Goal: Information Seeking & Learning: Get advice/opinions

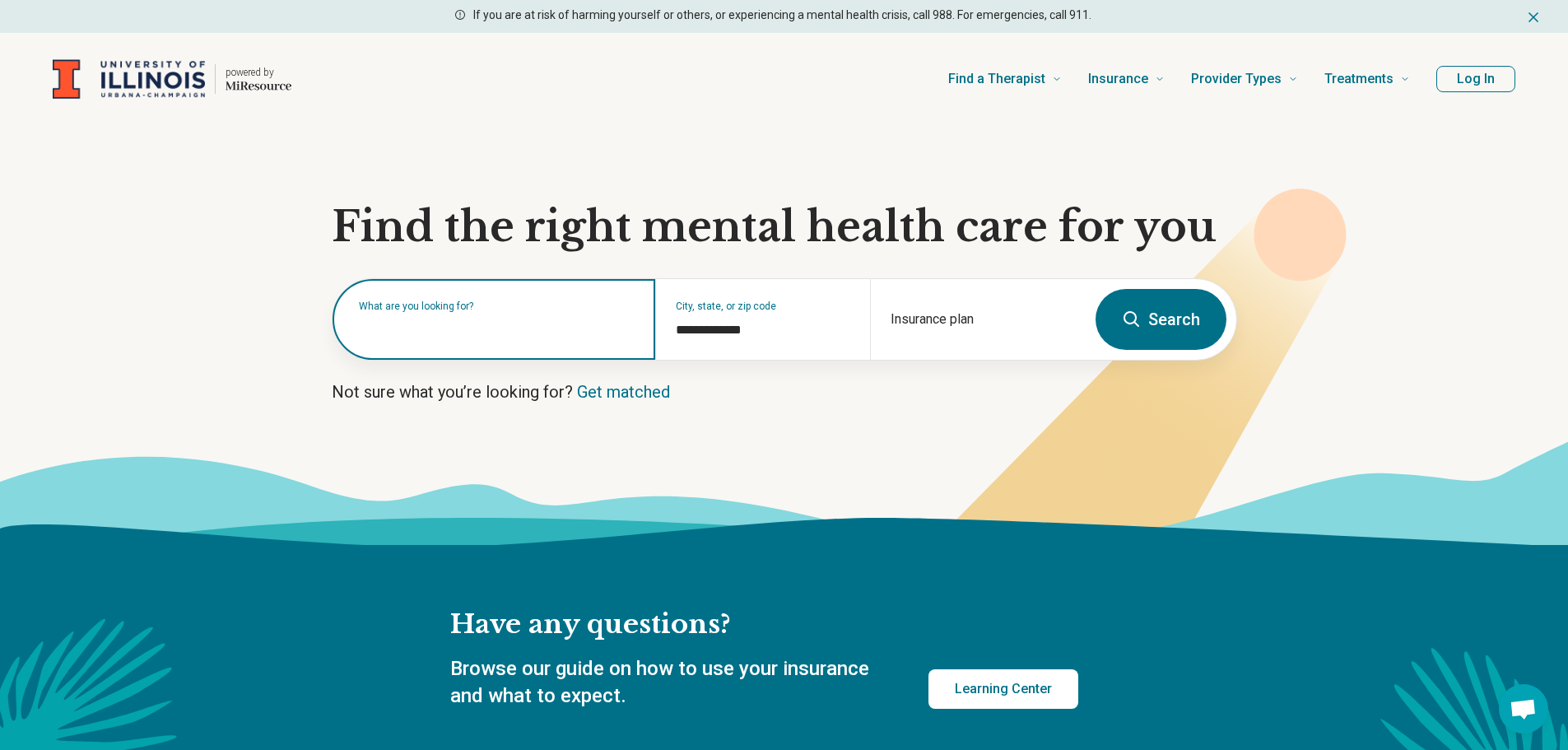
click at [552, 334] on input "text" at bounding box center [497, 328] width 276 height 20
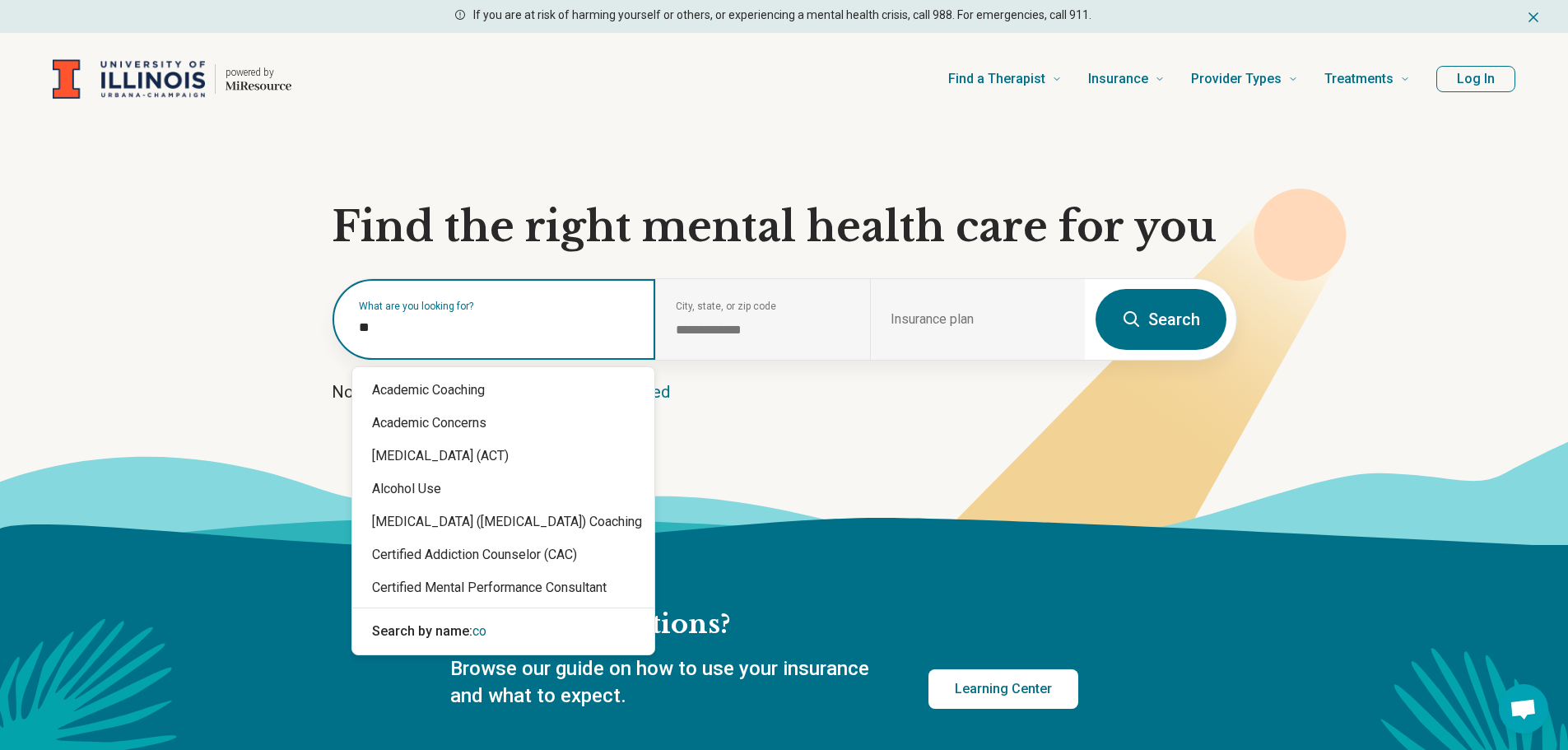
type input "***"
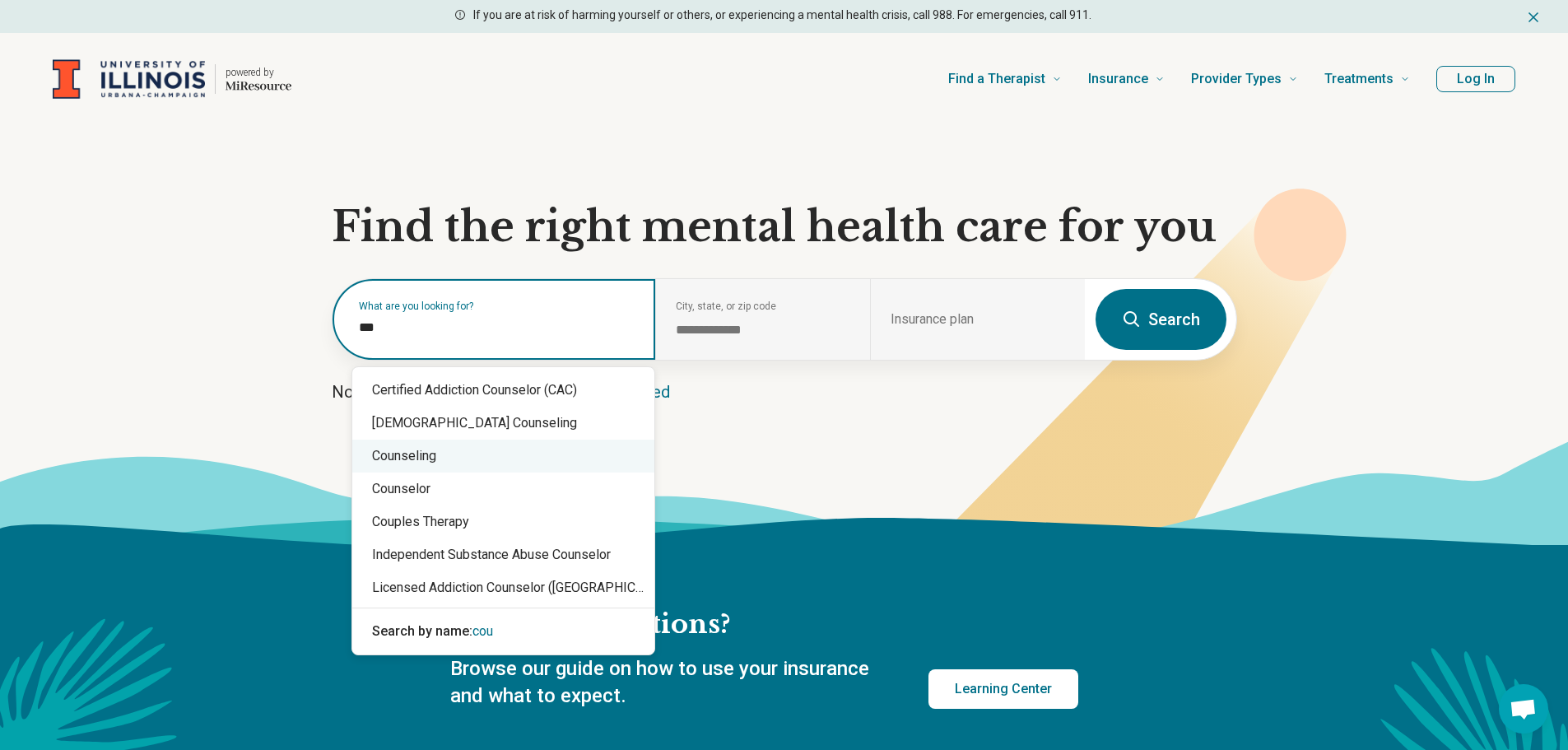
click at [564, 456] on div "Counseling" at bounding box center [503, 455] width 302 height 33
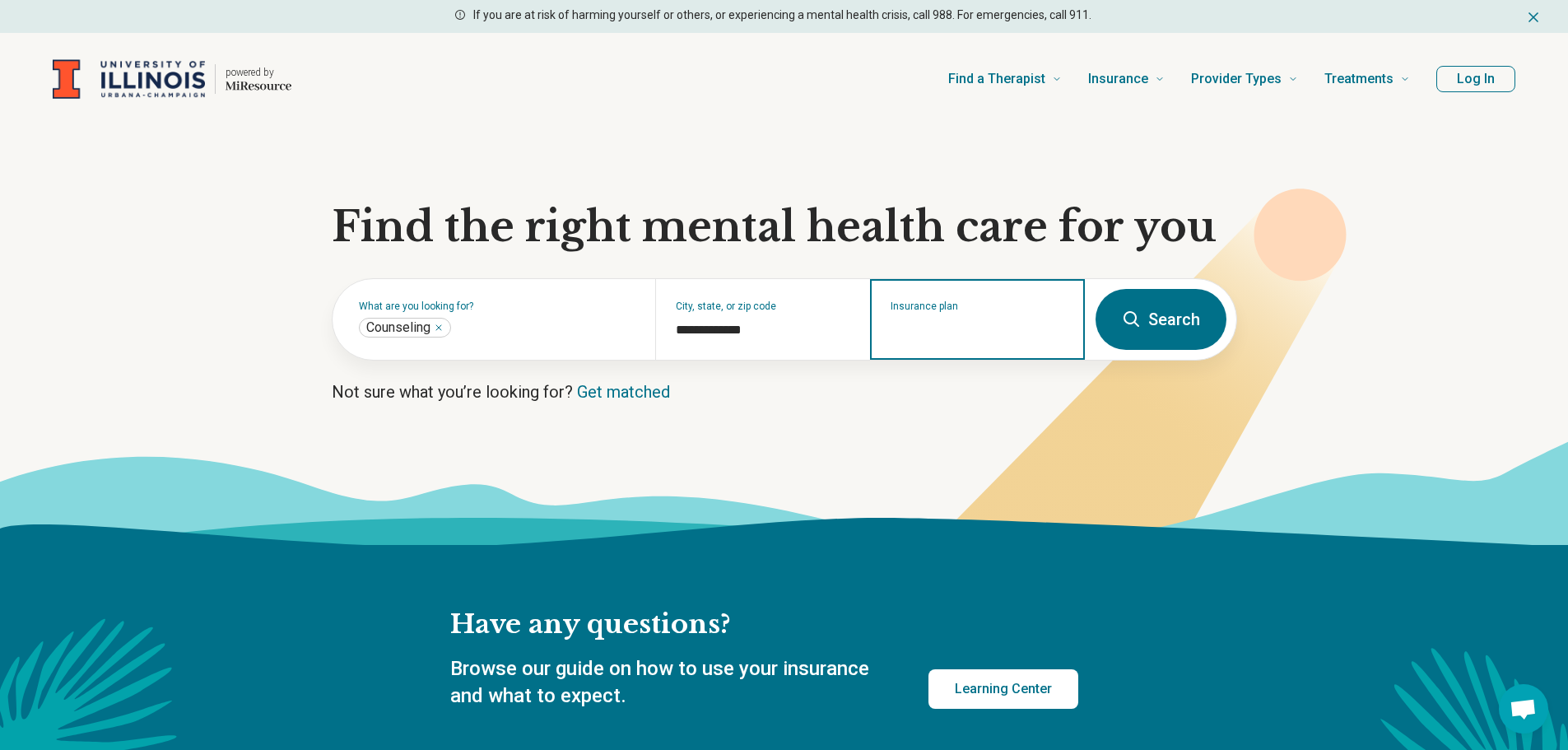
click at [1020, 336] on input "Insurance plan" at bounding box center [978, 331] width 174 height 20
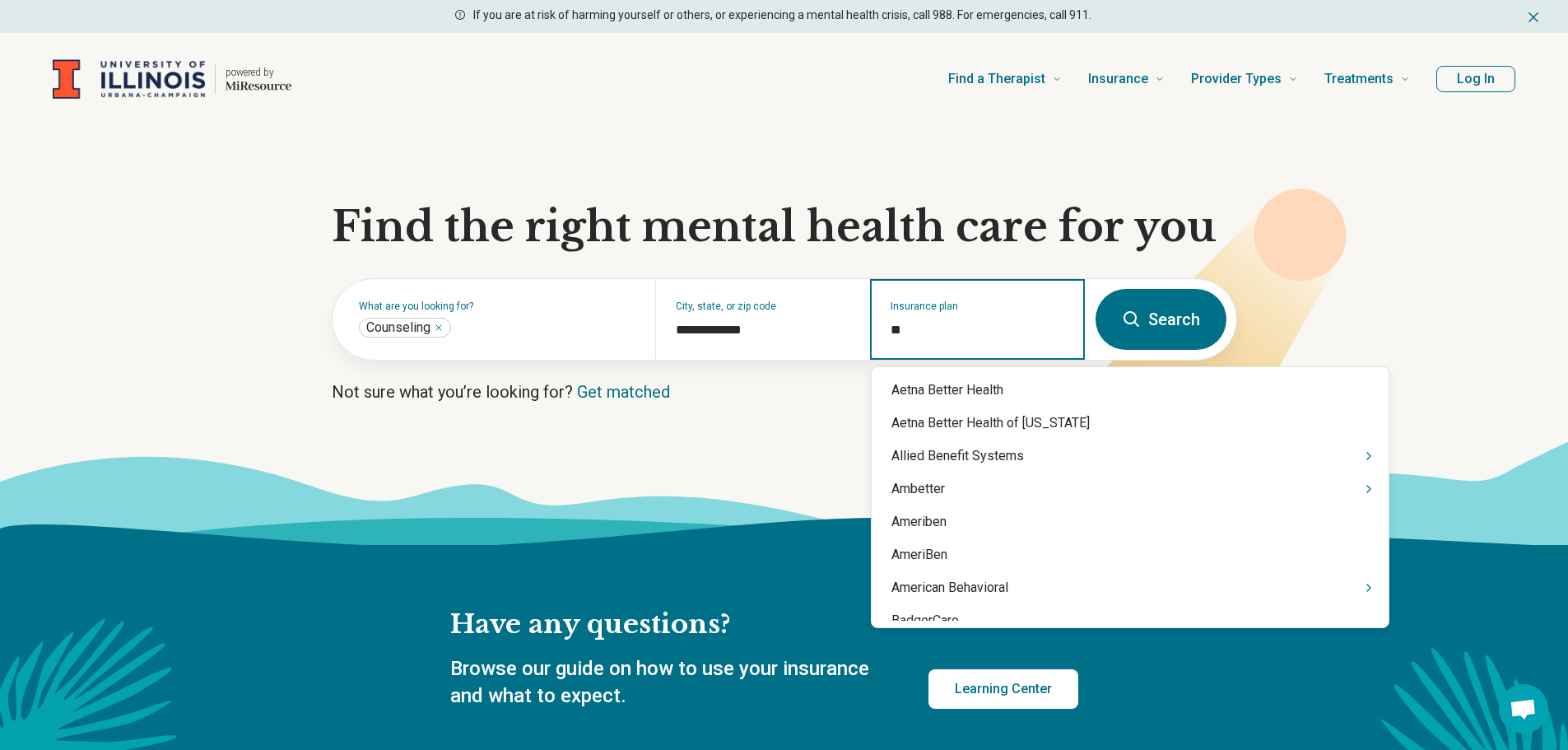
type input "***"
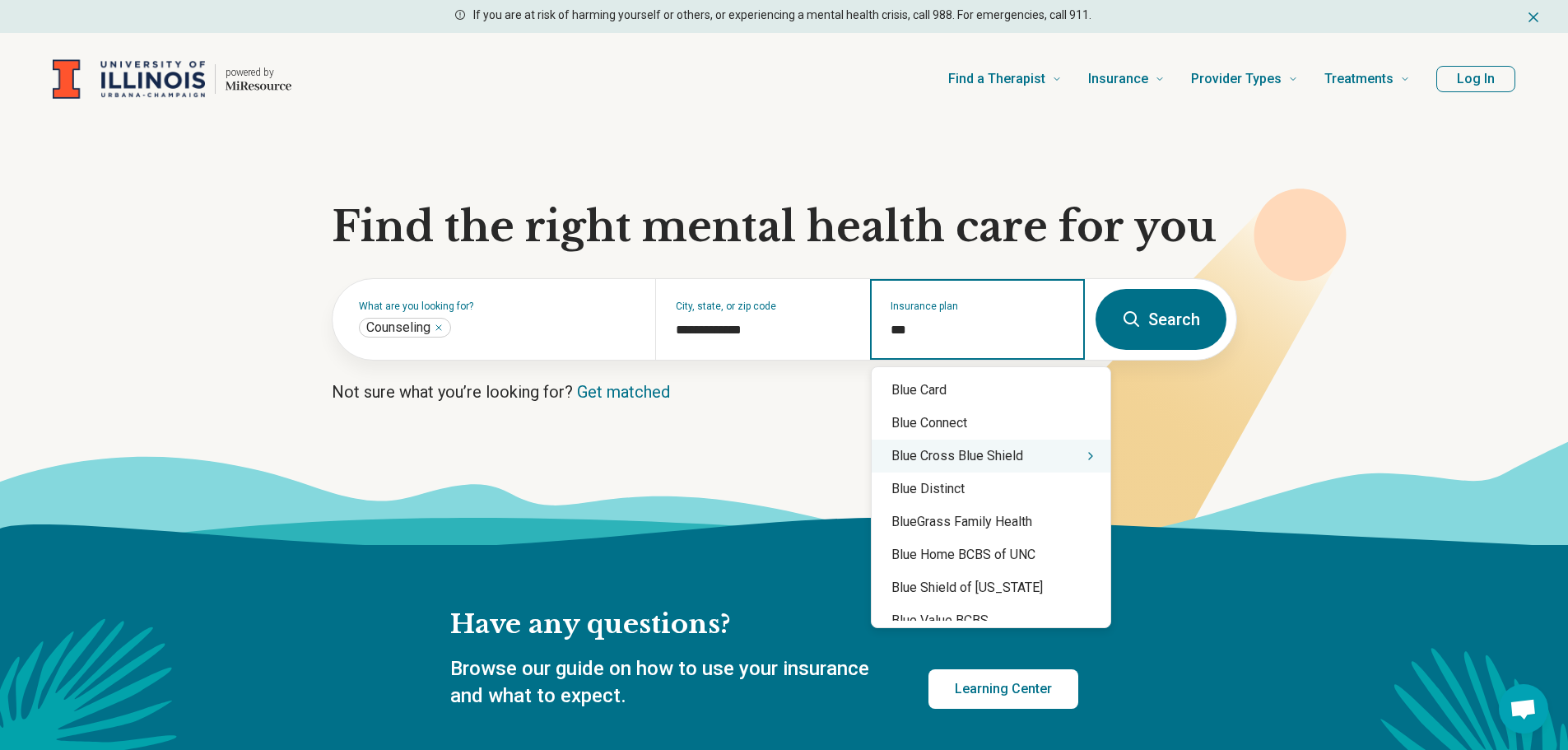
click at [1012, 468] on div "Blue Cross Blue Shield" at bounding box center [990, 455] width 239 height 33
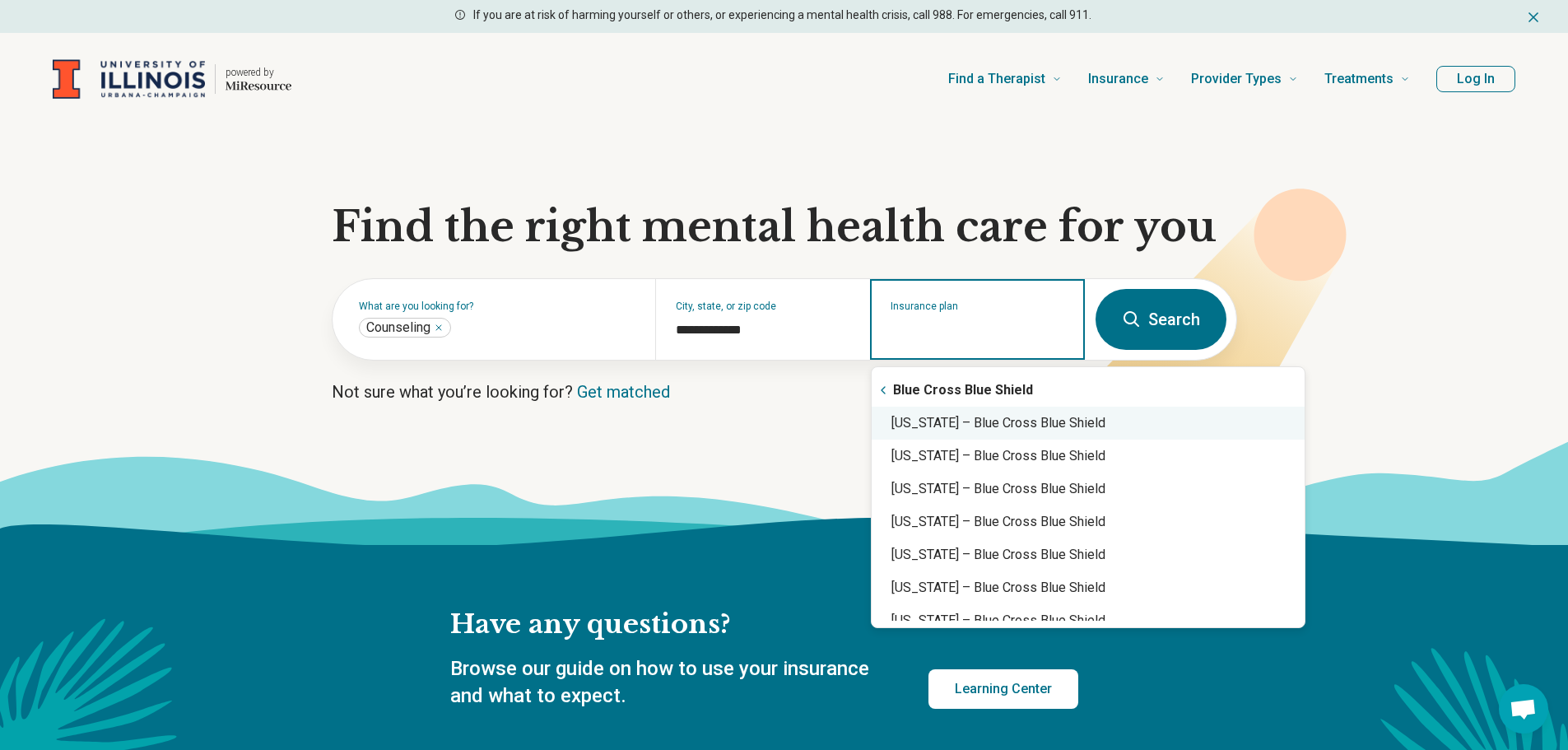
click at [1031, 419] on div "Illinois – Blue Cross Blue Shield" at bounding box center [1087, 423] width 433 height 33
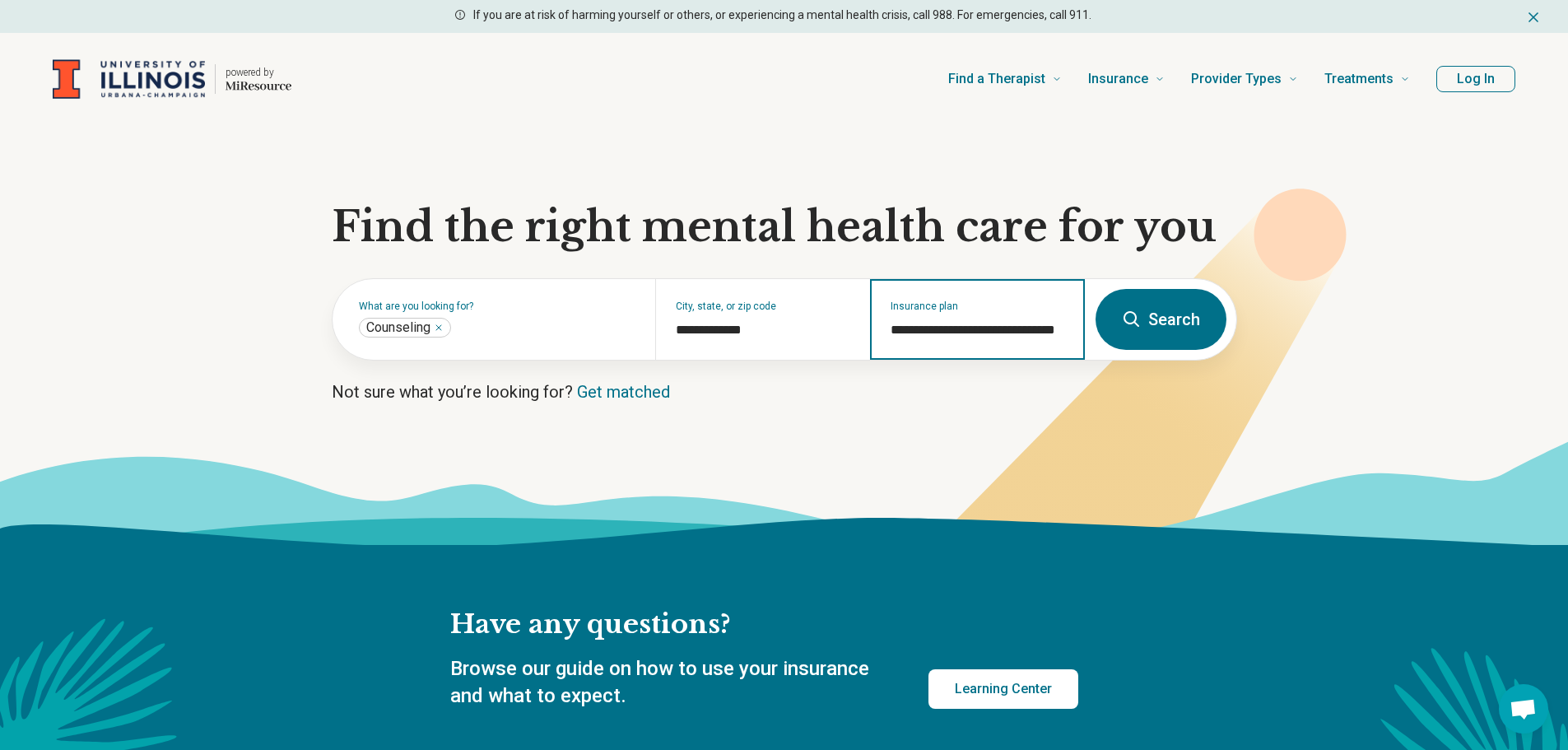
type input "**********"
click at [1143, 315] on button "Search" at bounding box center [1161, 319] width 131 height 61
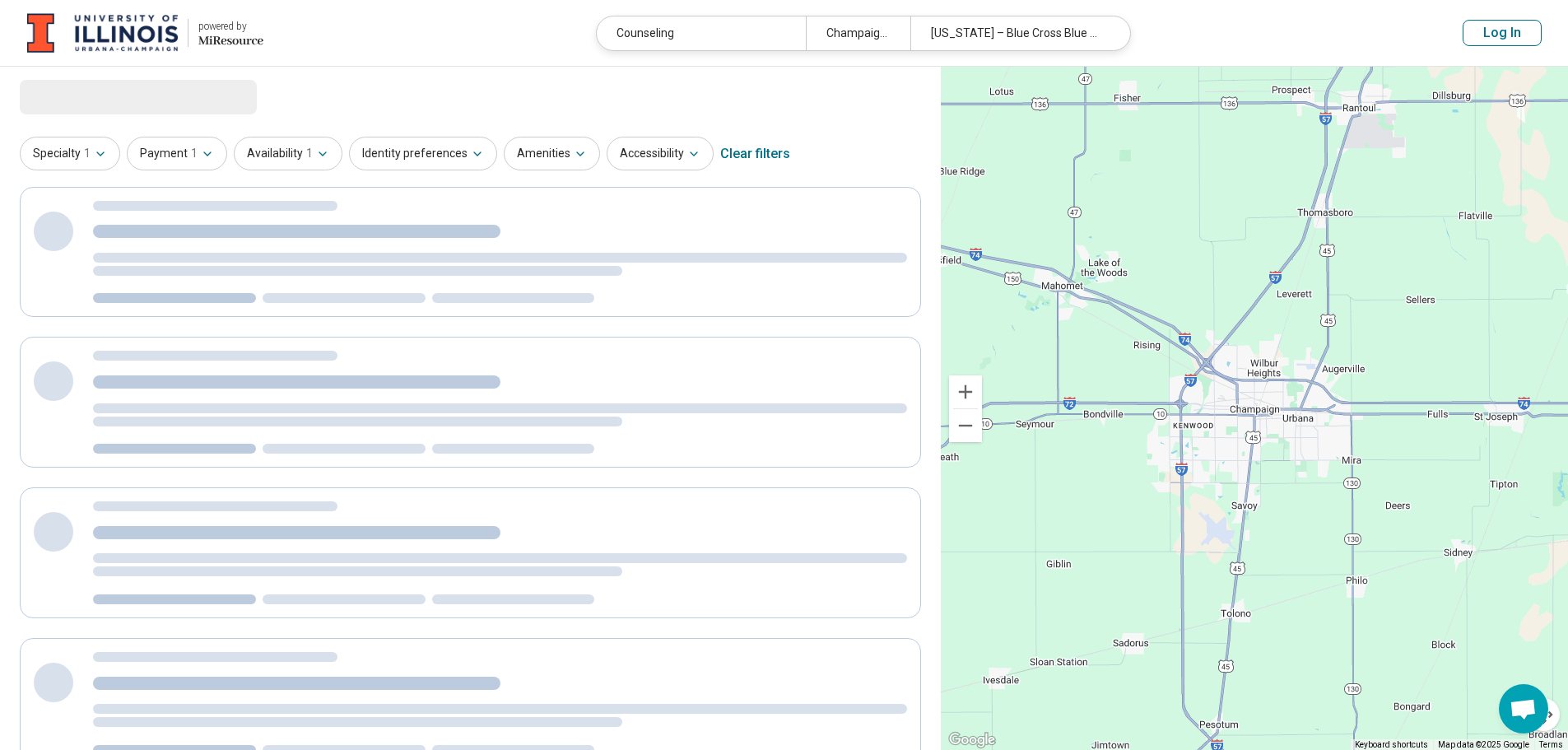
select select "***"
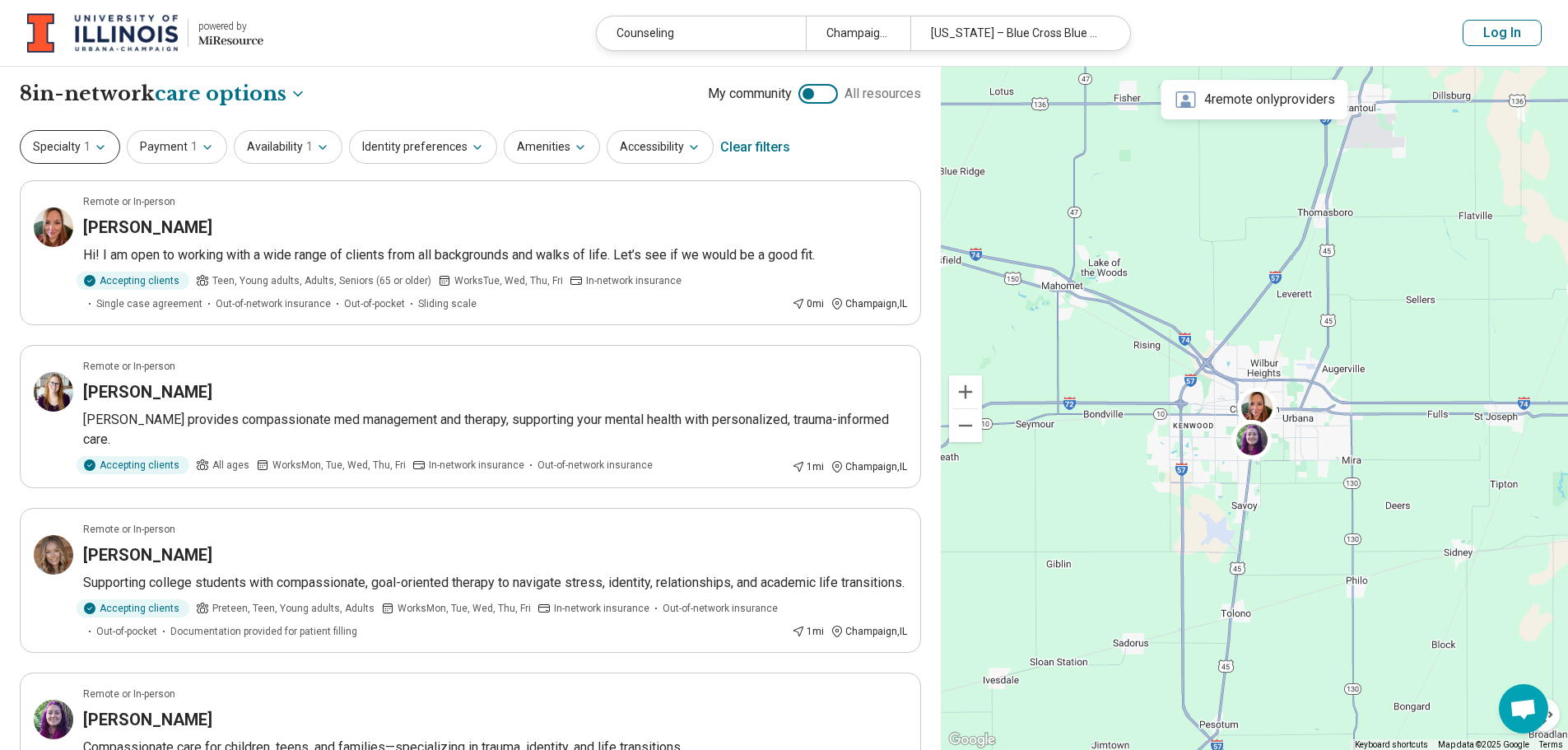
click at [71, 141] on button "Specialty 1" at bounding box center [70, 146] width 100 height 33
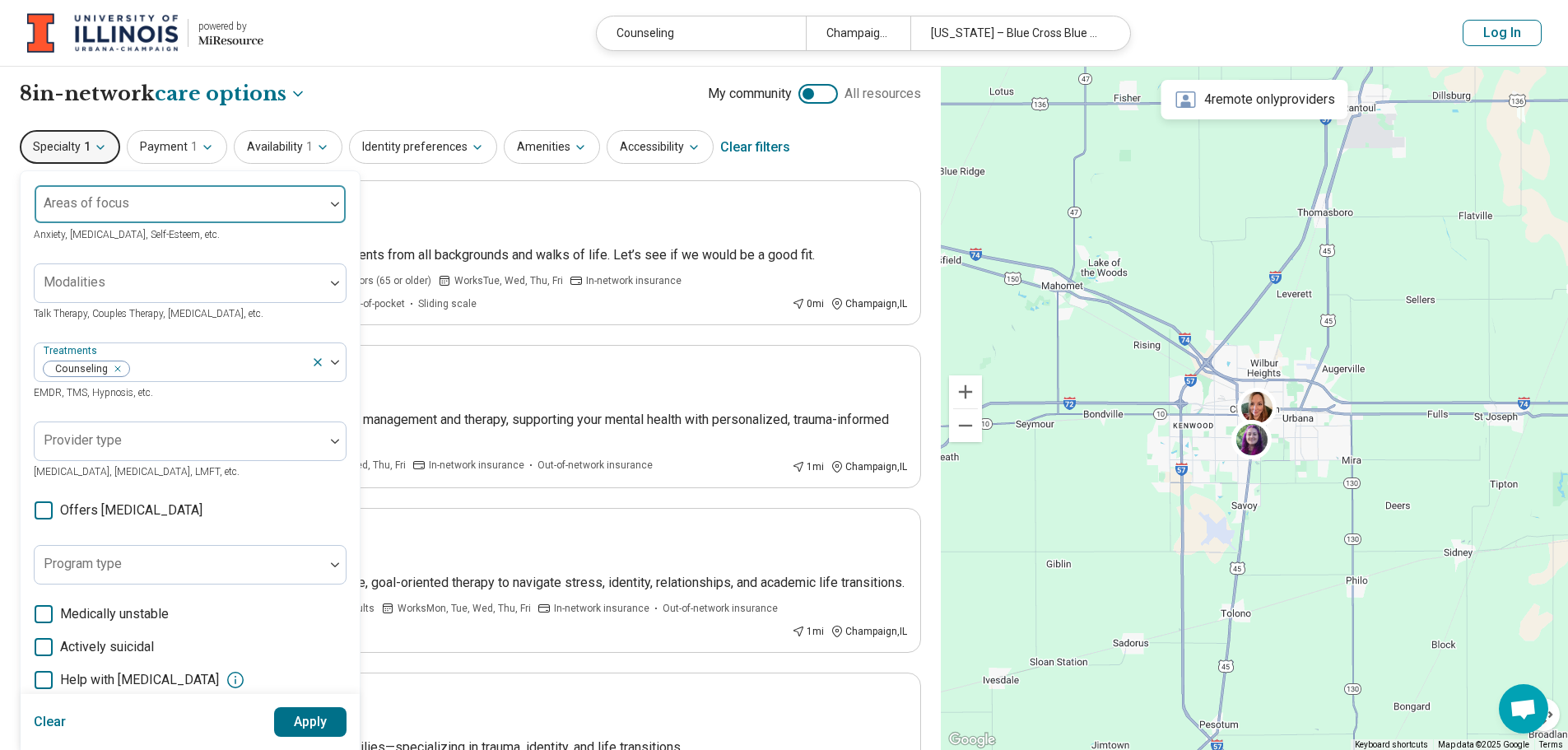
click at [101, 203] on div "Areas of focus" at bounding box center [190, 203] width 313 height 39
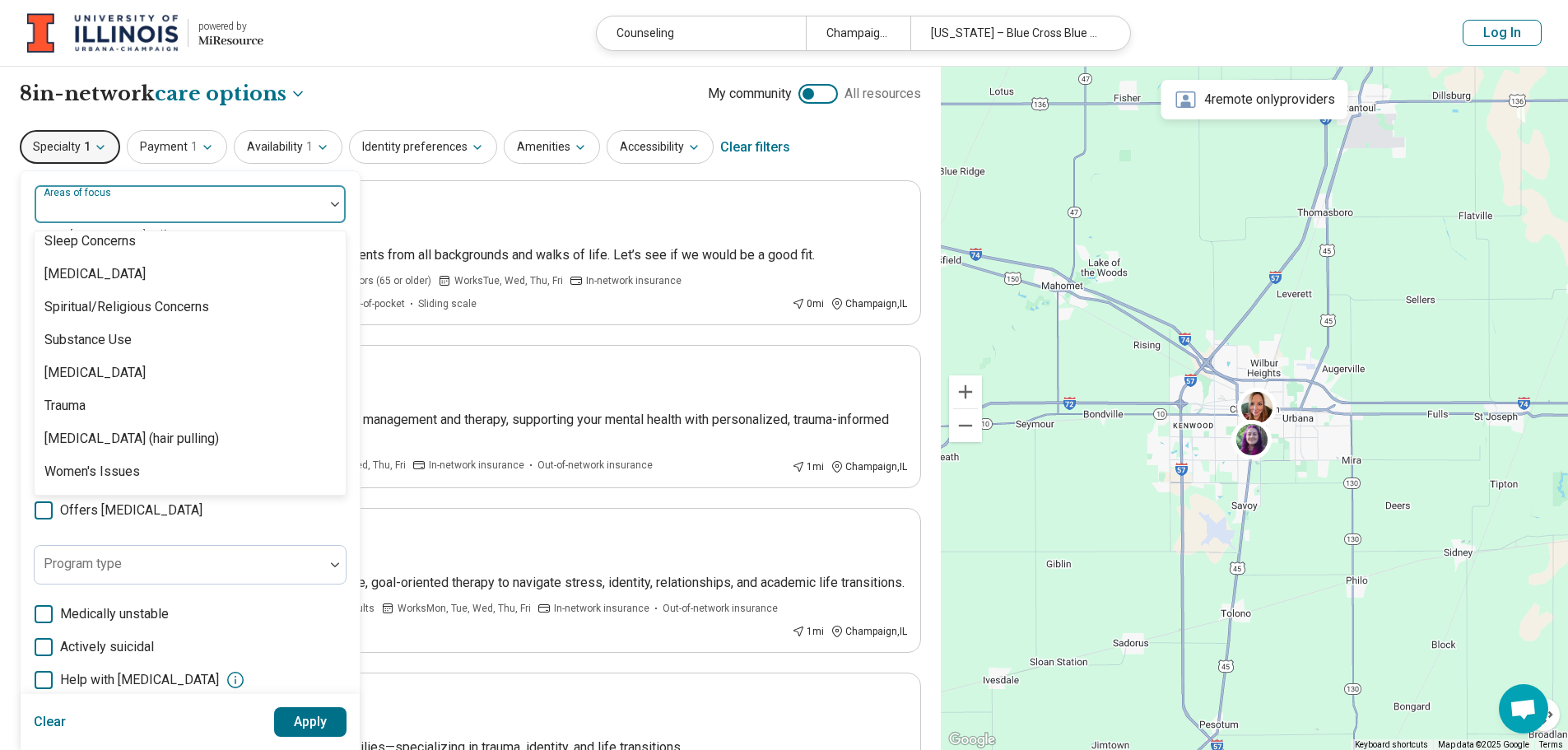
scroll to position [3075, 0]
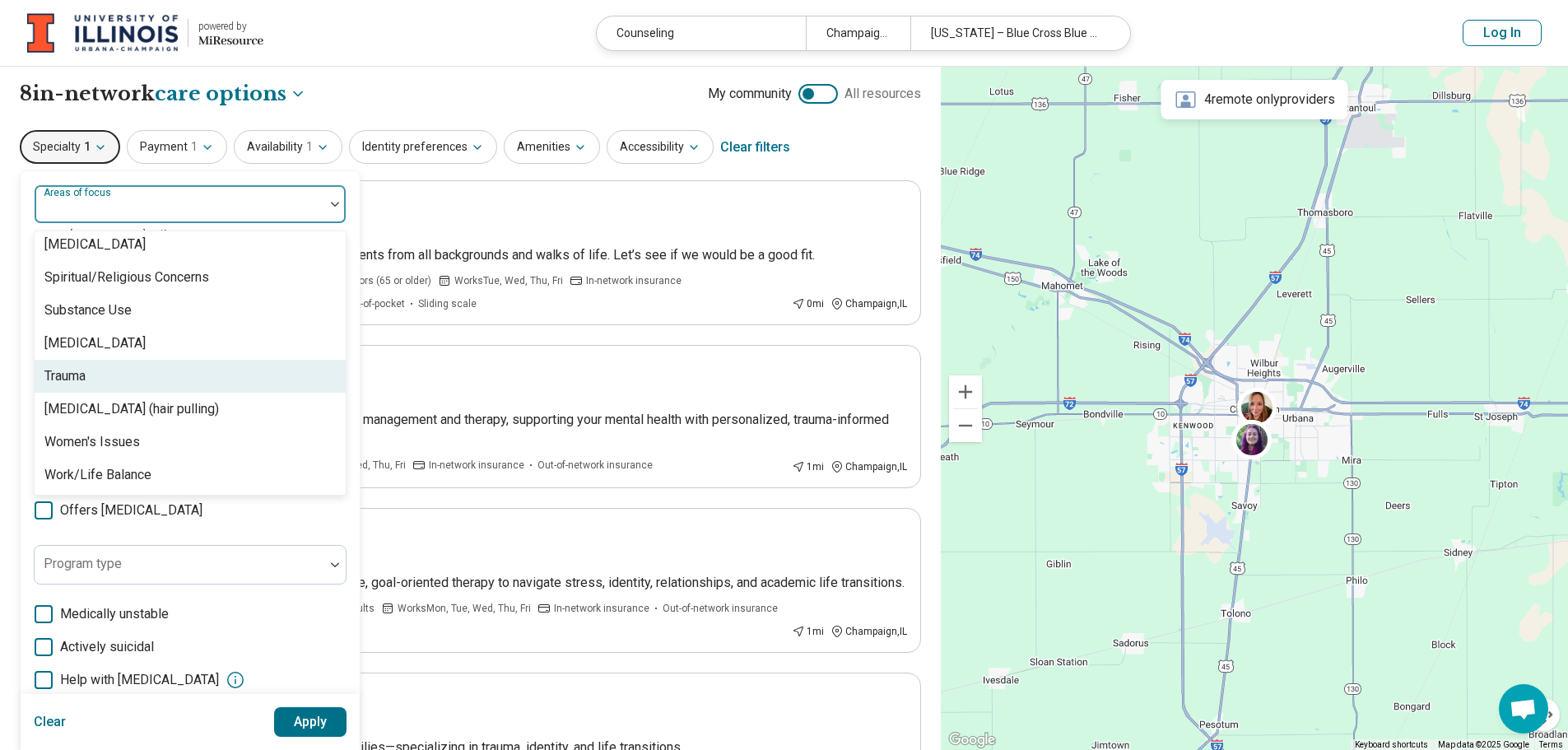
click at [152, 372] on div "Trauma" at bounding box center [190, 376] width 311 height 33
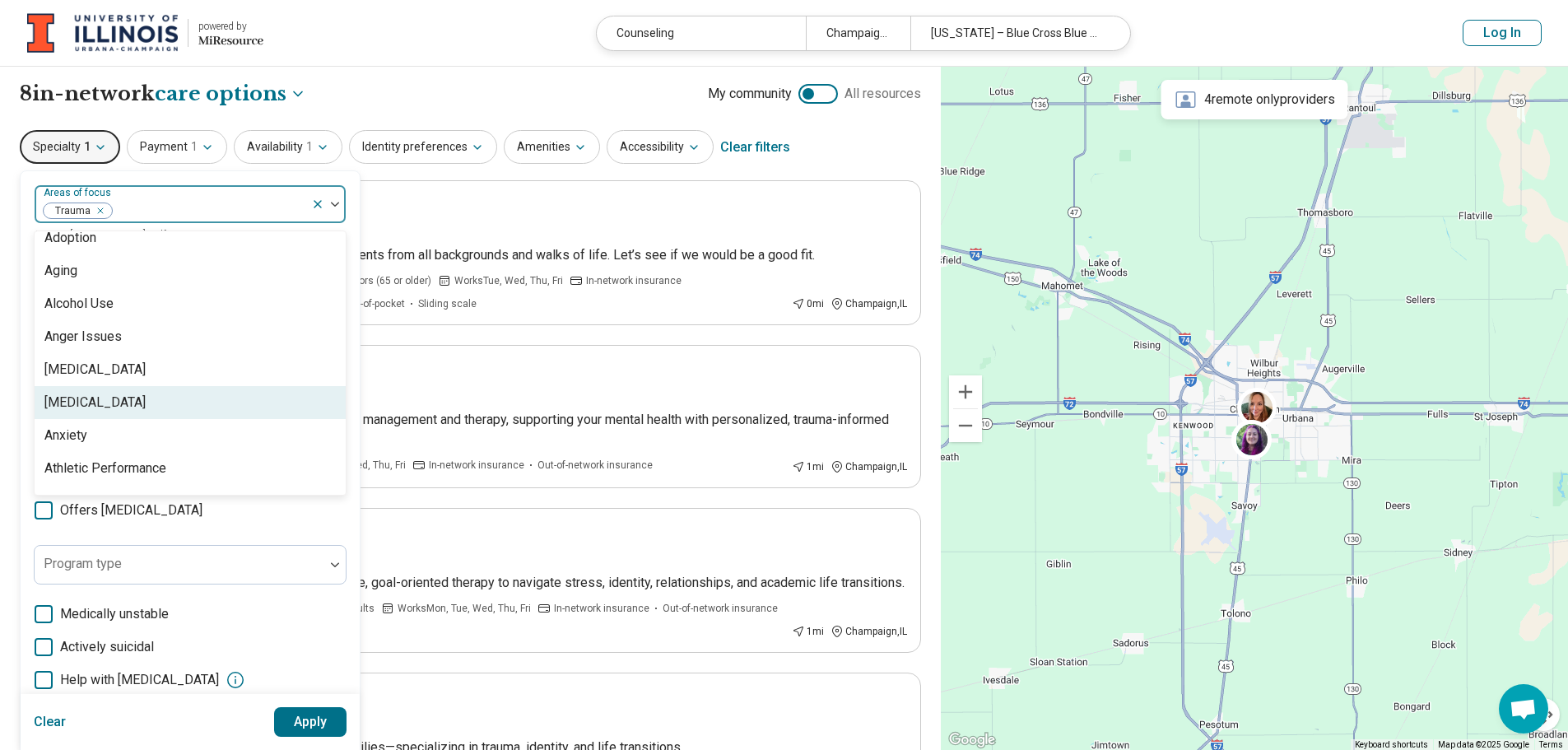
scroll to position [0, 0]
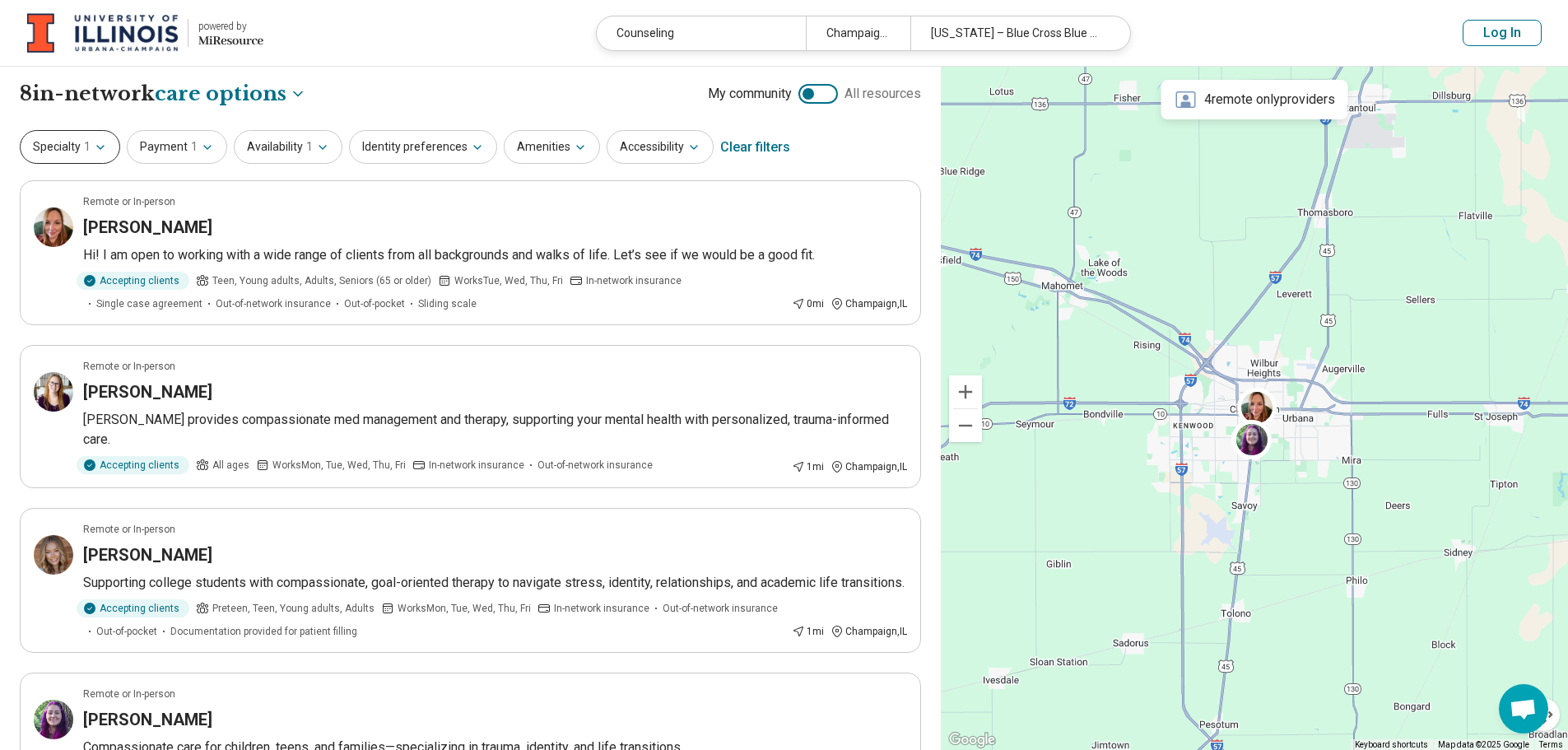
click at [74, 156] on button "Specialty 1" at bounding box center [70, 146] width 100 height 33
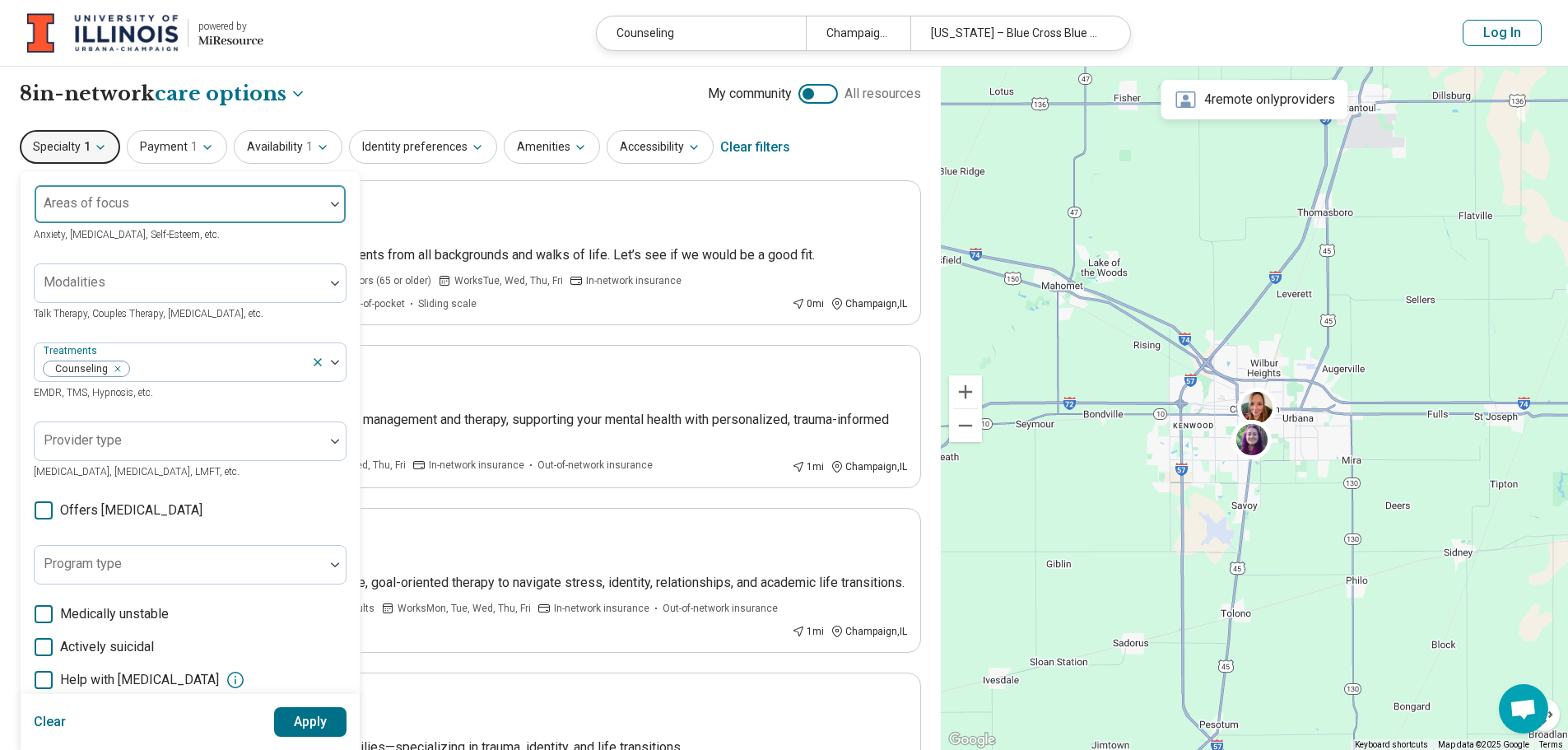
click at [105, 208] on div "Areas of focus" at bounding box center [190, 203] width 313 height 39
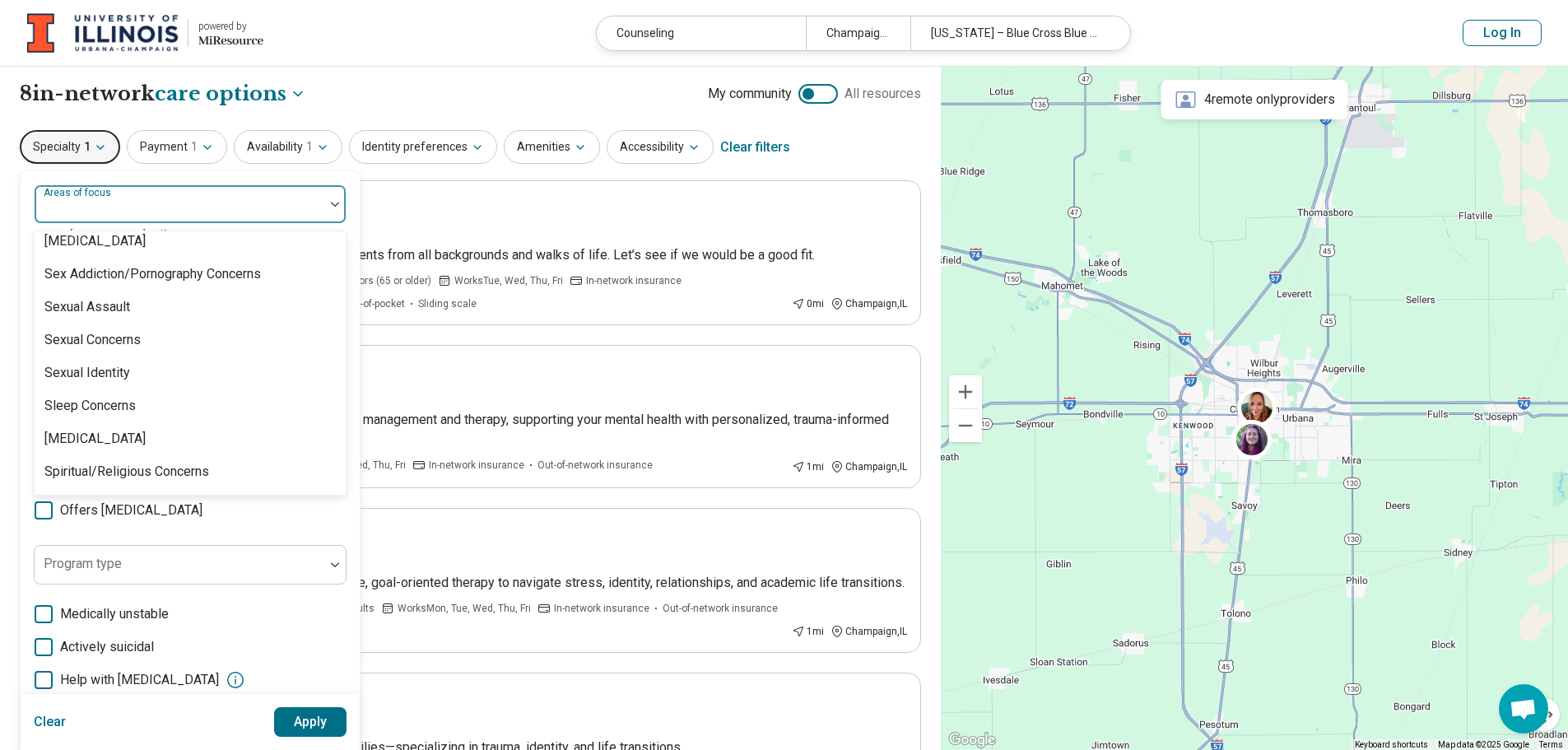
scroll to position [3075, 0]
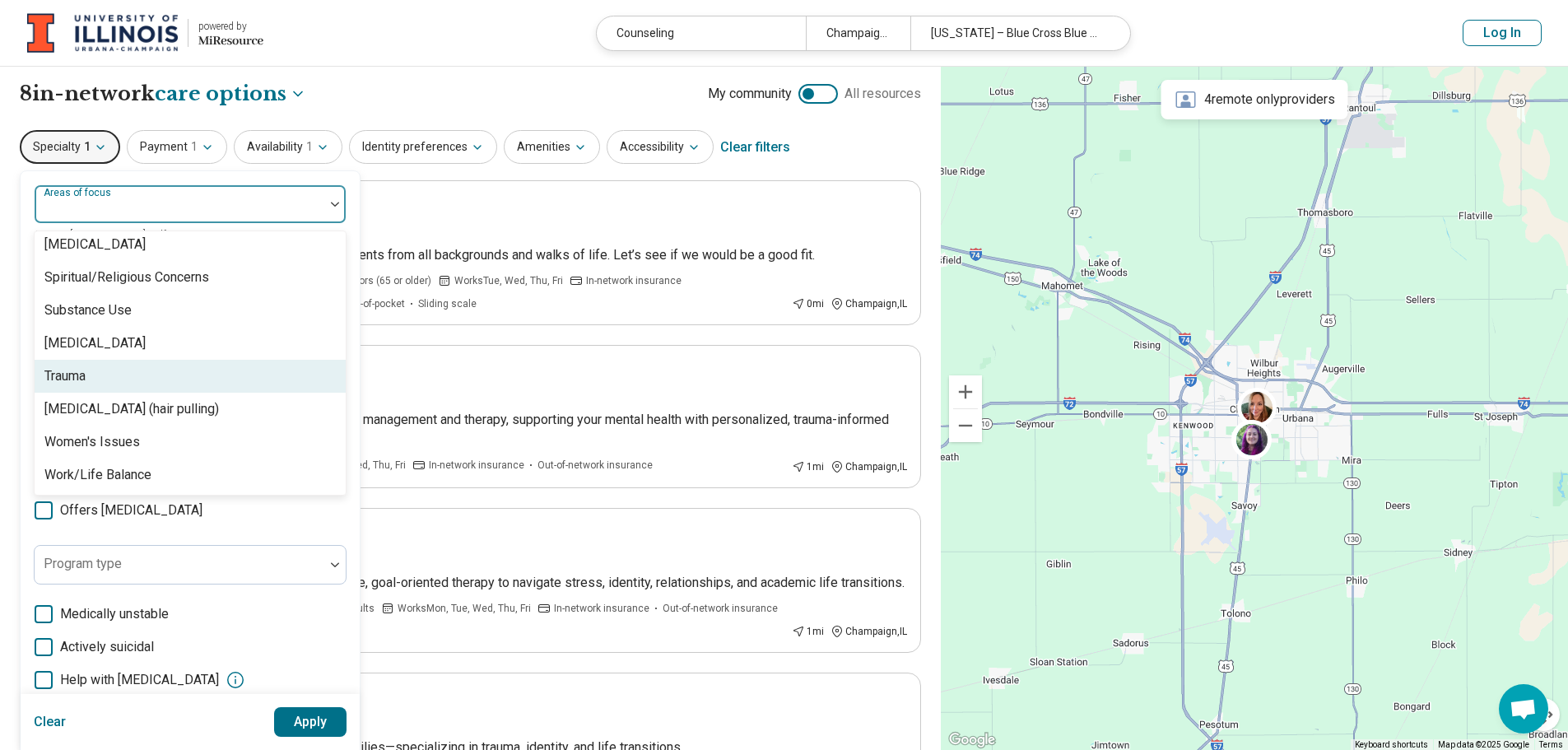
click at [104, 388] on div "Trauma" at bounding box center [190, 376] width 311 height 33
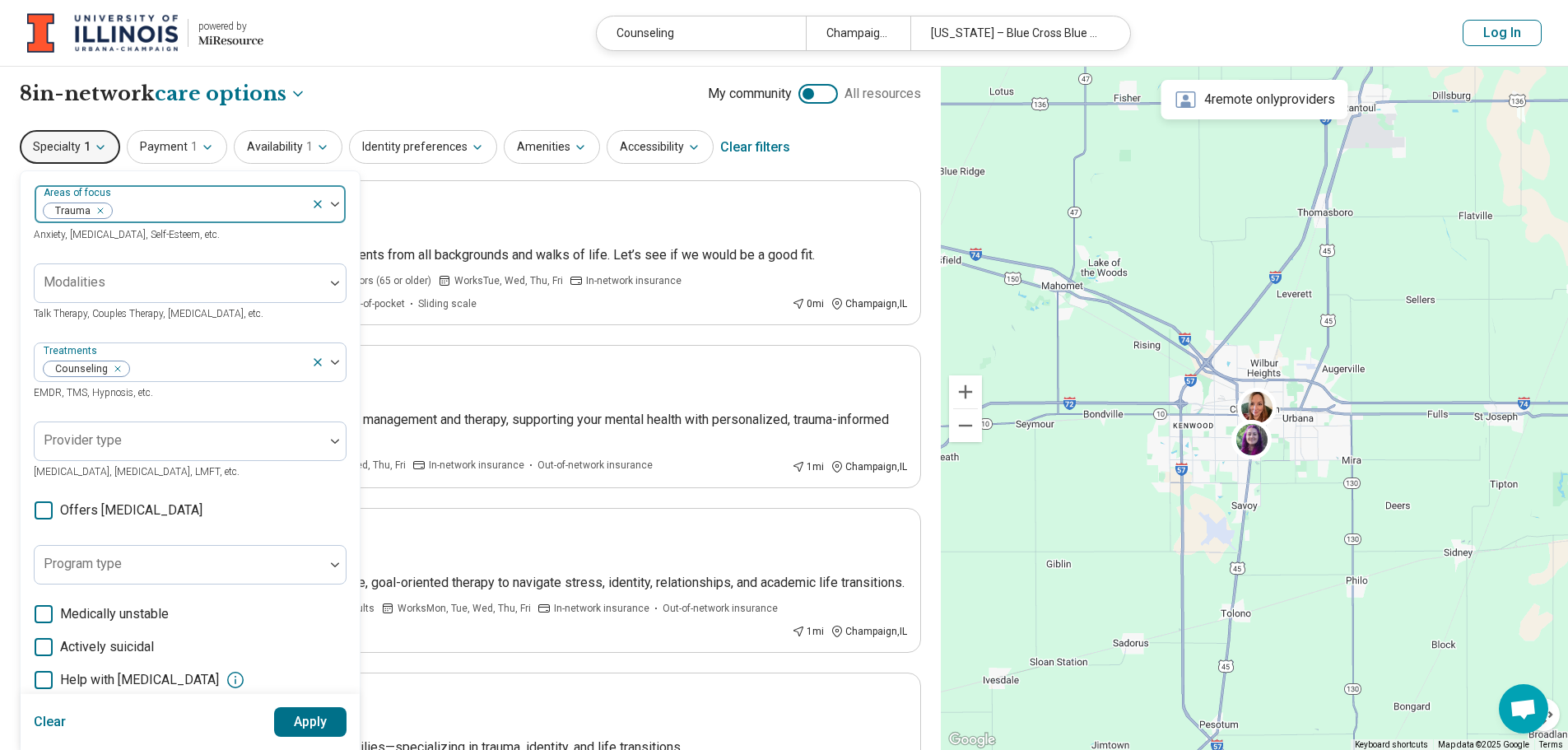
click at [317, 203] on icon at bounding box center [318, 204] width 7 height 7
click at [317, 203] on div at bounding box center [179, 211] width 276 height 23
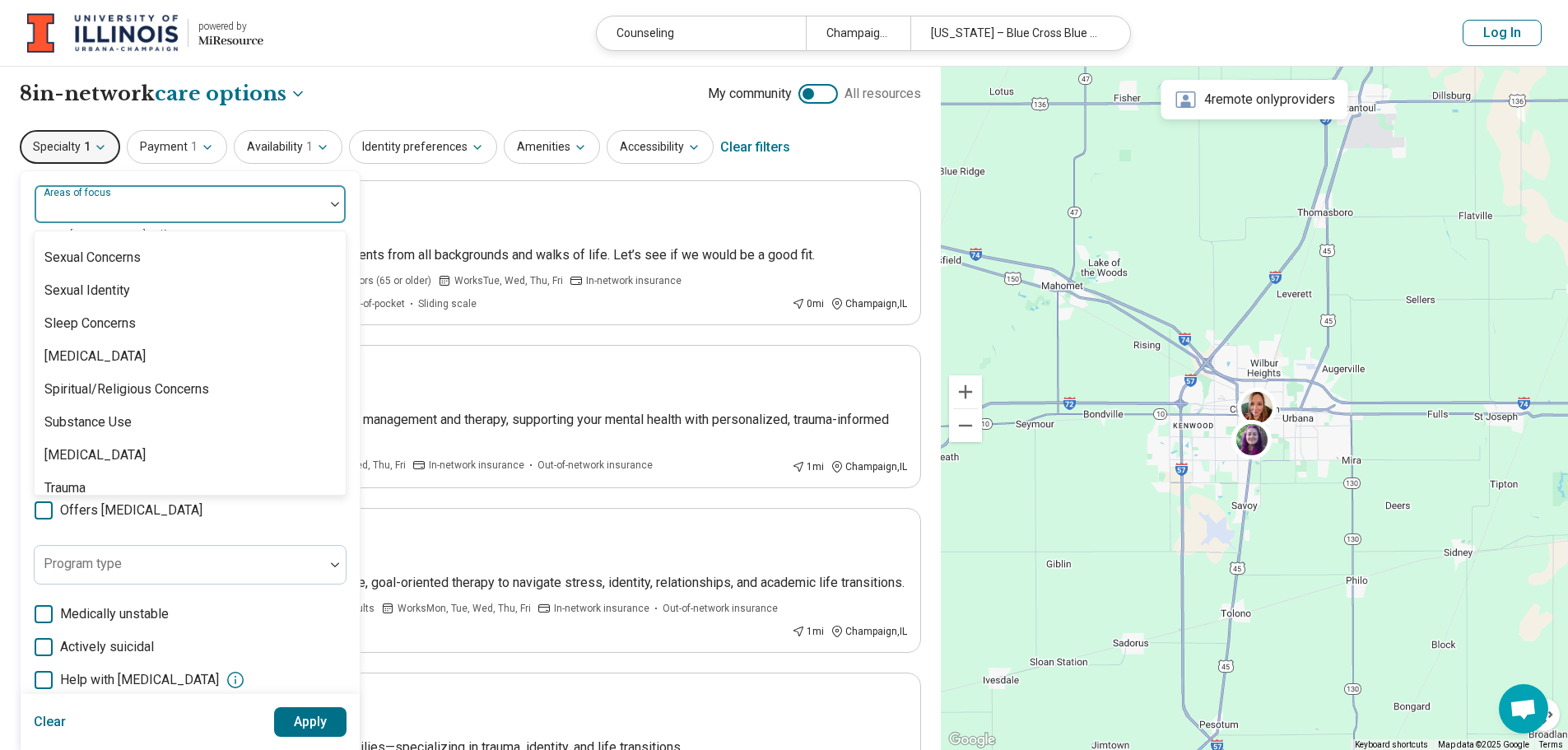
scroll to position [3075, 0]
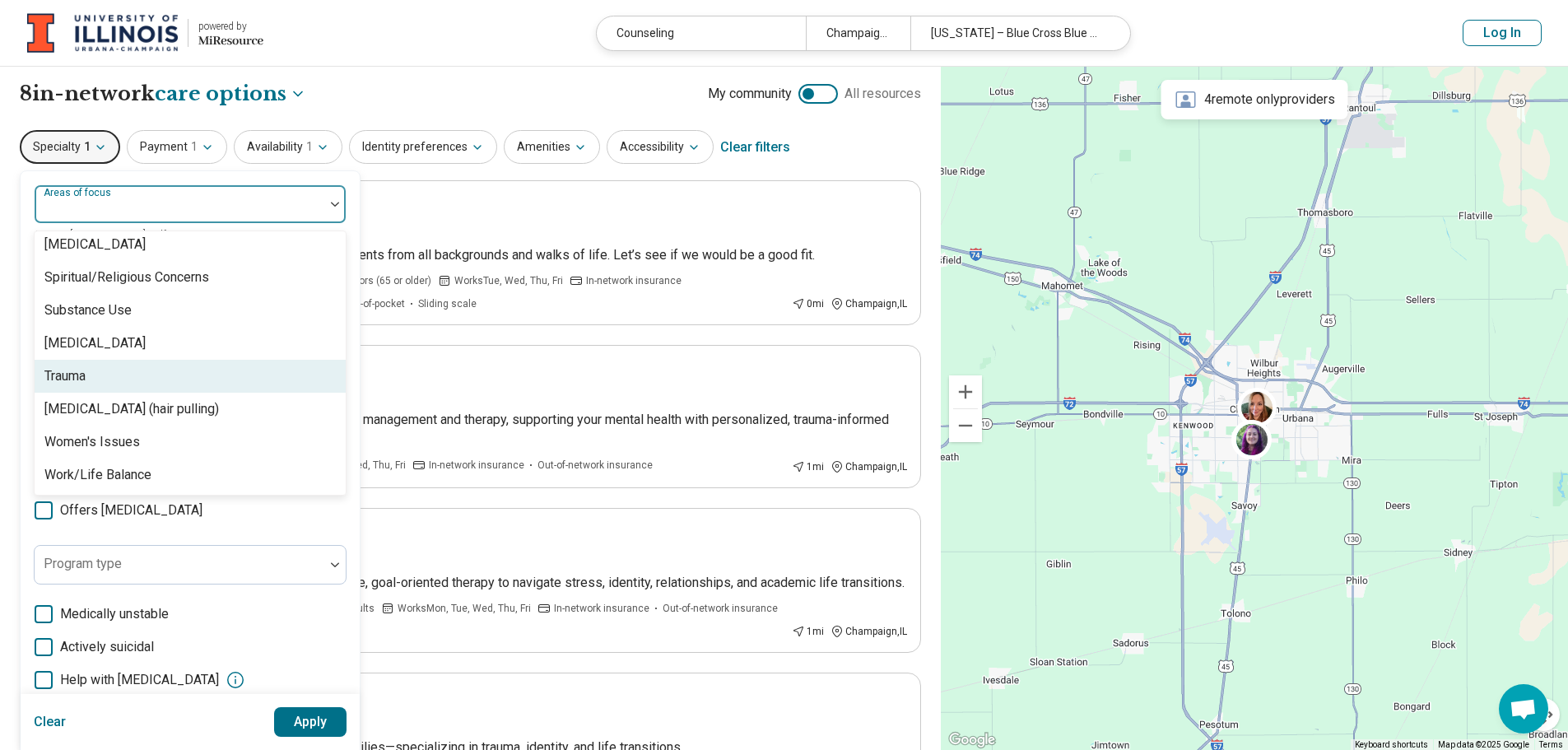
click at [81, 391] on div "Trauma" at bounding box center [190, 376] width 311 height 33
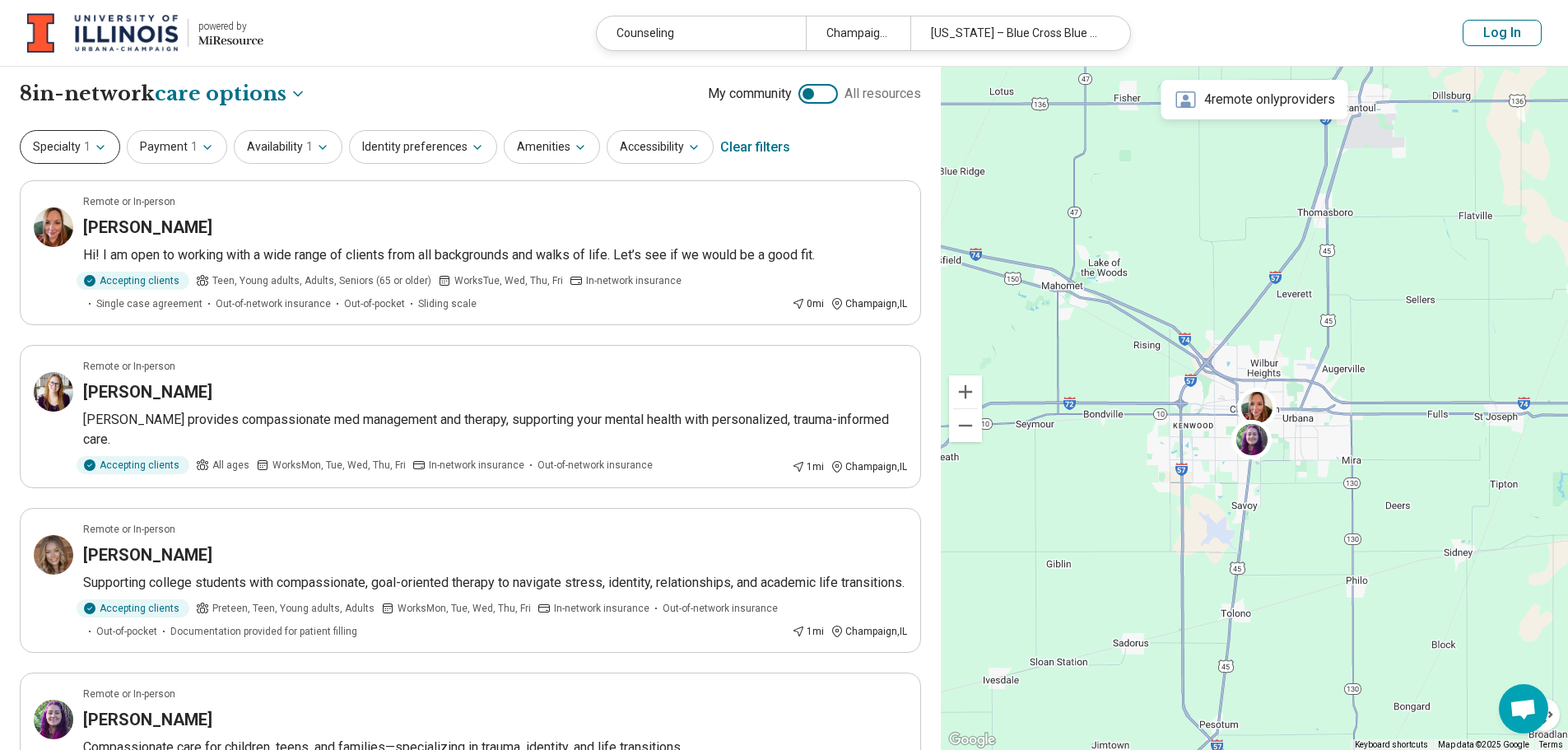
click at [89, 142] on span "1" at bounding box center [87, 146] width 7 height 18
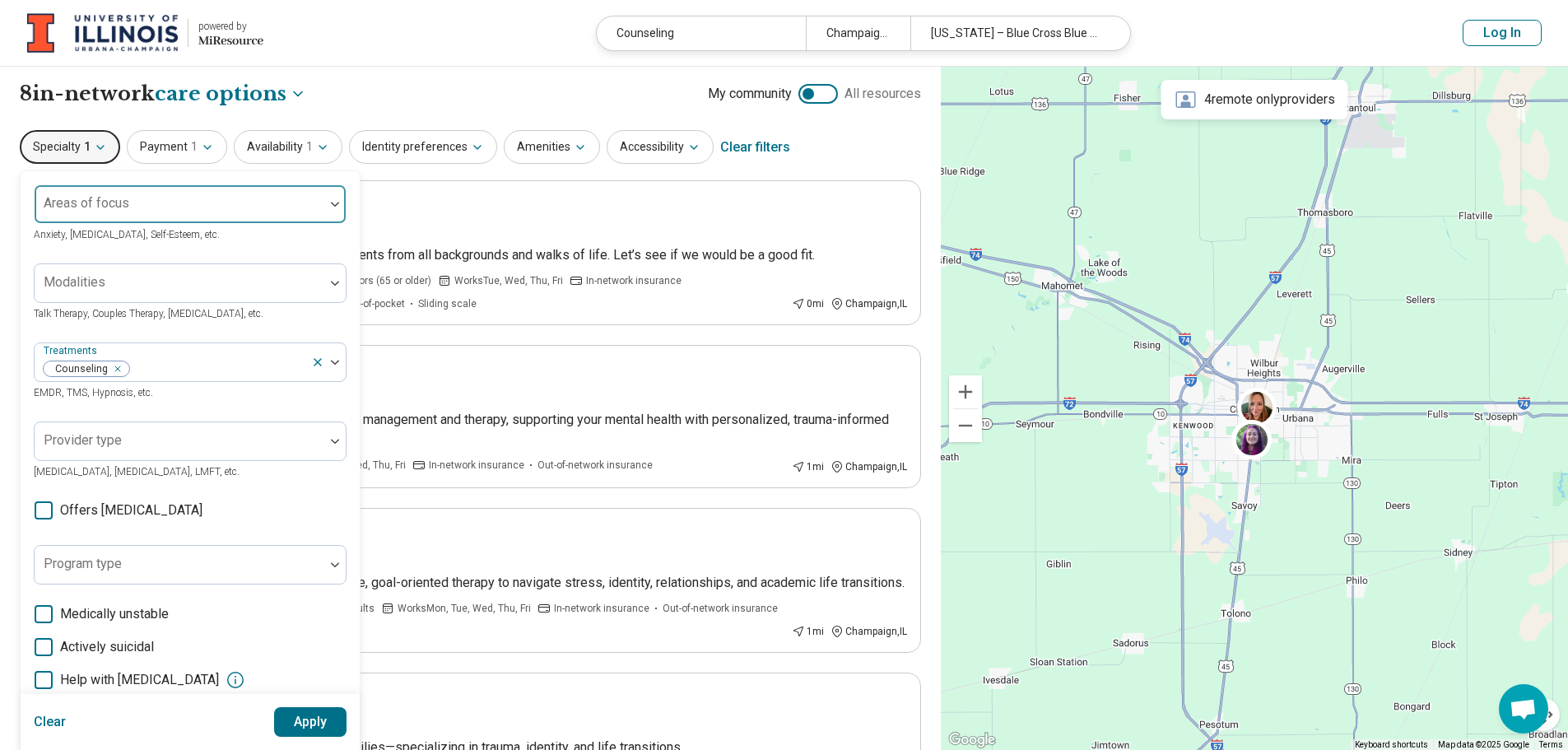
click at [110, 208] on div "Areas of focus" at bounding box center [190, 203] width 313 height 39
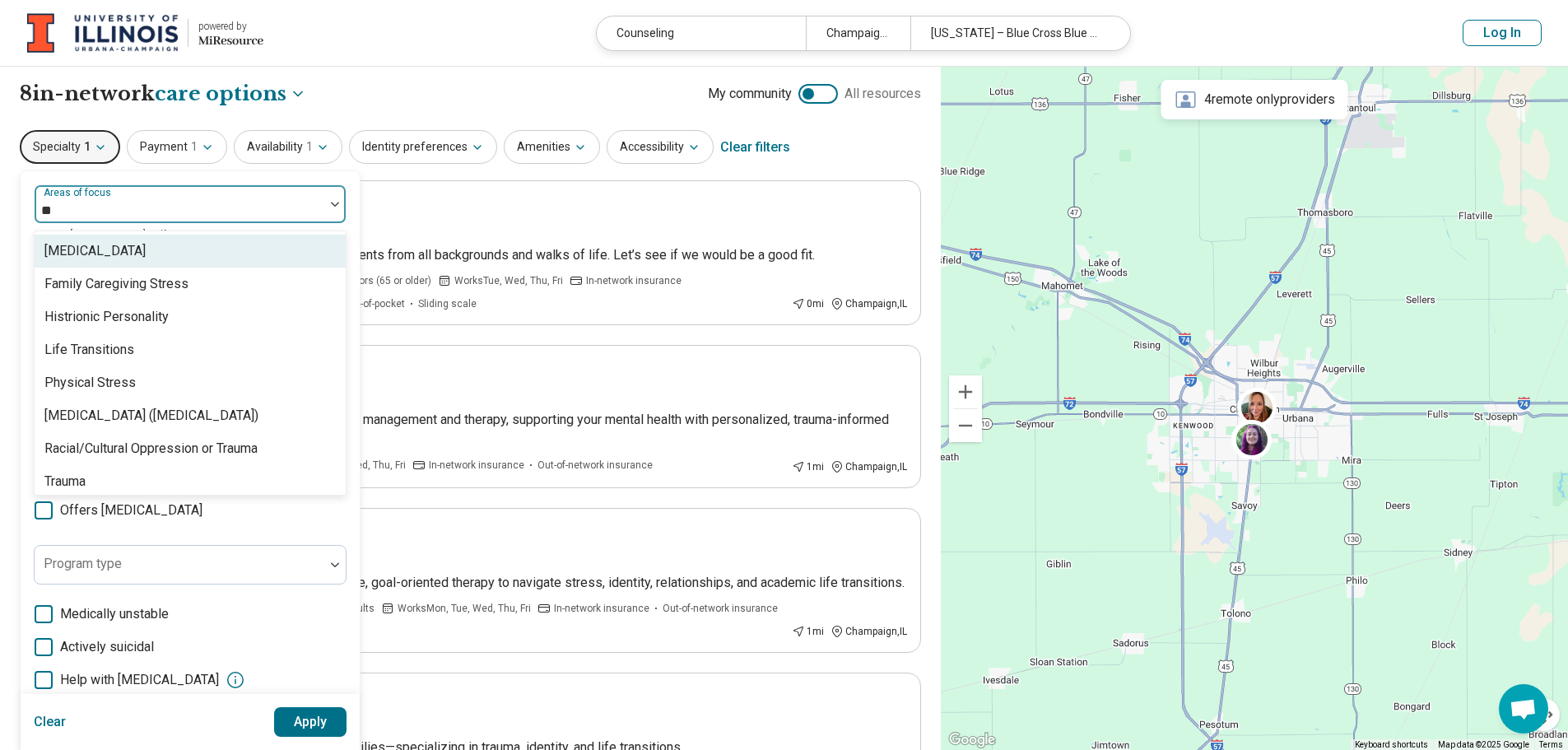
type input "***"
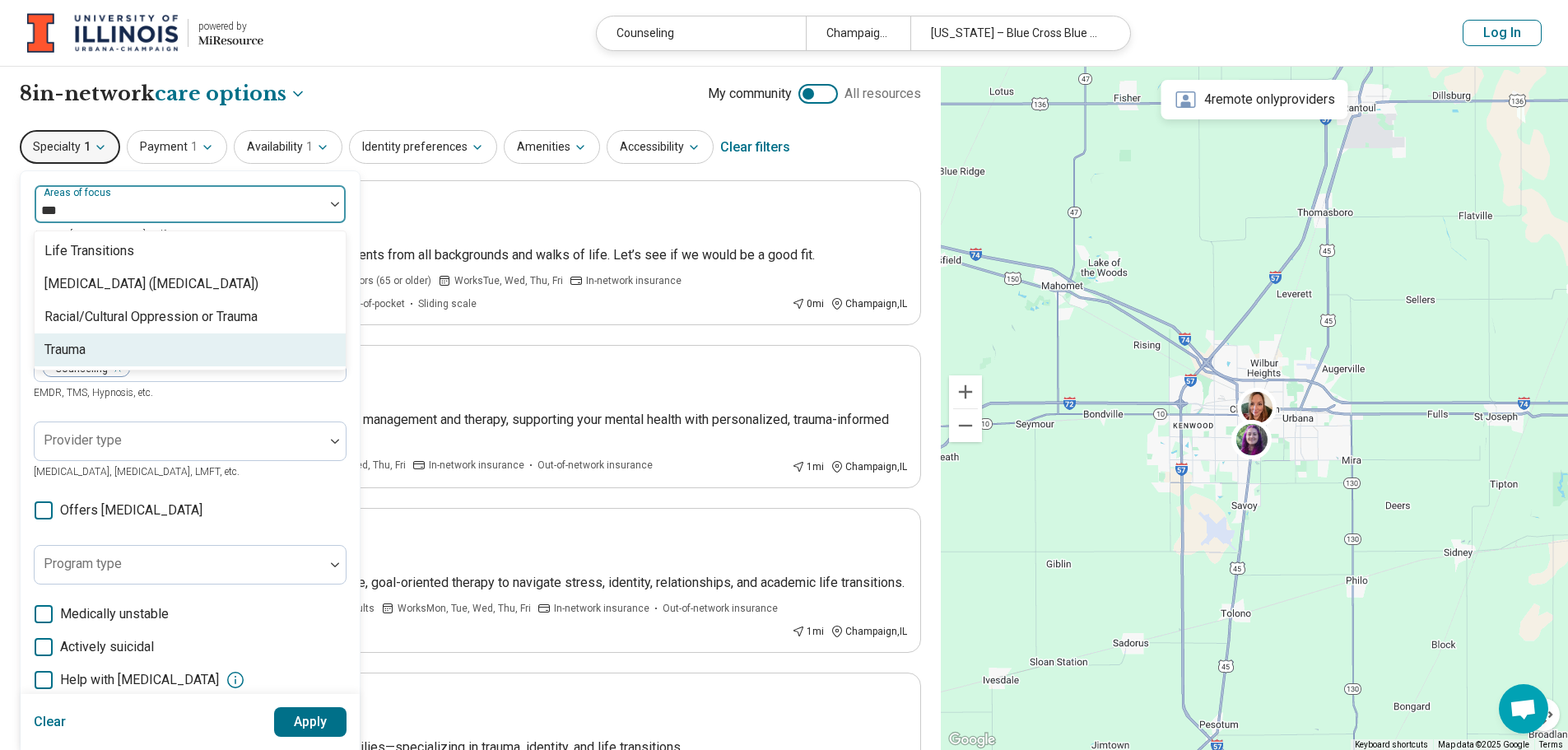
click at [72, 347] on div "Trauma" at bounding box center [64, 350] width 41 height 20
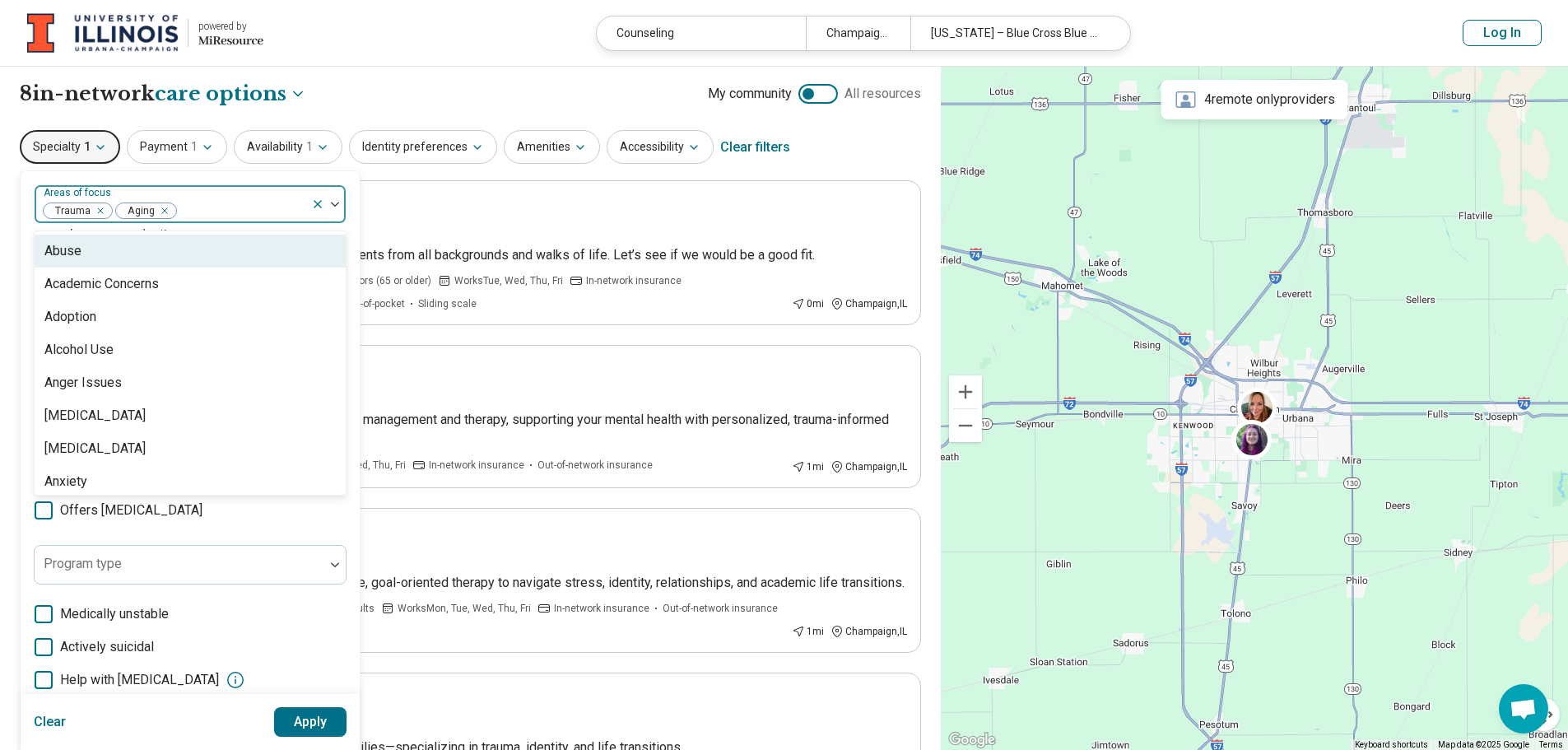
click at [162, 211] on icon "Remove [object Object]" at bounding box center [161, 211] width 12 height 12
click at [330, 201] on div at bounding box center [328, 203] width 34 height 38
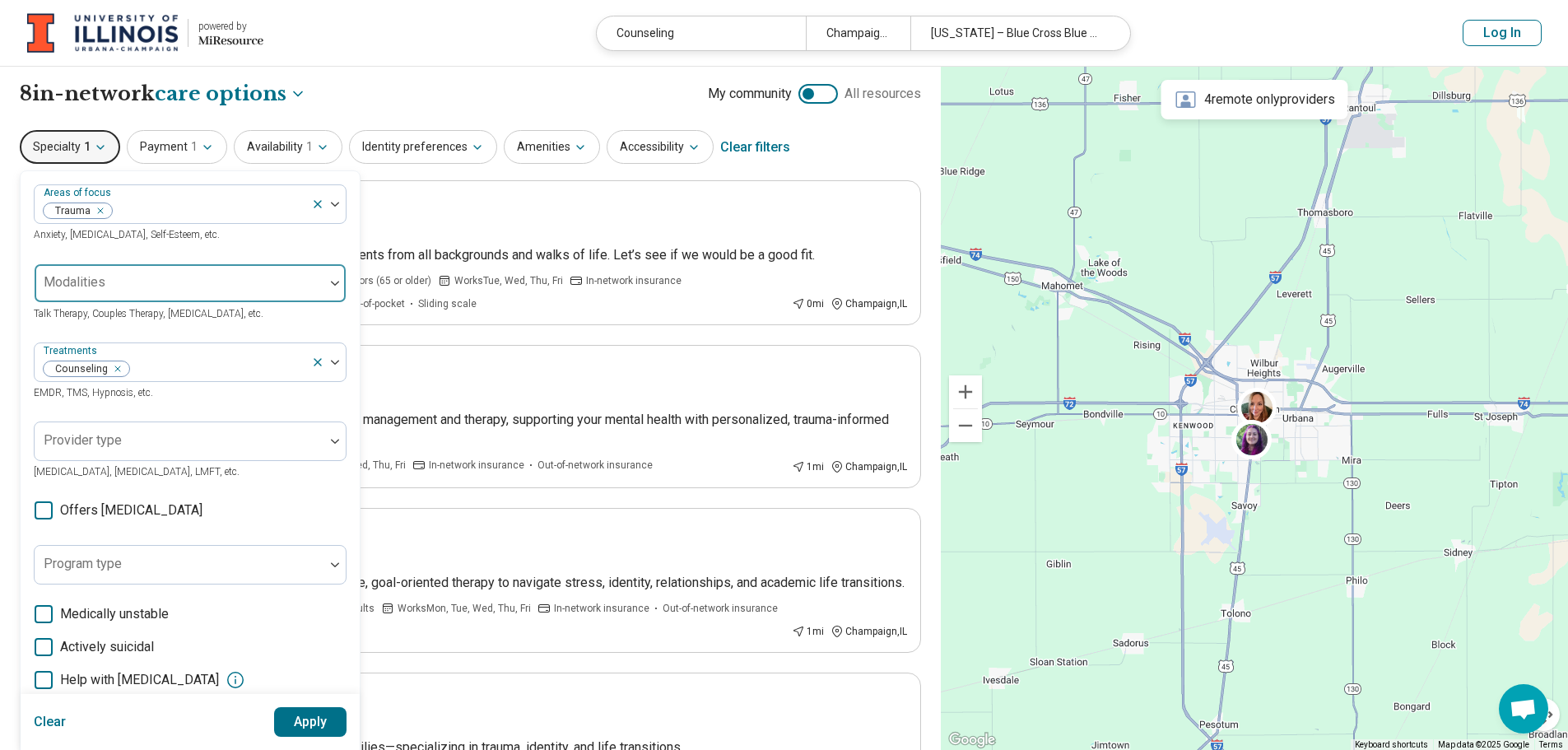
click at [228, 269] on div at bounding box center [179, 283] width 290 height 36
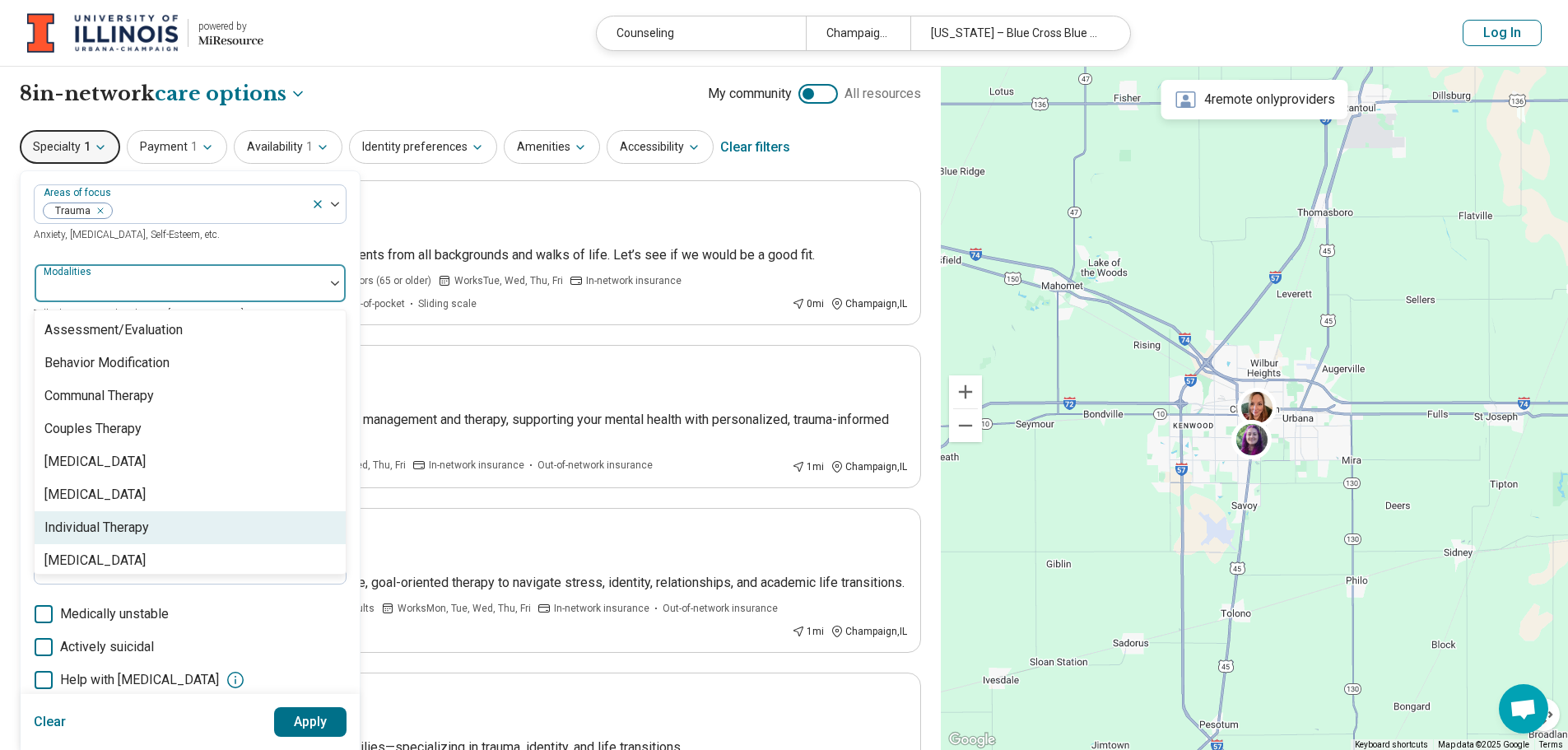
click at [173, 522] on div "Individual Therapy" at bounding box center [190, 527] width 311 height 33
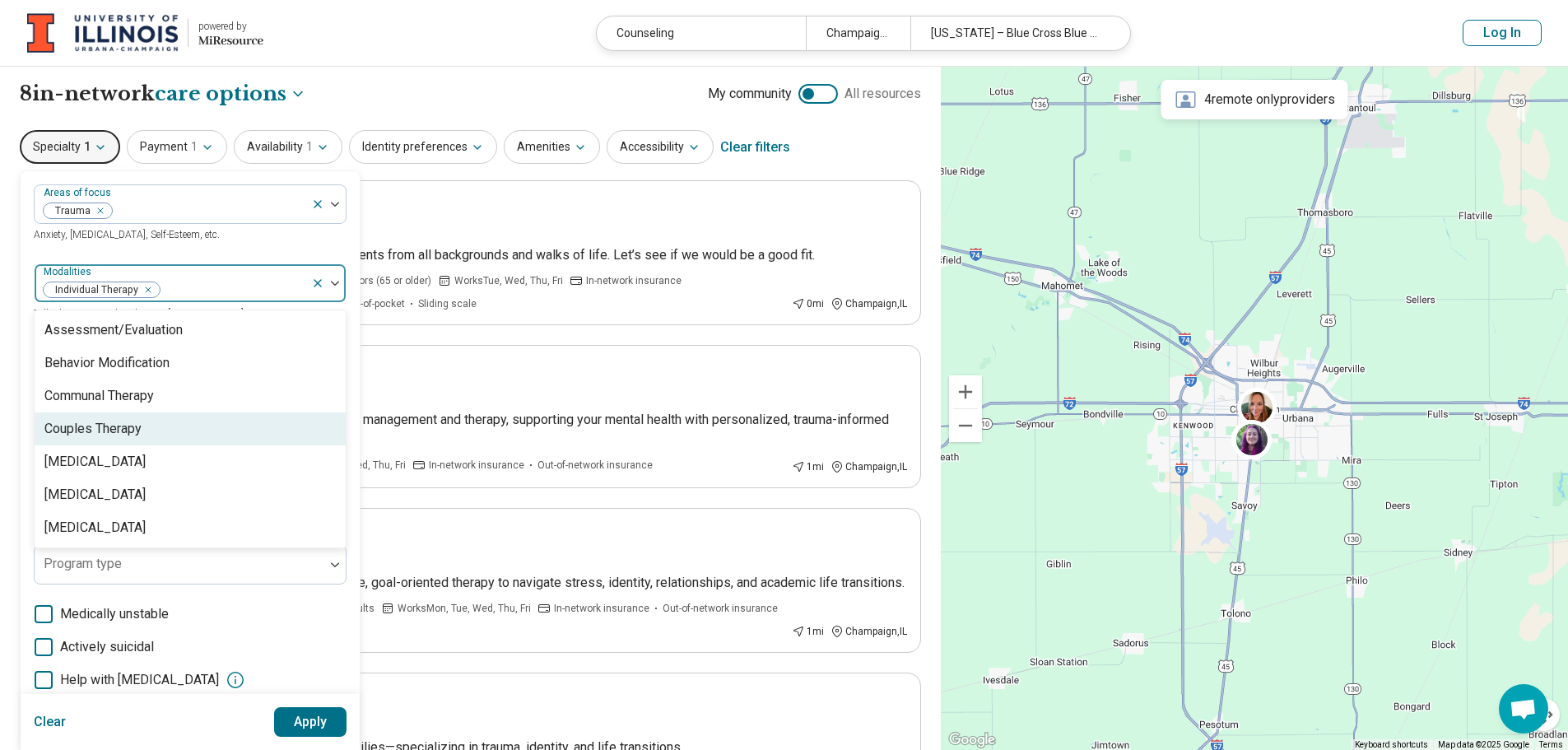
click at [21, 361] on div "Areas of focus Trauma Anxiety, Depression, Self-Esteem, etc. option Individual …" at bounding box center [190, 506] width 339 height 670
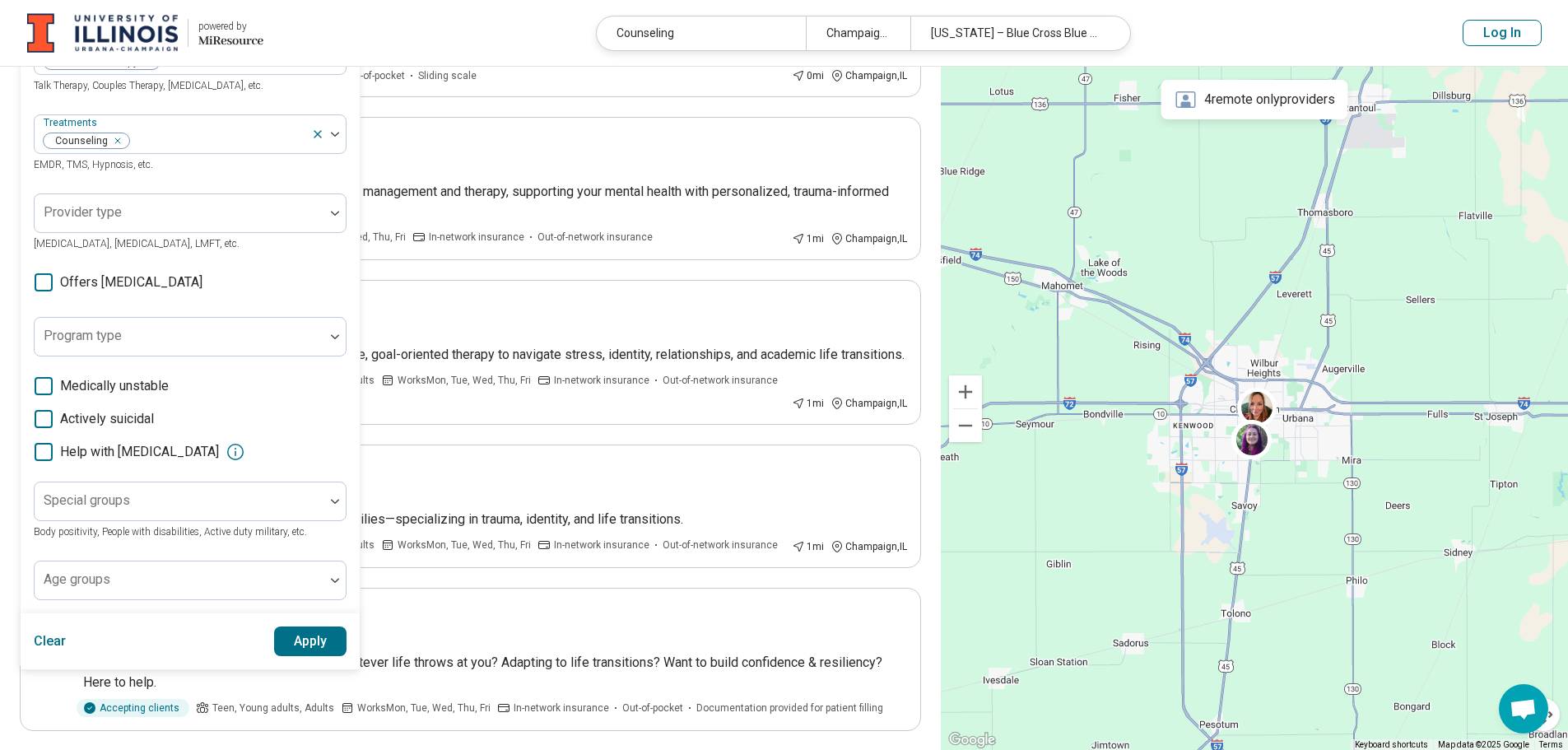
scroll to position [247, 0]
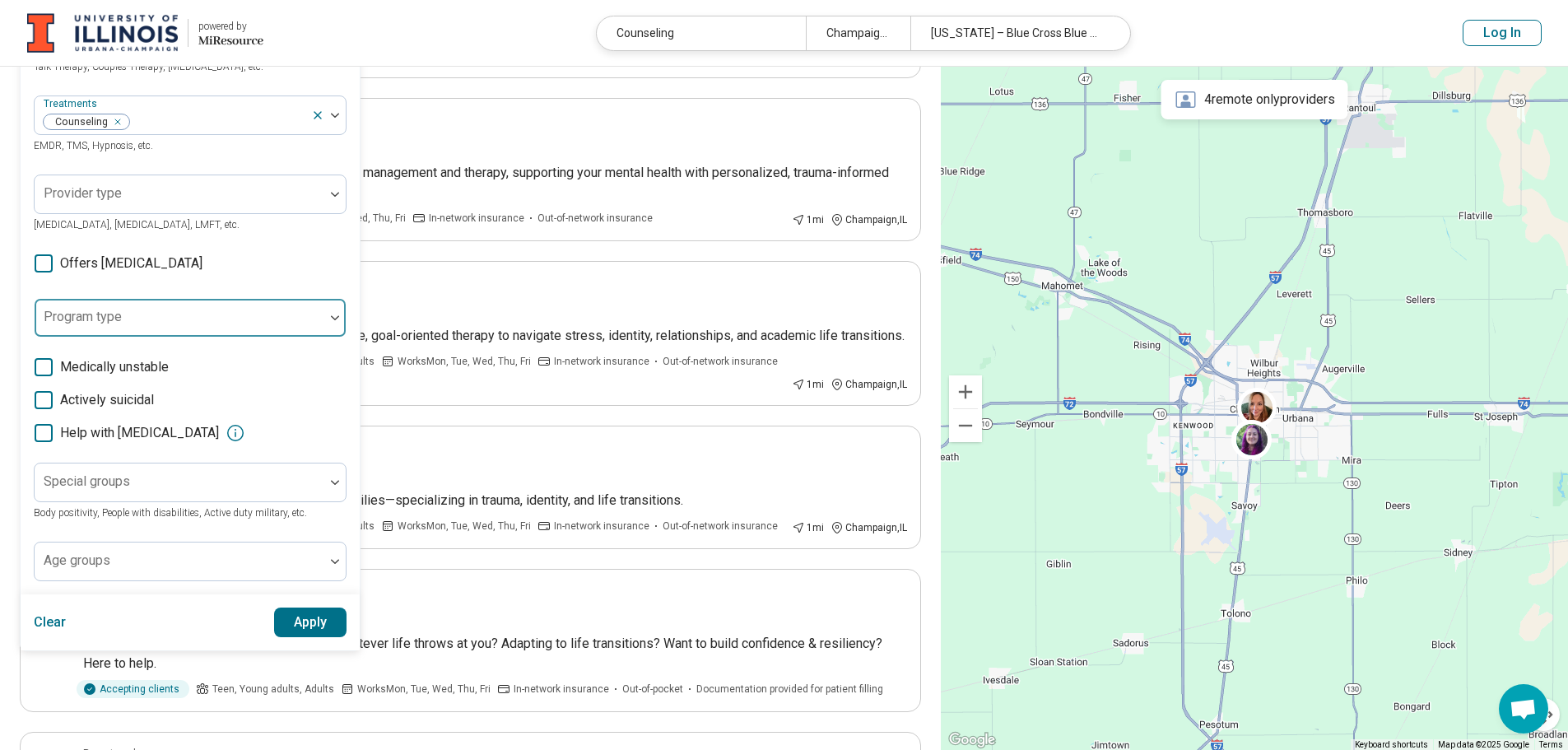
click at [55, 326] on div at bounding box center [179, 325] width 276 height 23
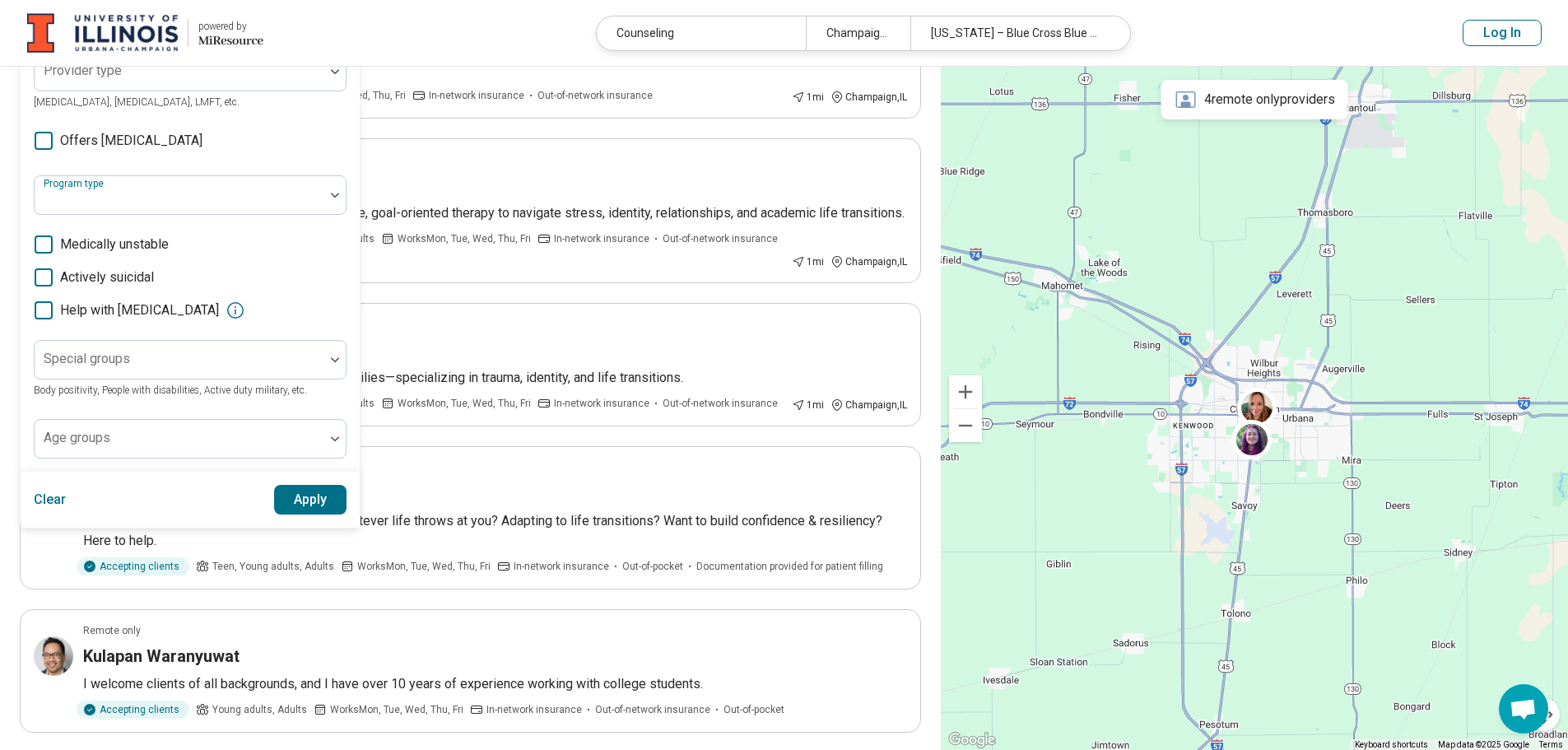
scroll to position [412, 0]
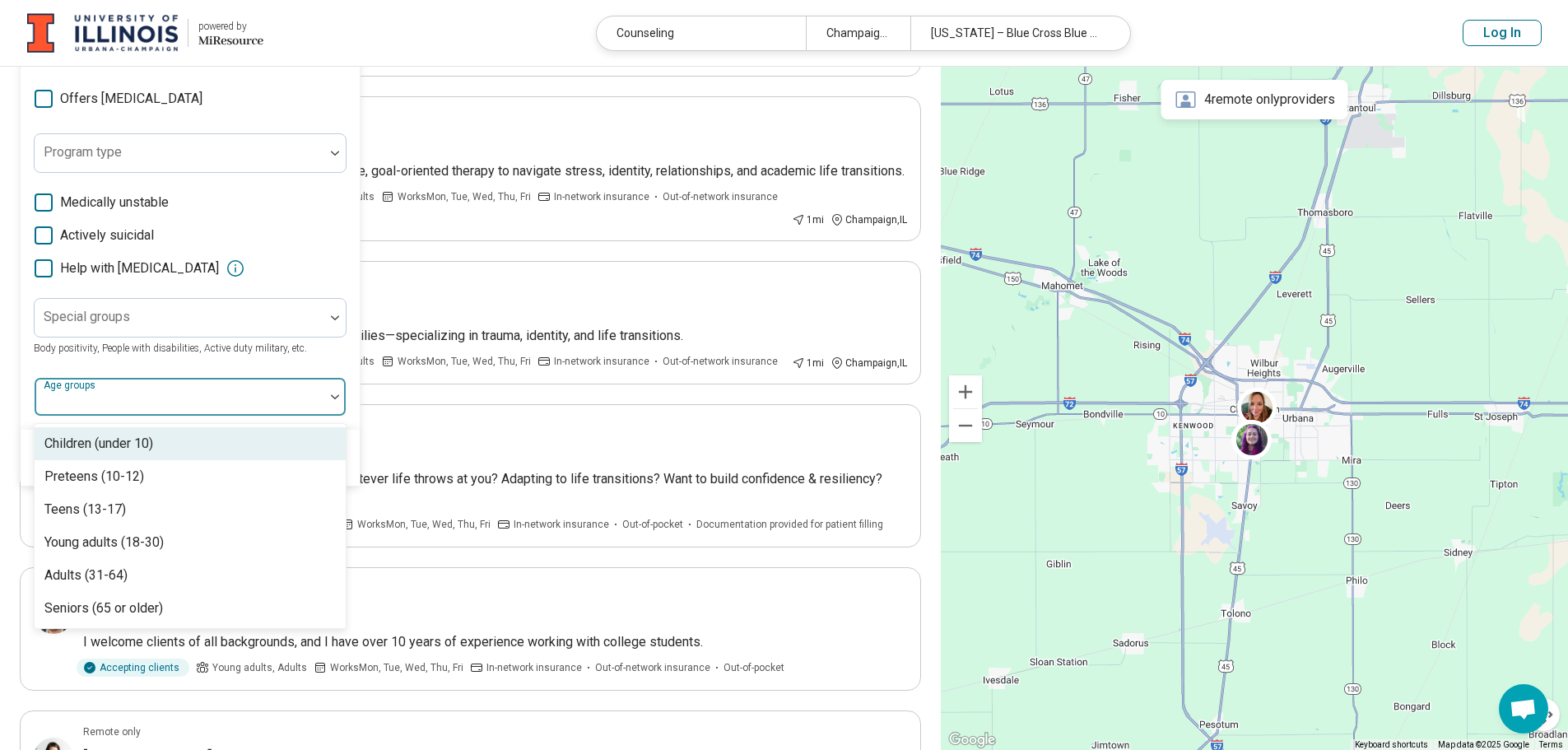
click at [306, 381] on div at bounding box center [179, 396] width 290 height 36
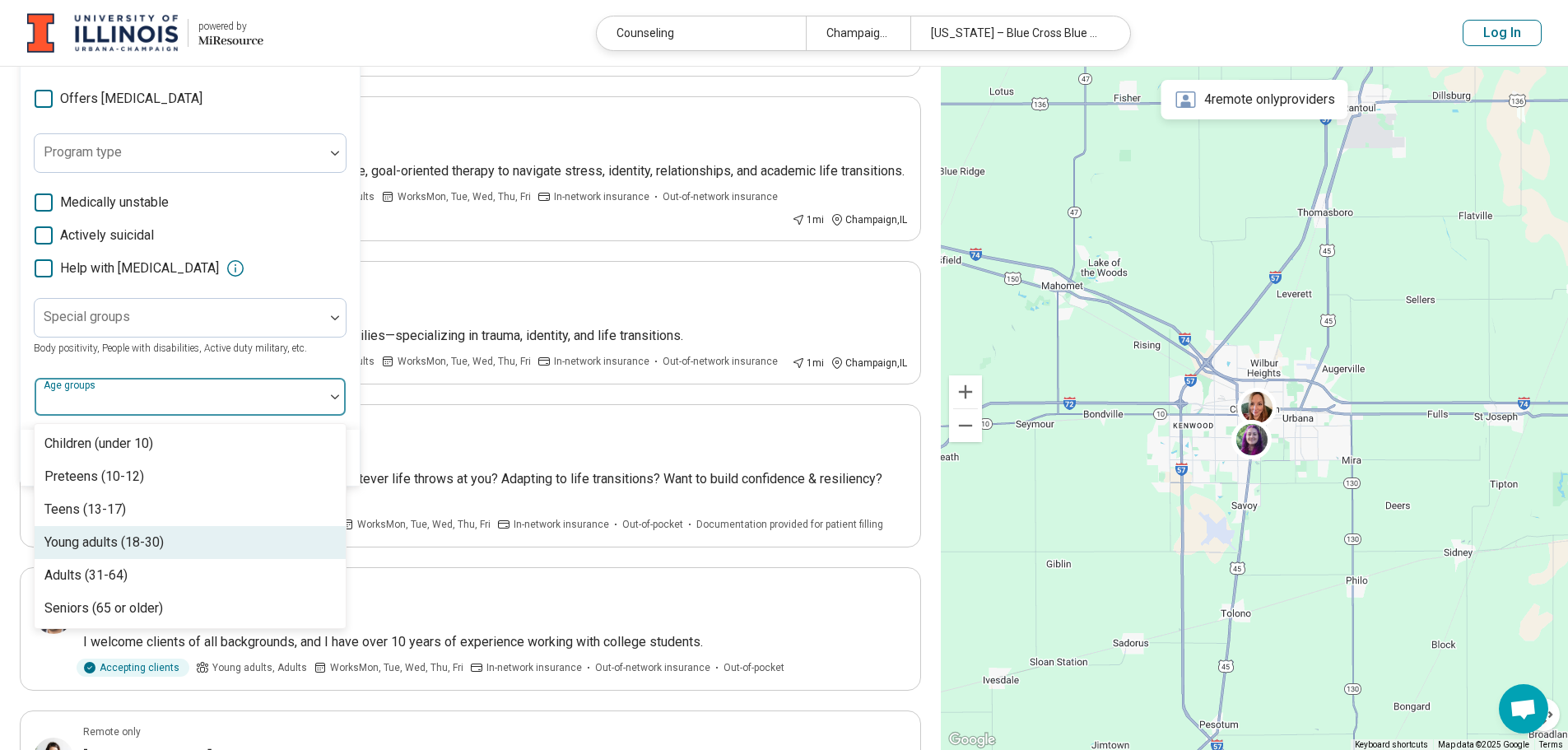
click at [258, 535] on div "Young adults (18-30)" at bounding box center [190, 542] width 311 height 33
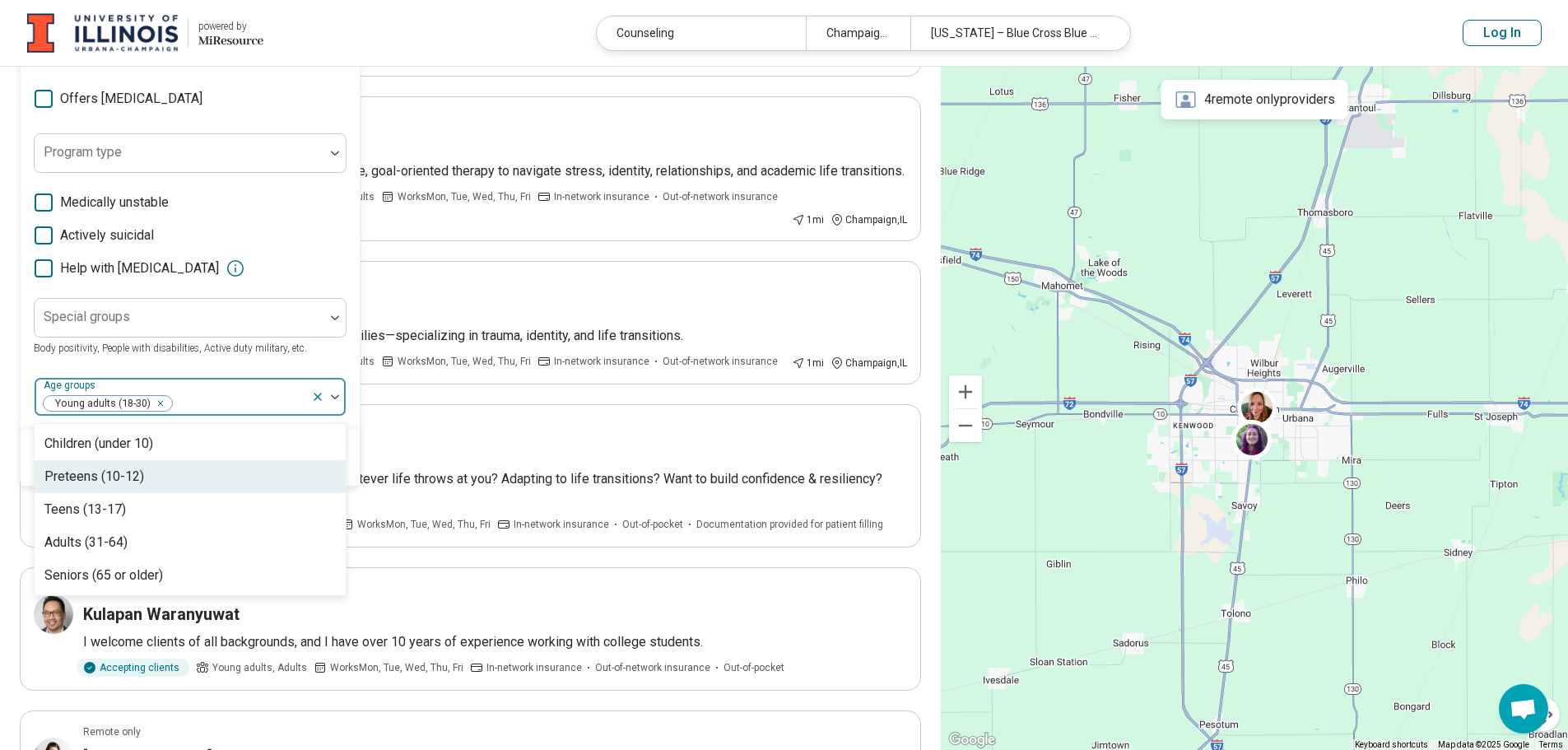
click at [3, 423] on div "**********" at bounding box center [470, 353] width 941 height 1396
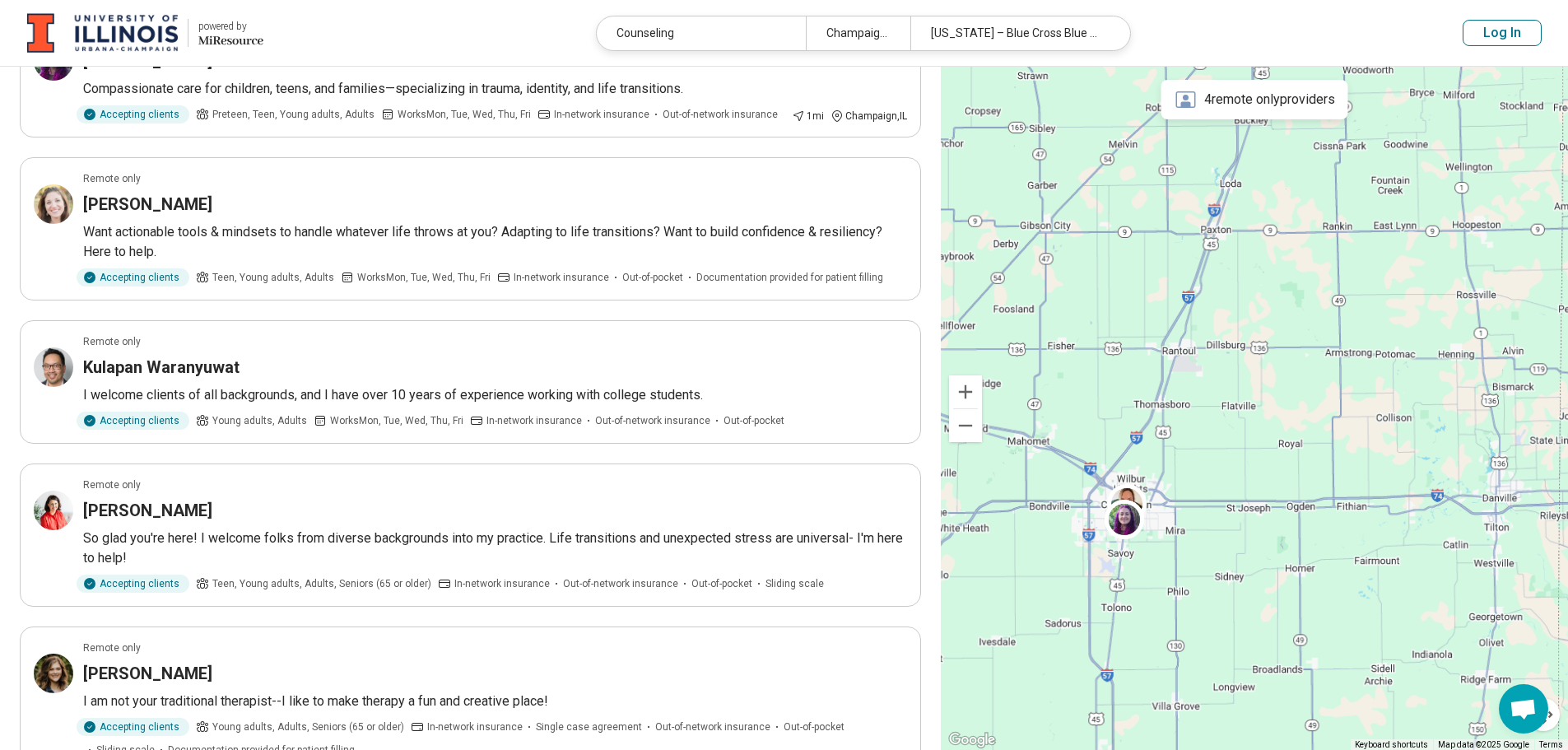
scroll to position [395, 0]
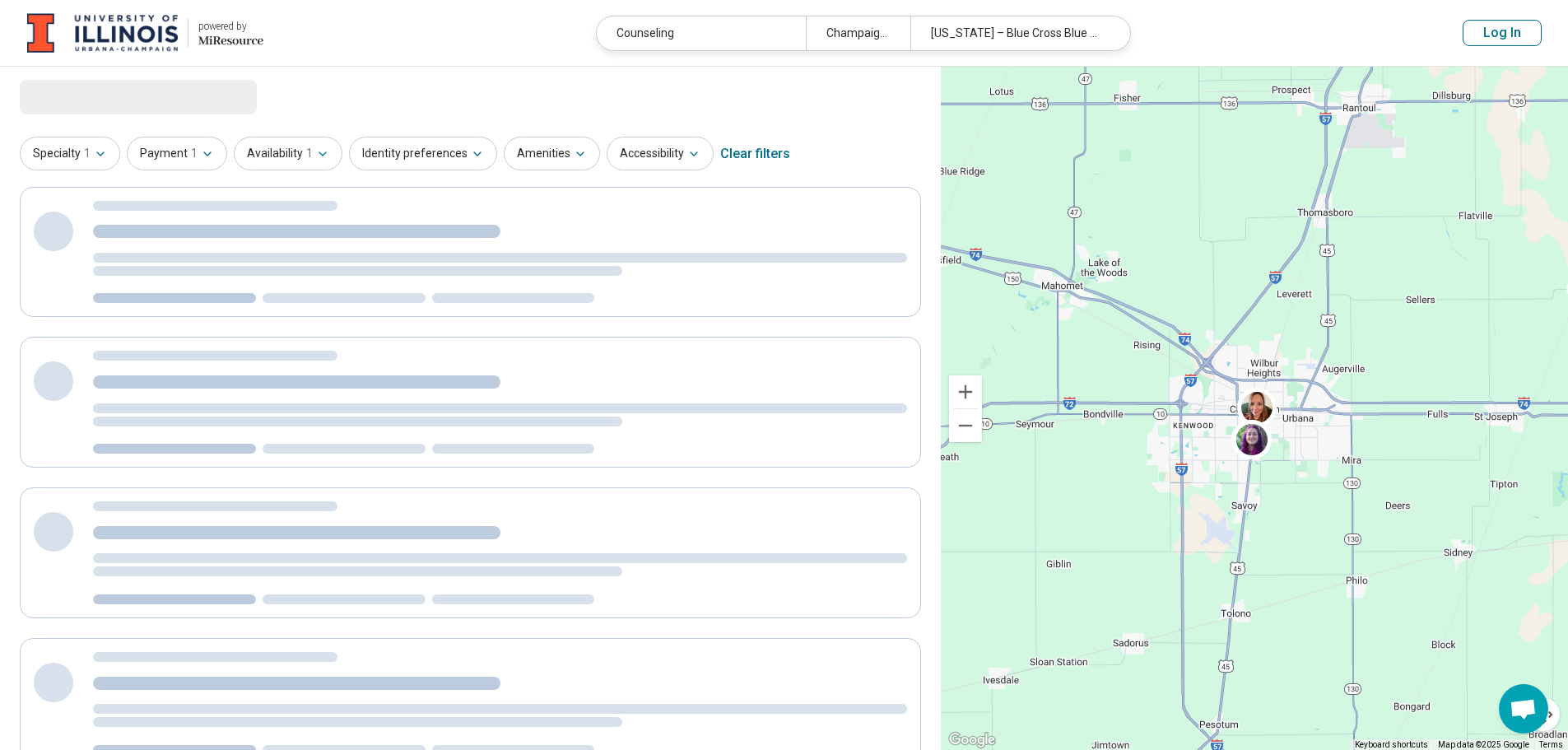
select select "***"
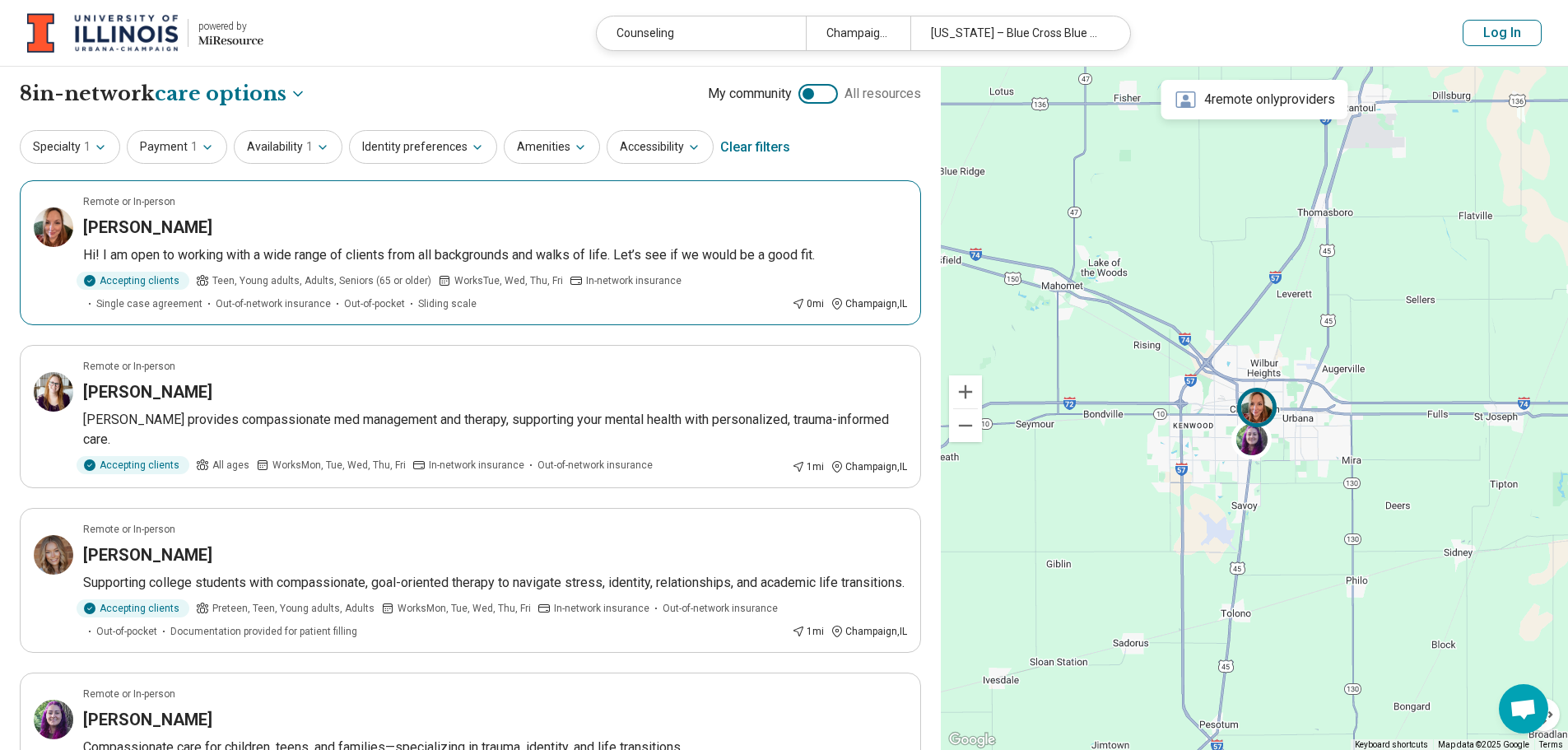
click at [301, 254] on p "Hi! I am open to working with a wide range of clients from all backgrounds and …" at bounding box center [495, 255] width 824 height 20
click at [185, 387] on h3 "Megan K. Ramirez" at bounding box center [147, 392] width 129 height 23
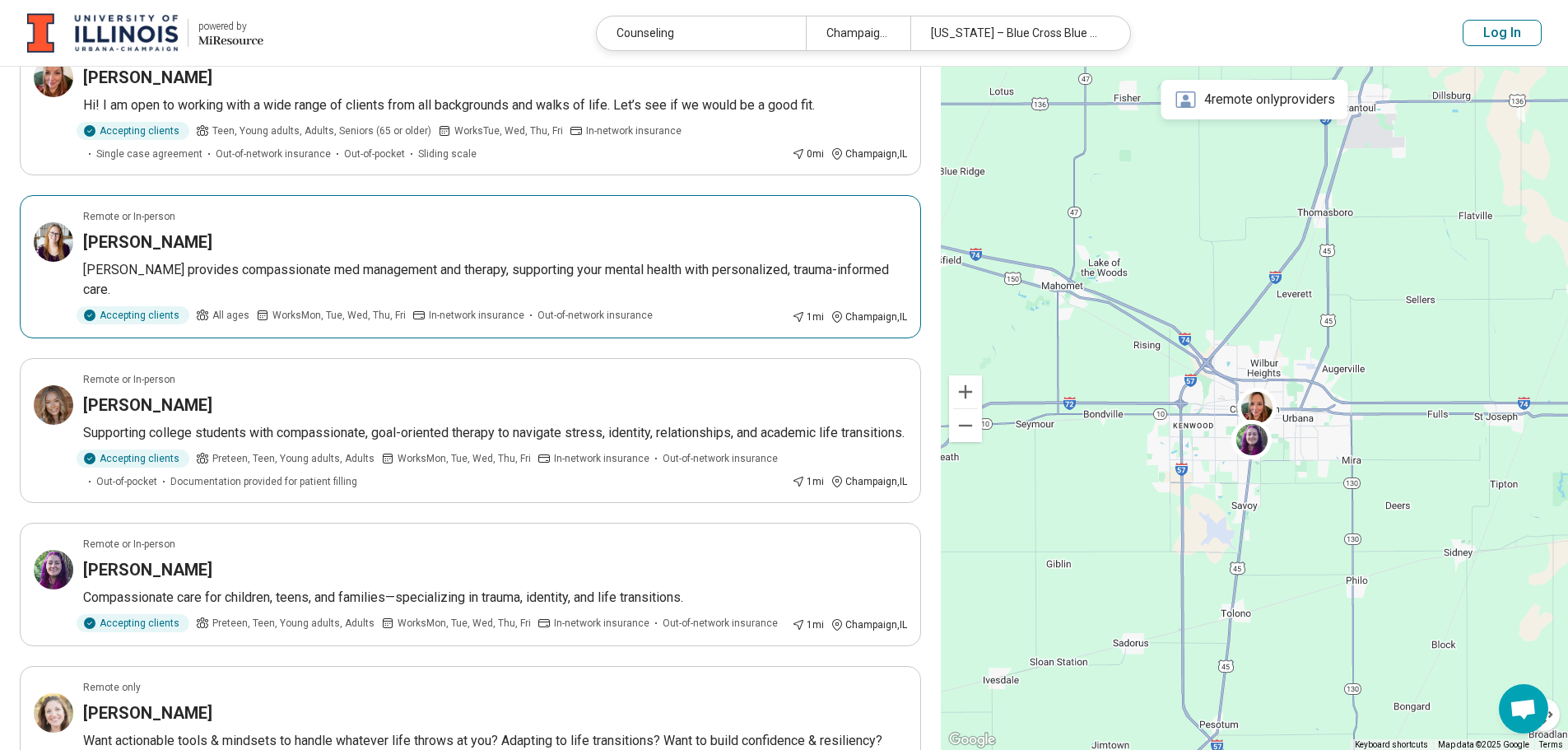
scroll to position [165, 0]
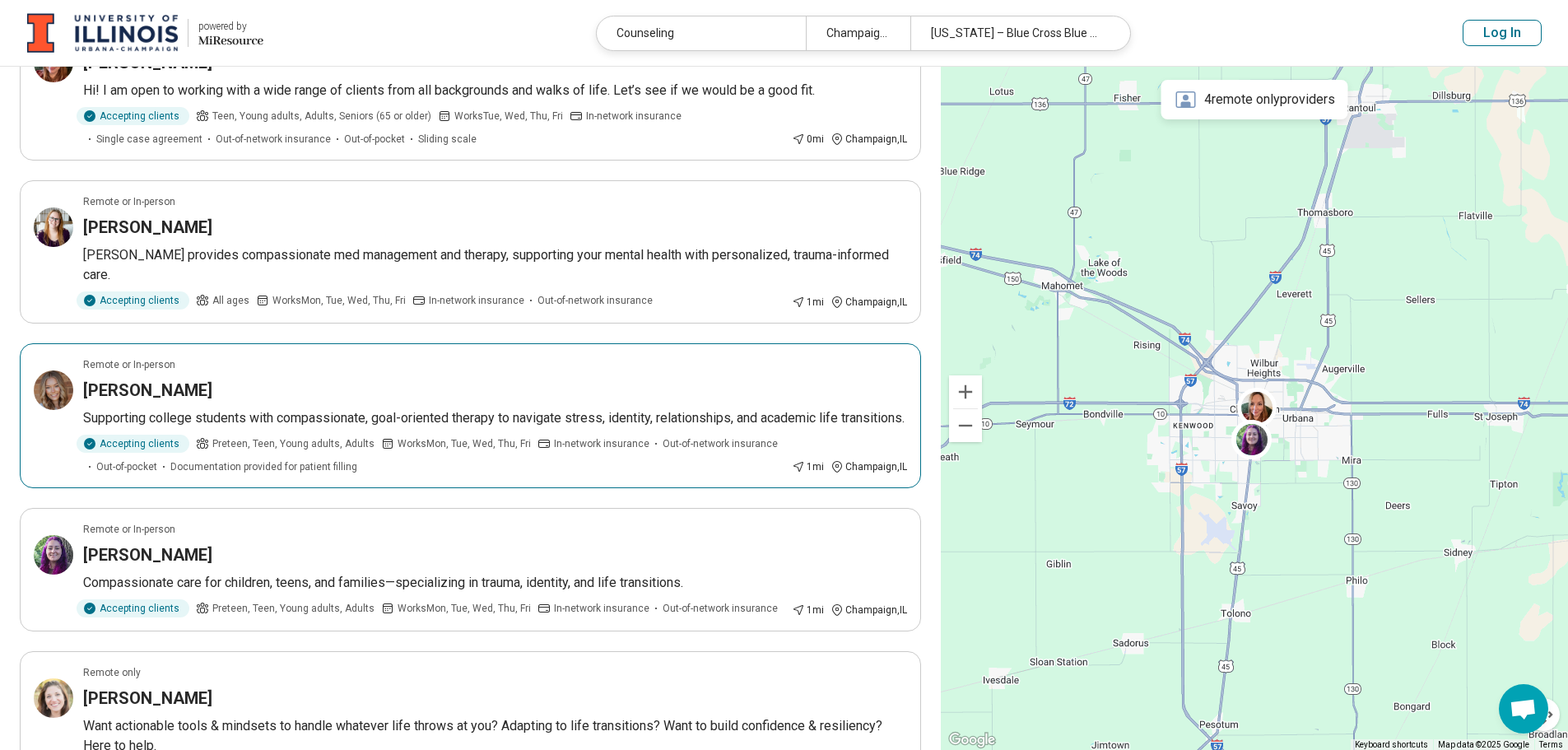
click at [159, 378] on h3 "Olivia Frichtl" at bounding box center [147, 390] width 129 height 23
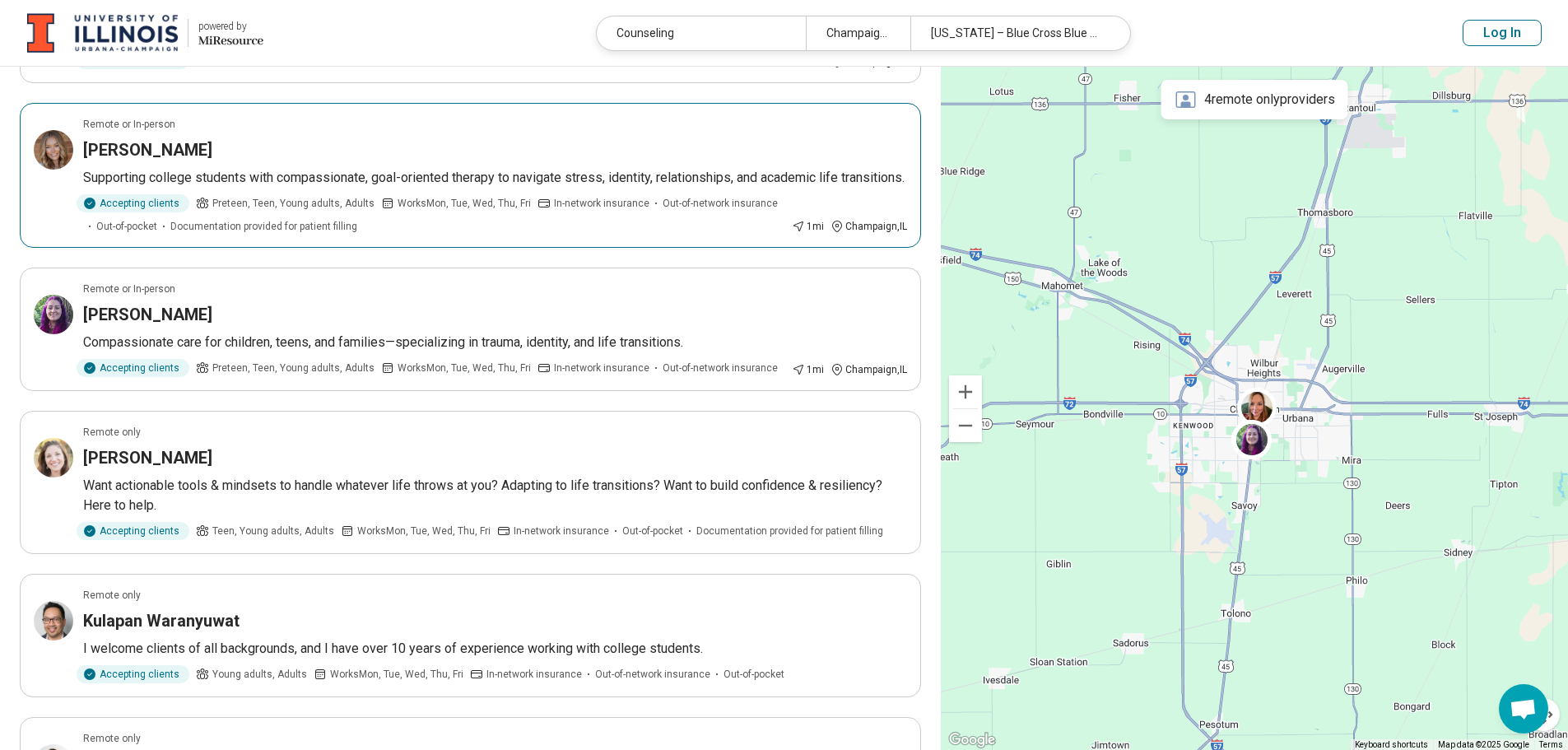
scroll to position [412, 0]
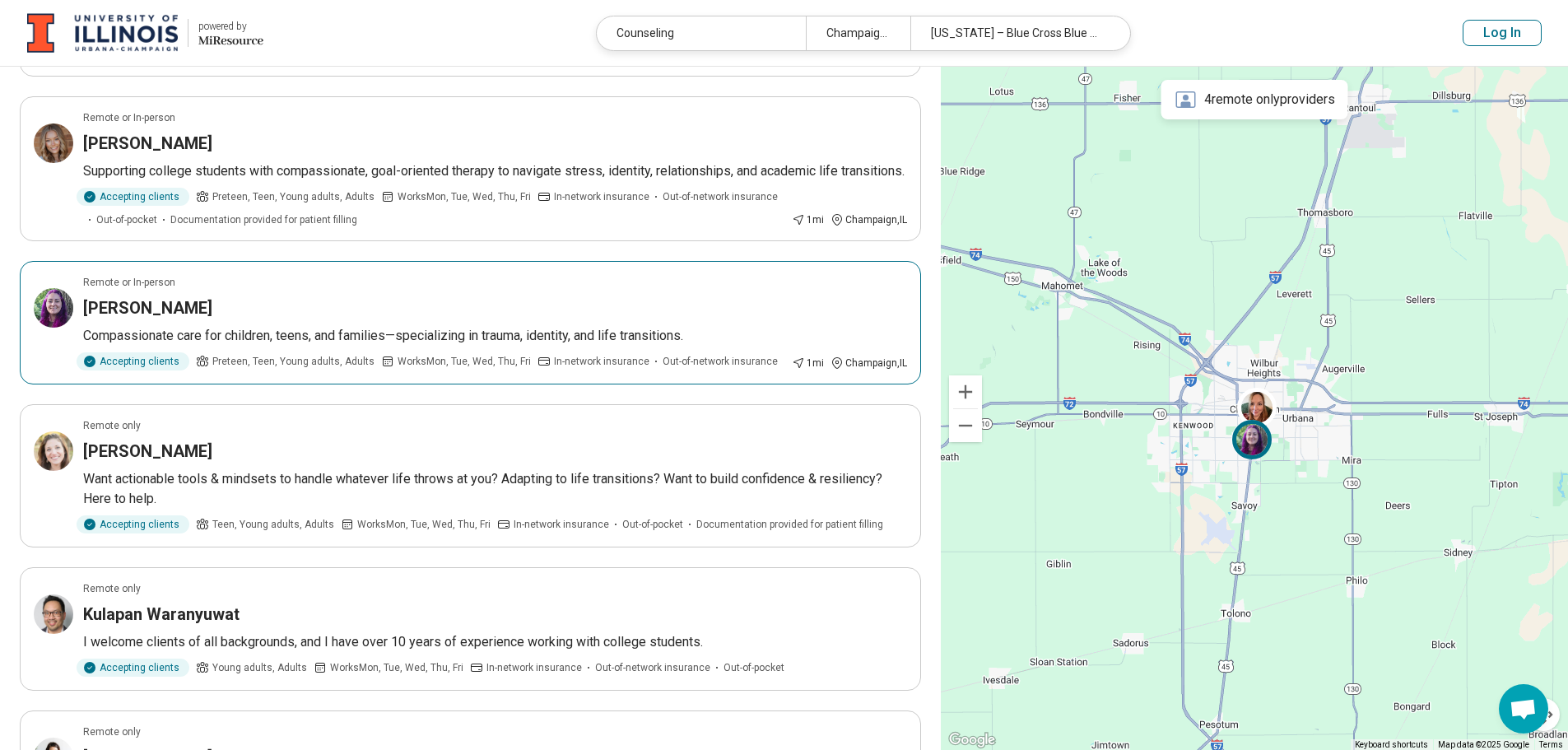
click at [183, 296] on h3 "Adrianna Powell" at bounding box center [147, 308] width 129 height 23
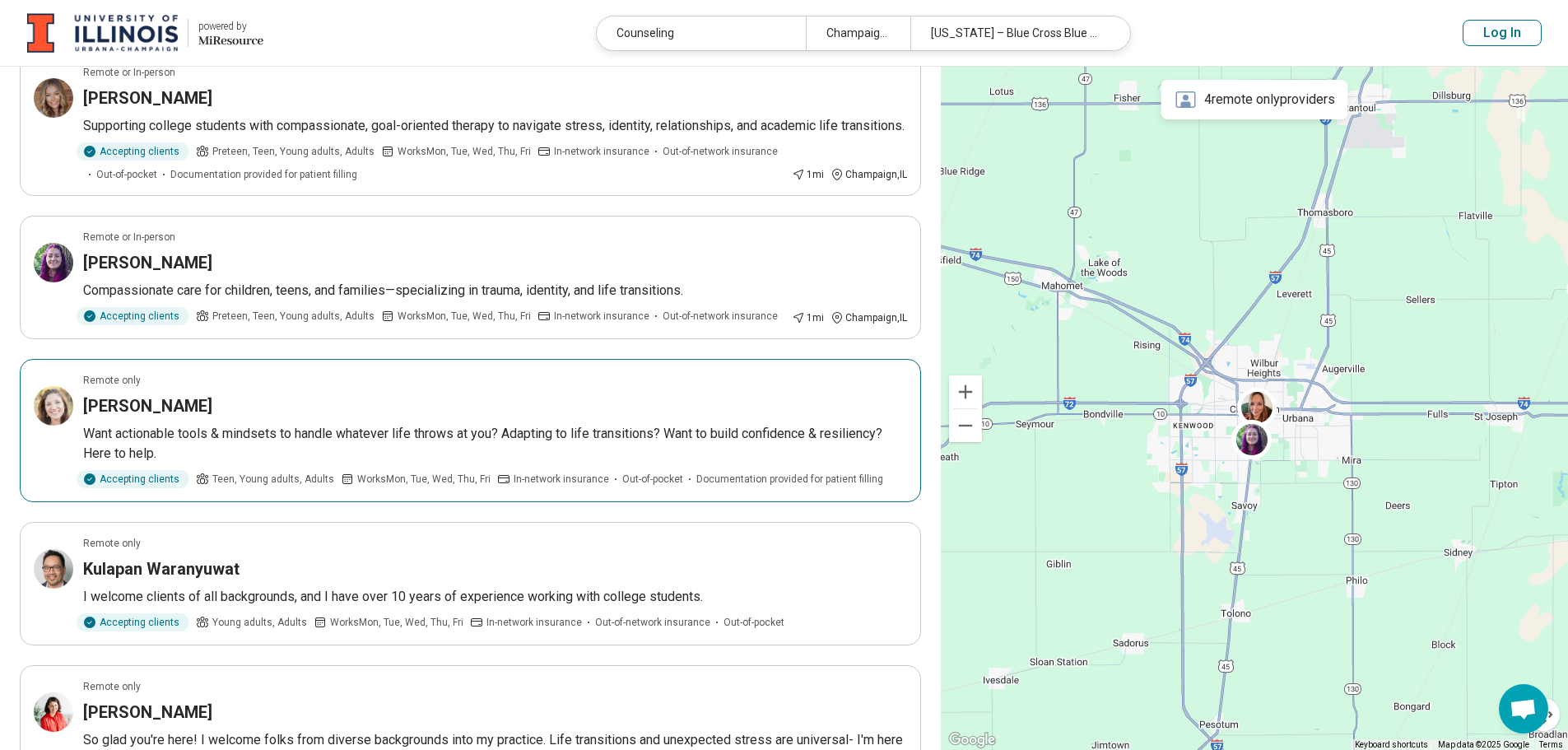
scroll to position [494, 0]
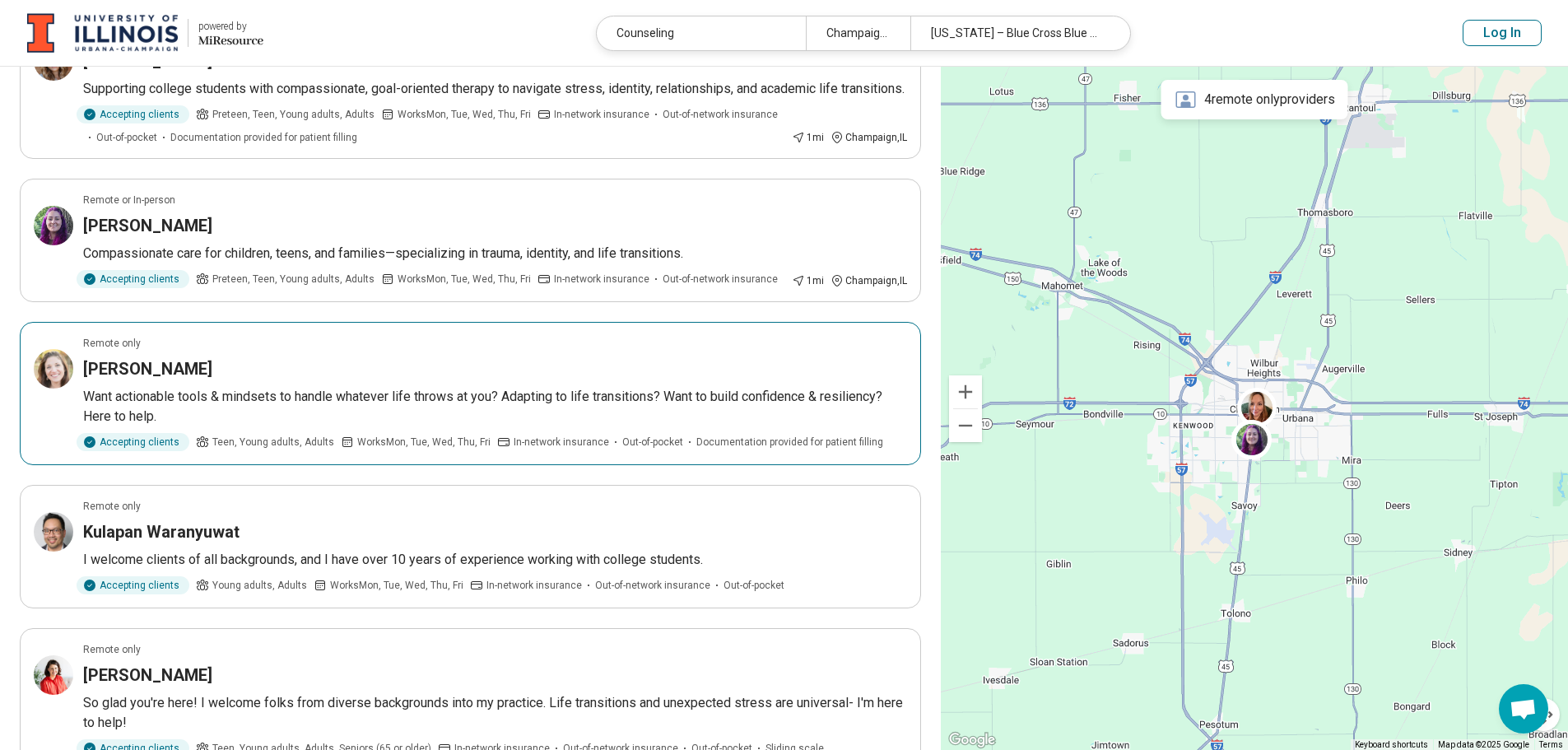
click at [147, 390] on p "Want actionable tools & mindsets to handle whatever life throws at you? Adaptin…" at bounding box center [495, 406] width 824 height 39
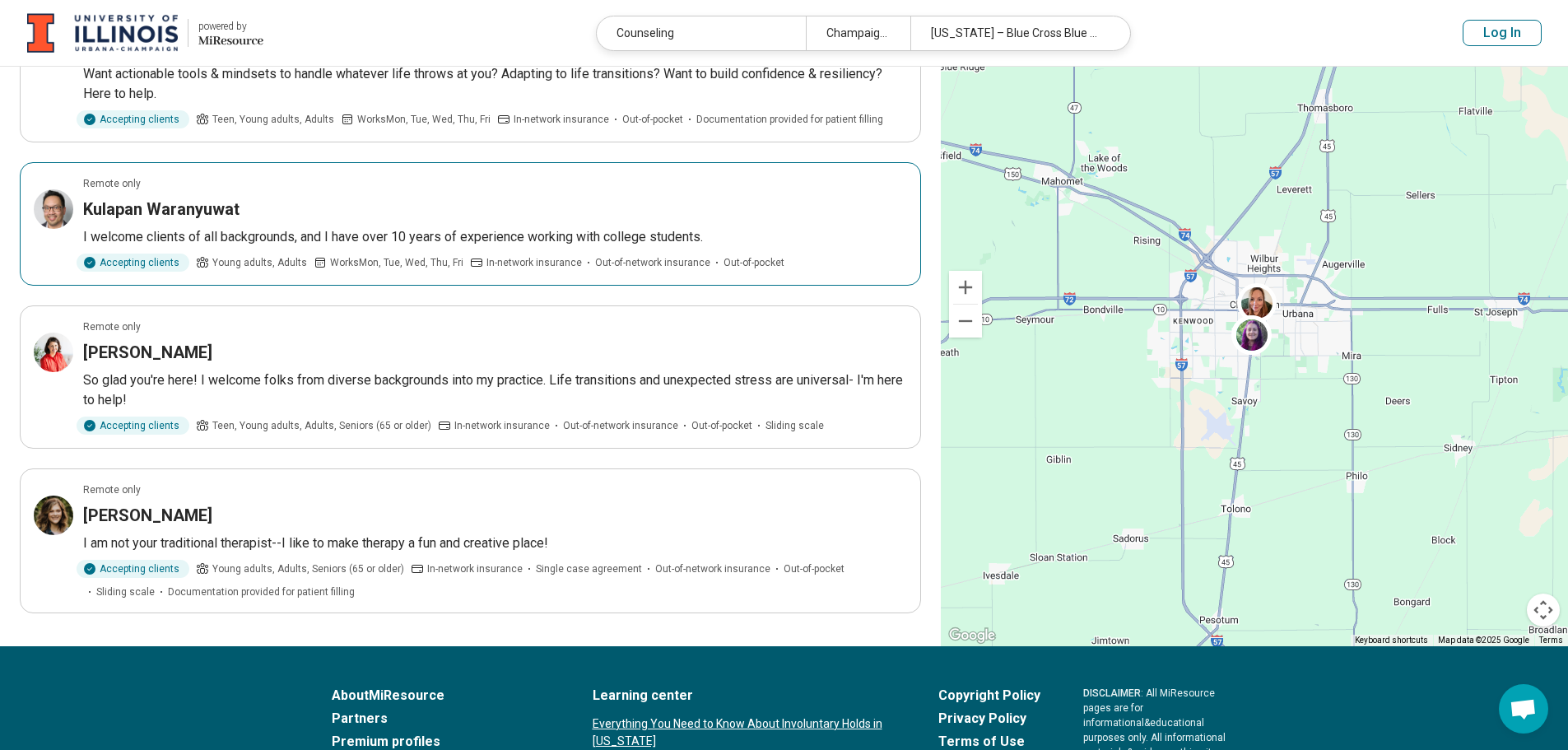
scroll to position [823, 0]
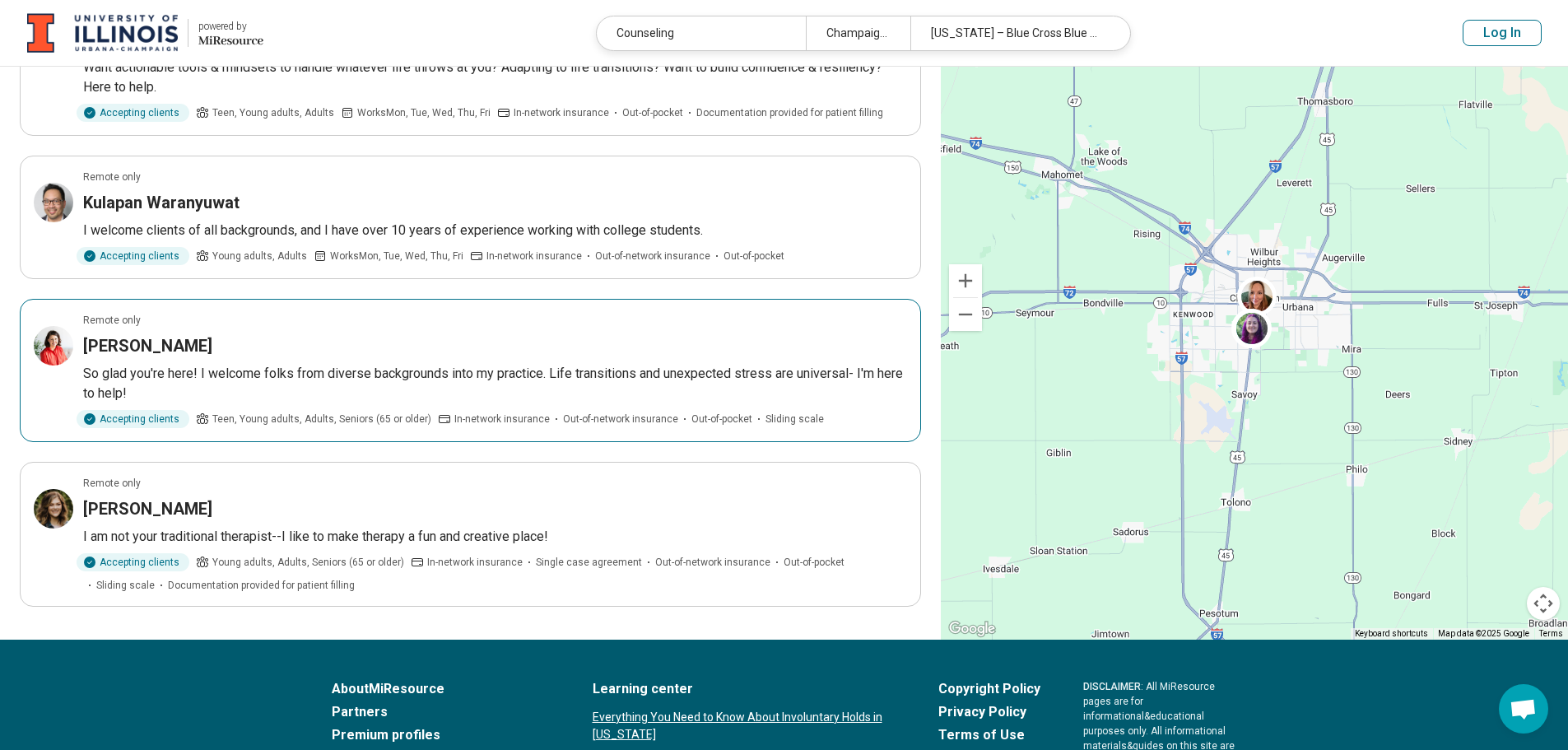
click at [224, 364] on p "So glad you're here! I welcome folks from diverse backgrounds into my practice.…" at bounding box center [495, 383] width 824 height 39
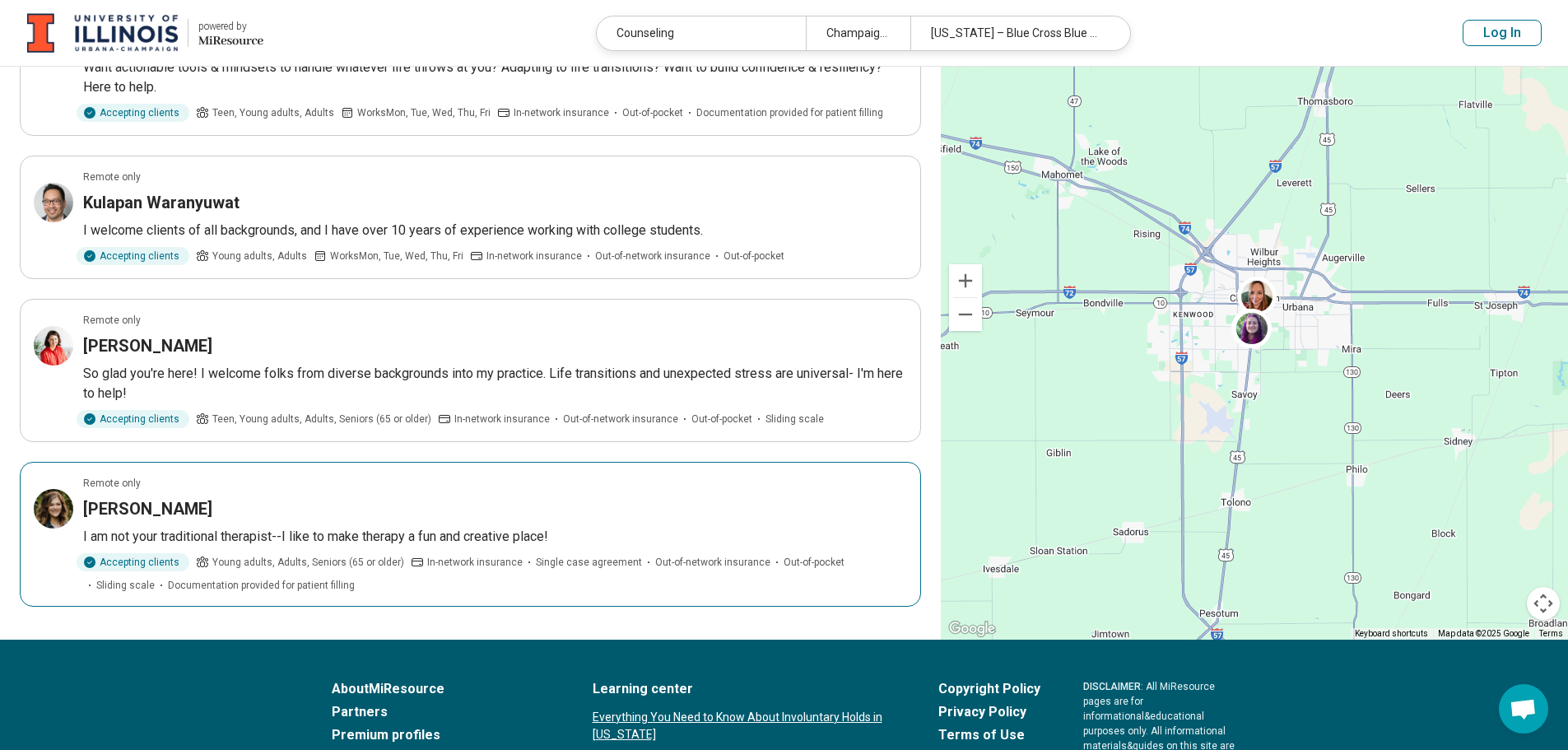
click at [157, 512] on h3 "[PERSON_NAME]" at bounding box center [147, 509] width 129 height 23
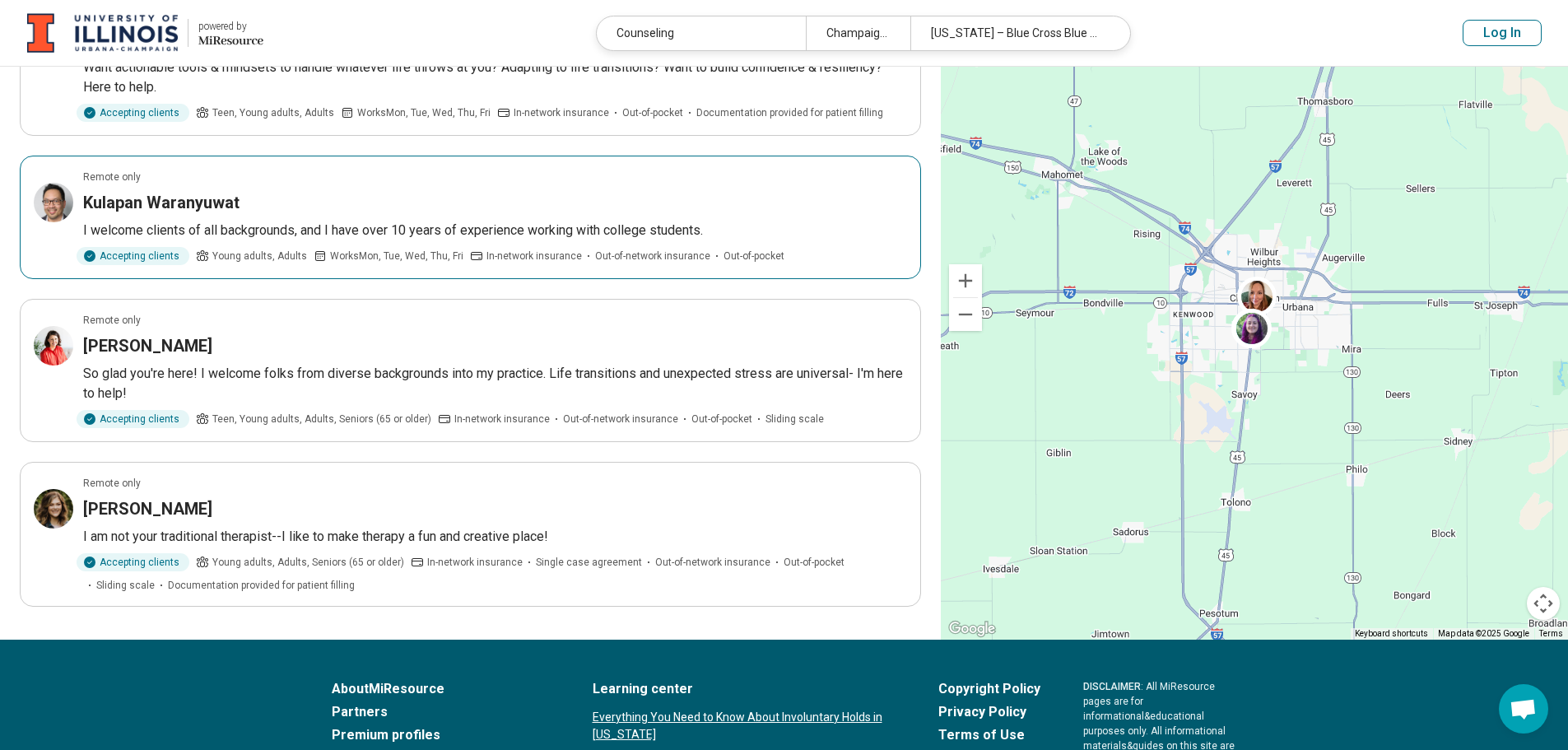
click at [225, 208] on h3 "Kulapan Waranyuwat" at bounding box center [161, 203] width 157 height 23
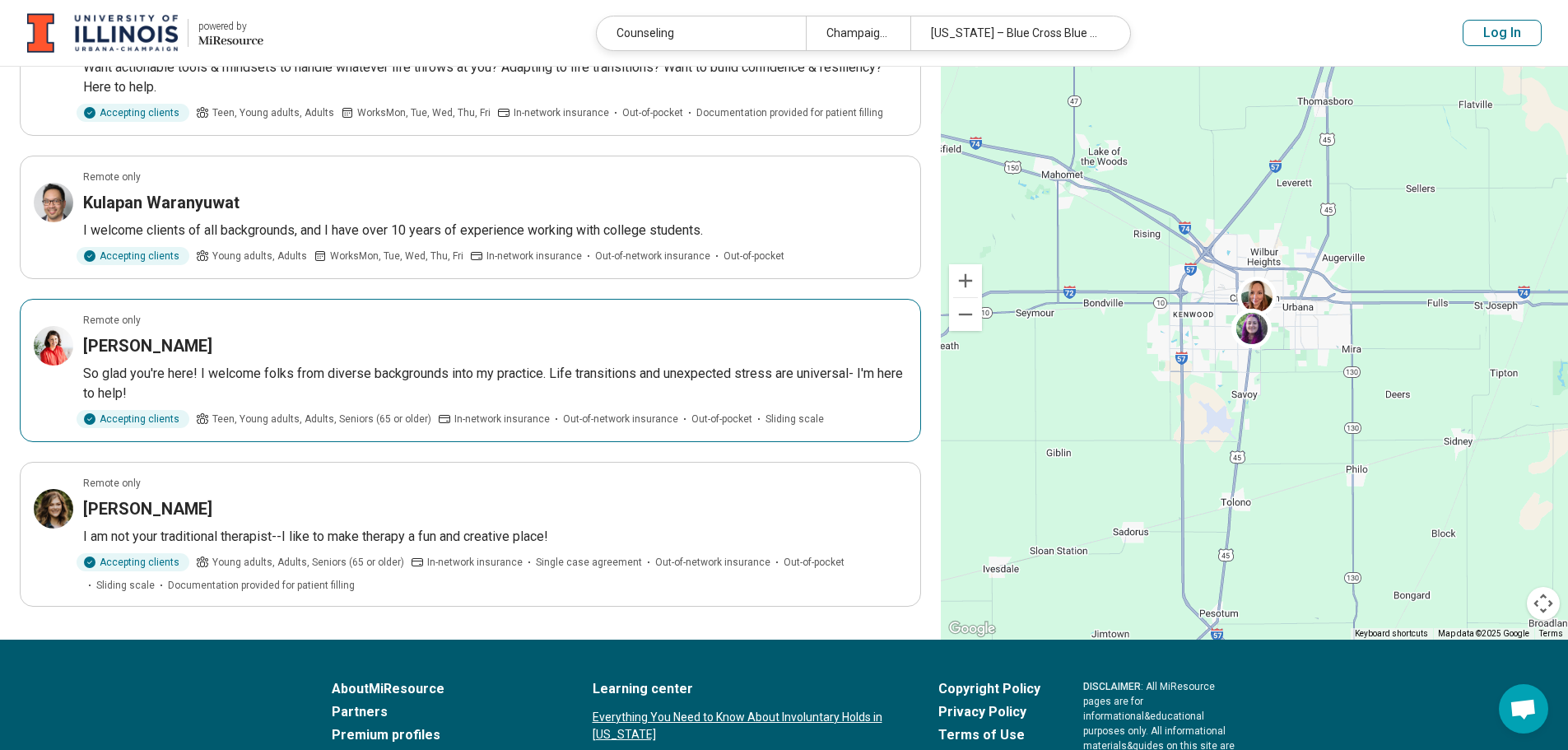
click at [242, 347] on div "Devin Richardson" at bounding box center [495, 346] width 824 height 23
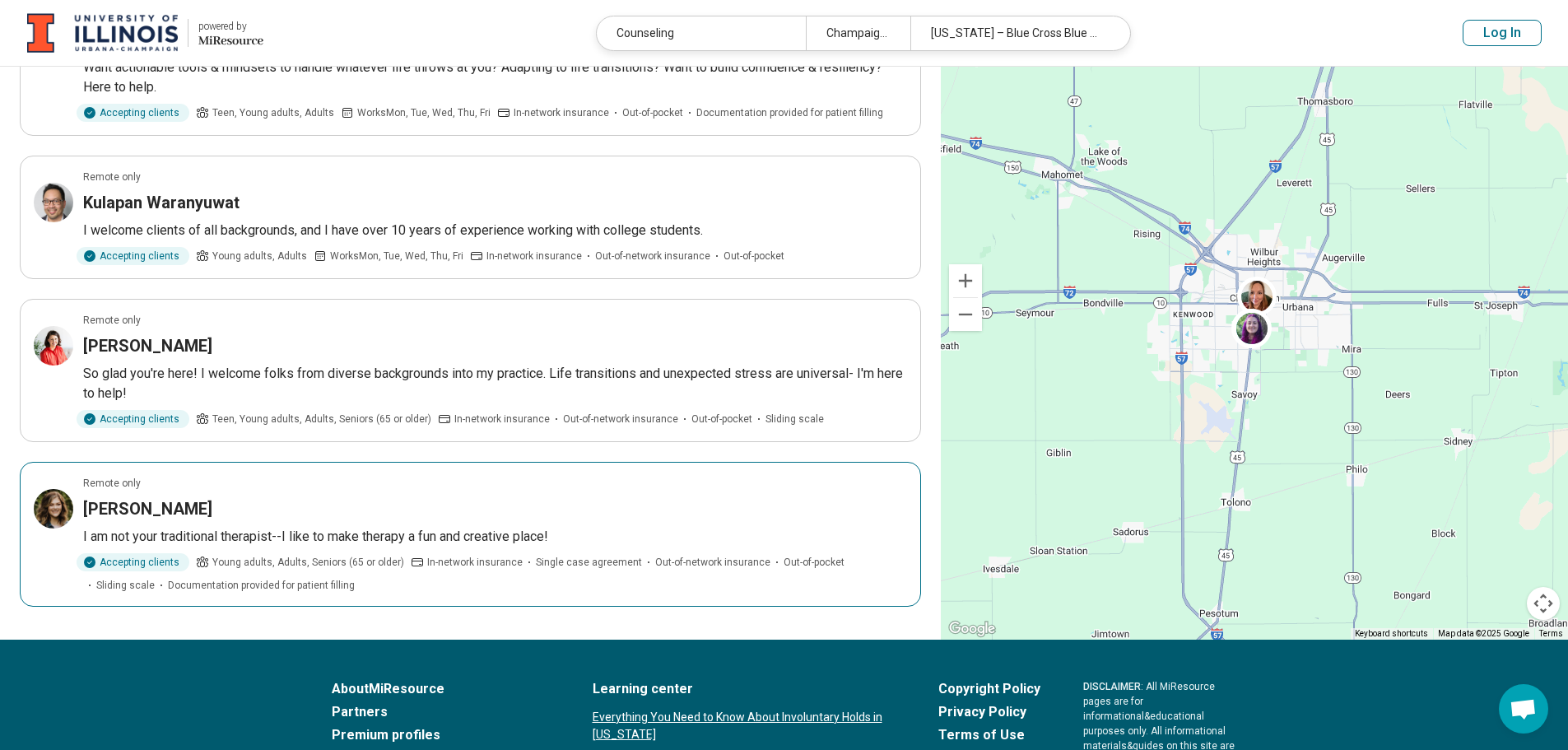
click at [195, 518] on div "[PERSON_NAME]" at bounding box center [495, 509] width 824 height 23
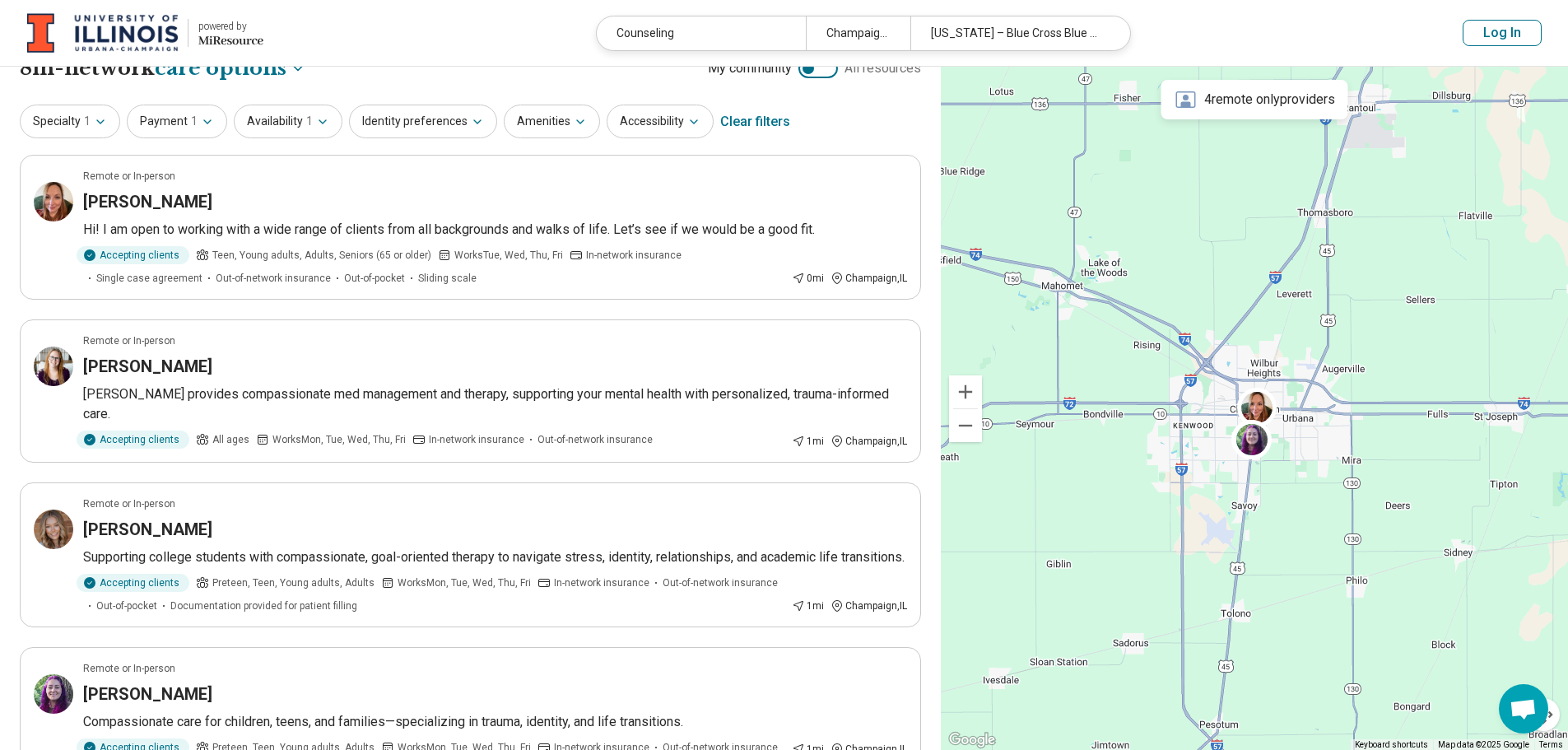
scroll to position [0, 0]
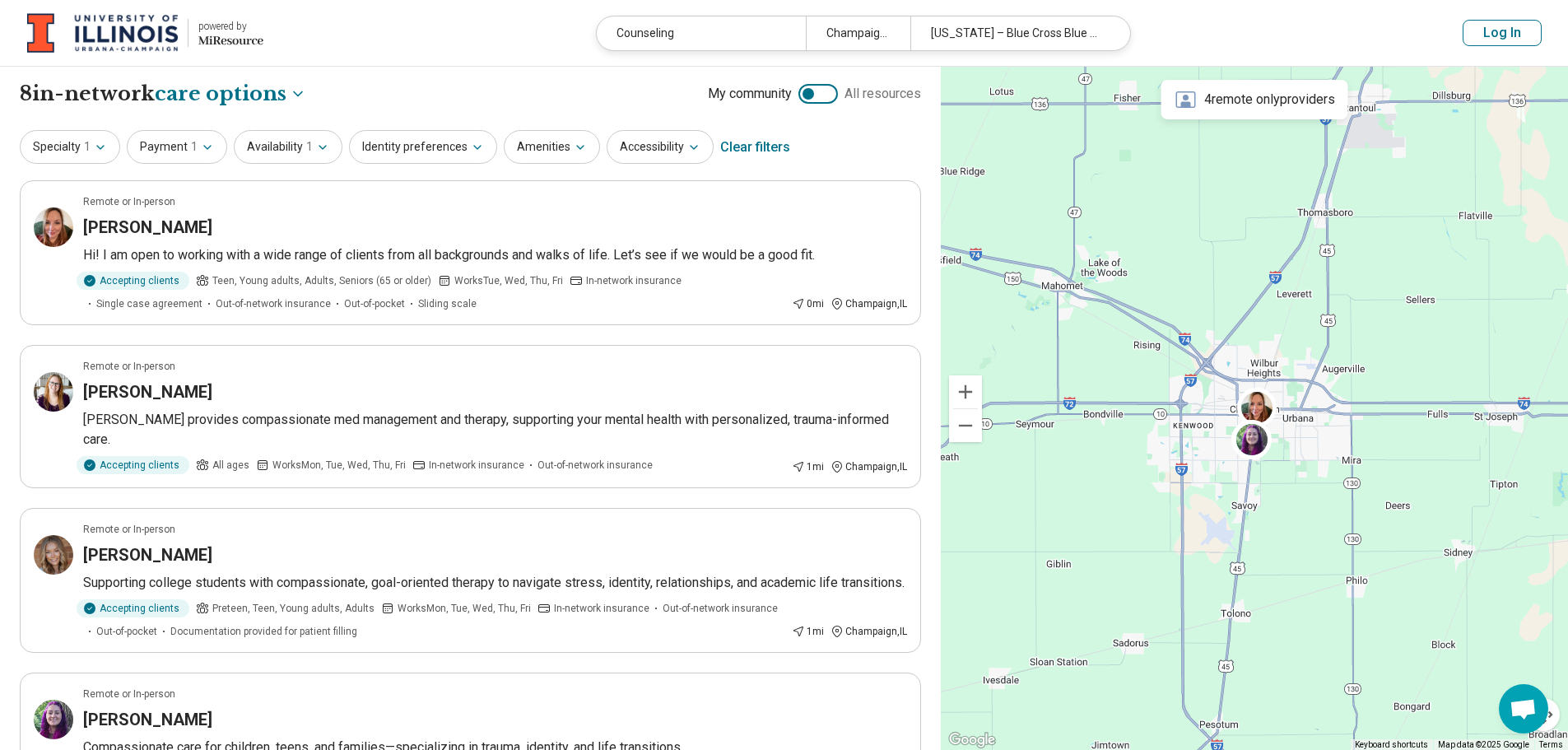
click at [214, 30] on div "powered by" at bounding box center [231, 27] width 65 height 15
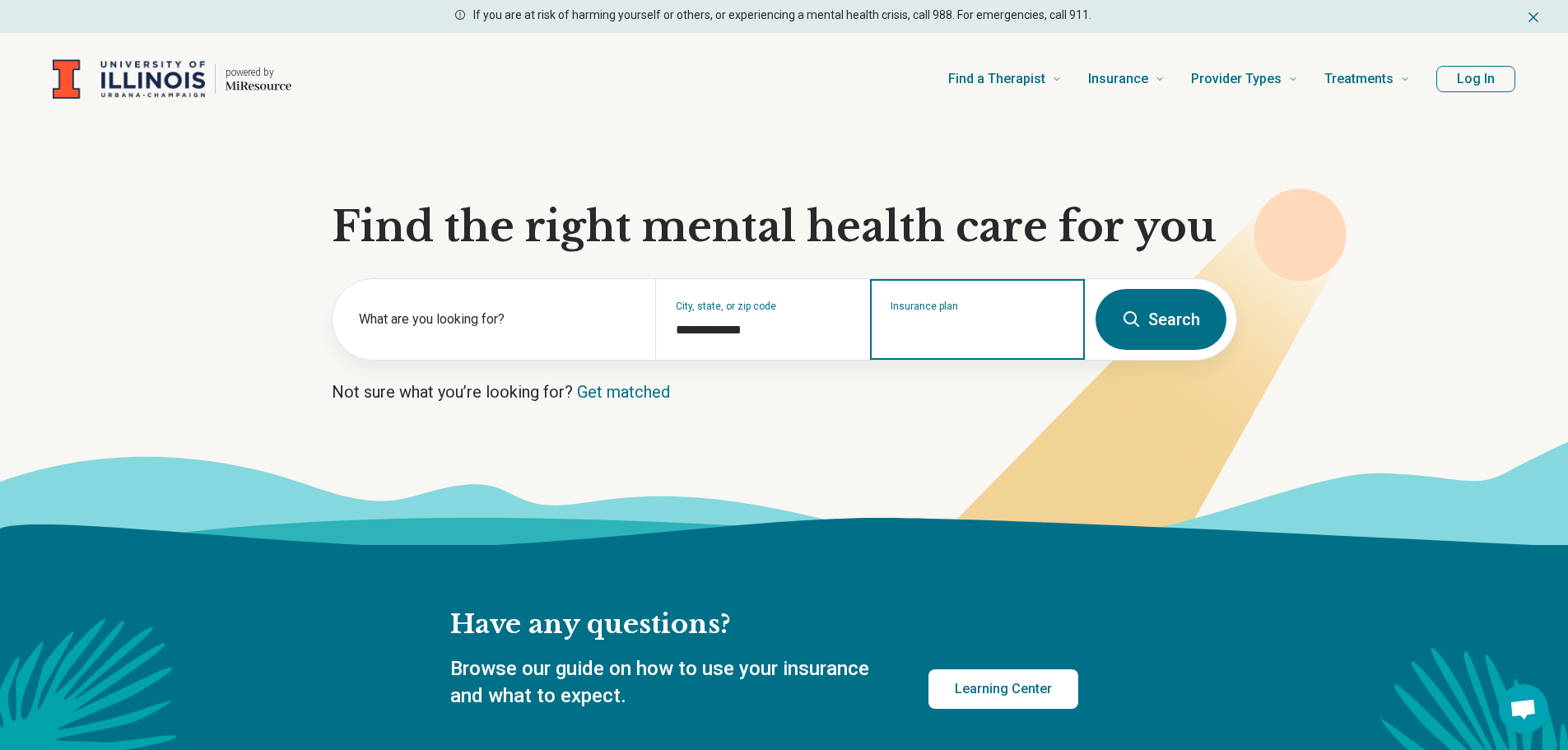
click at [984, 329] on input "Insurance plan" at bounding box center [978, 331] width 174 height 20
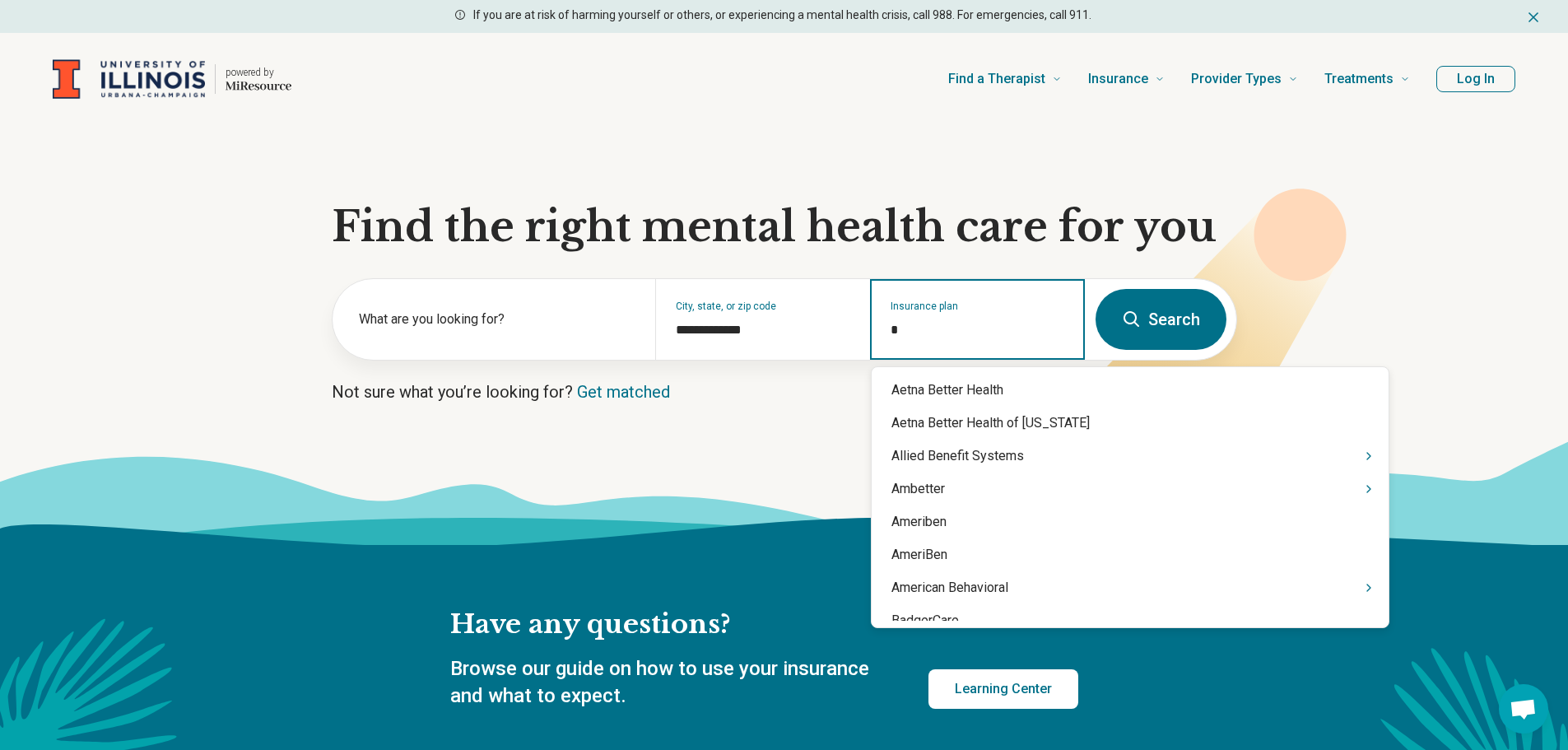
type input "**"
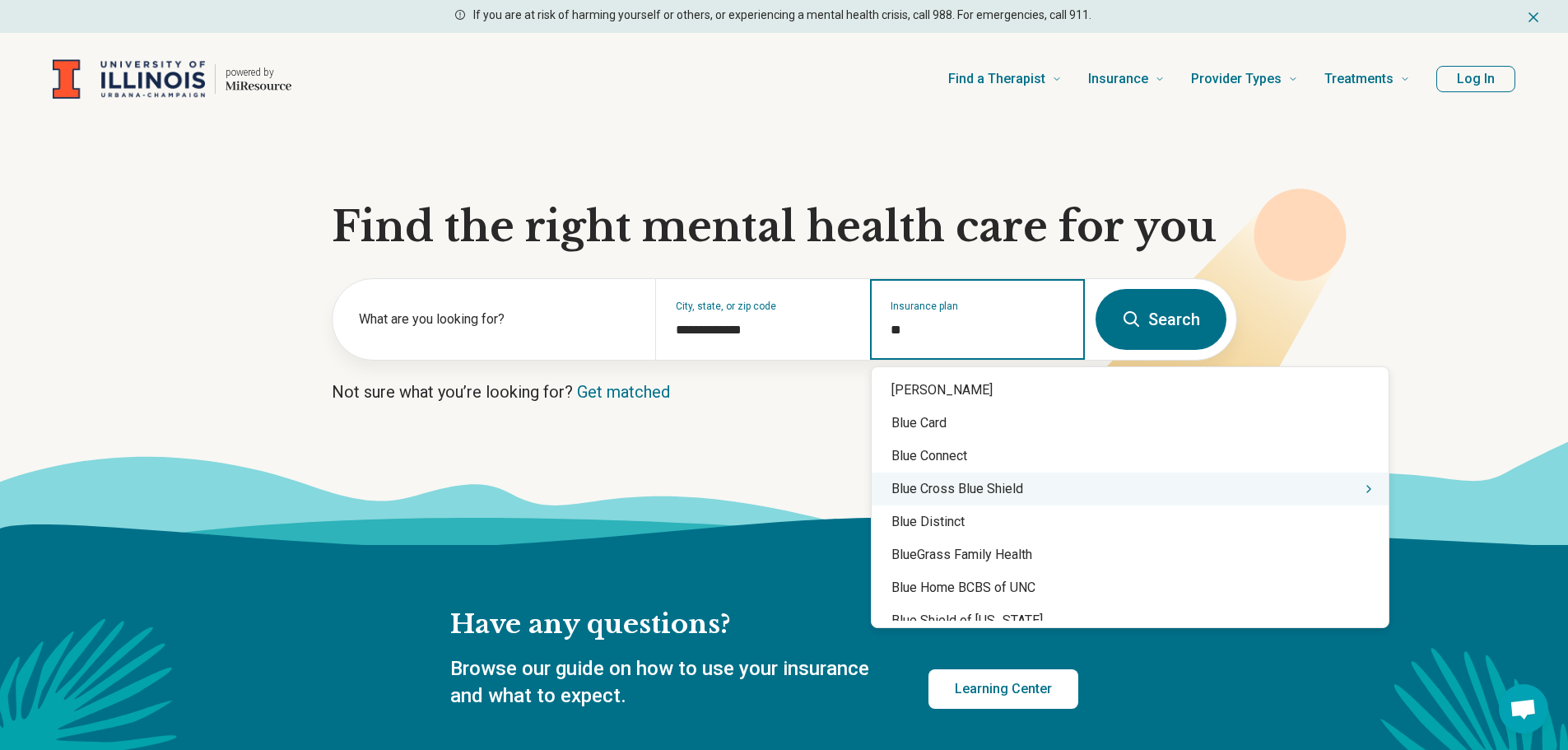
click at [1044, 479] on div "Blue Cross Blue Shield" at bounding box center [1130, 488] width 517 height 33
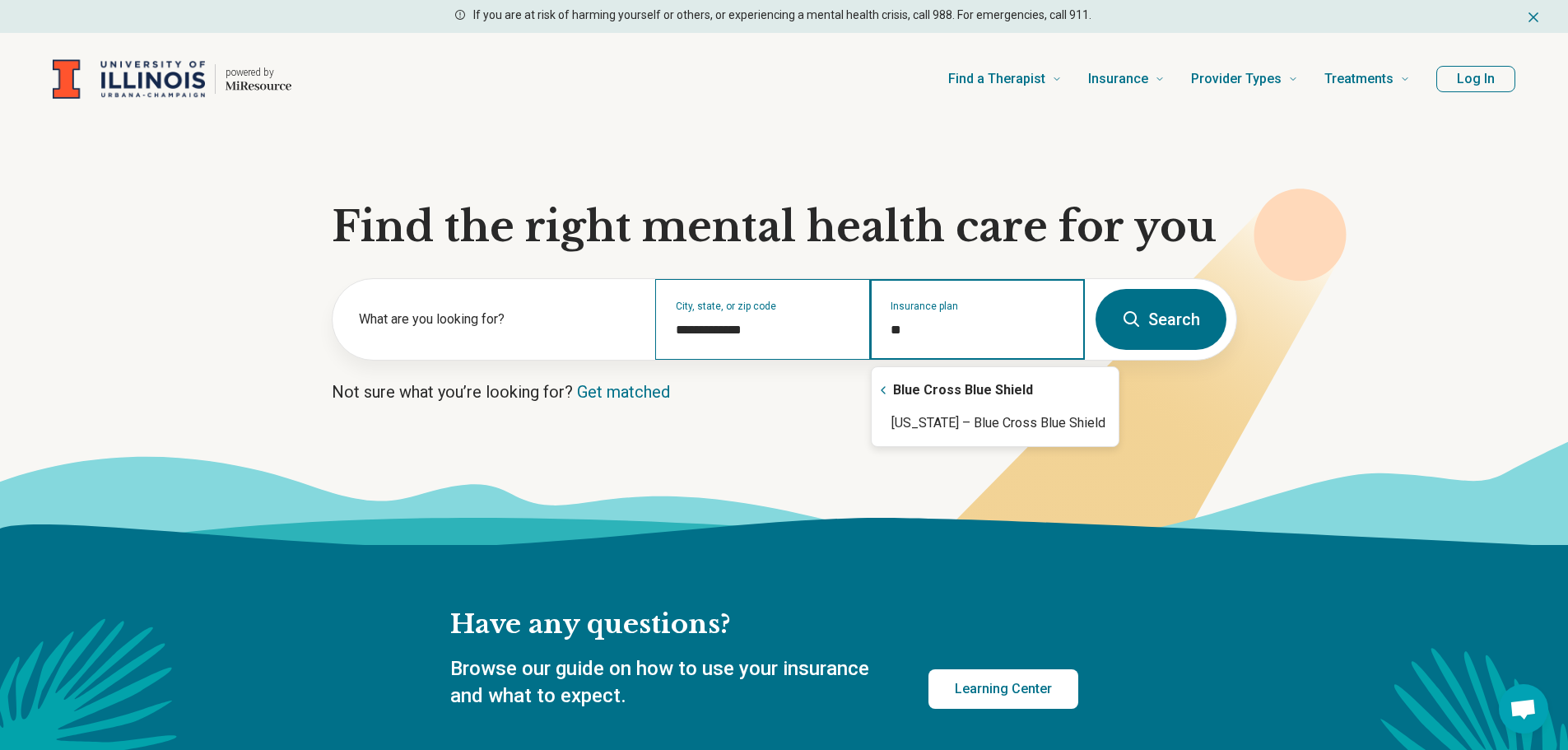
type input "*"
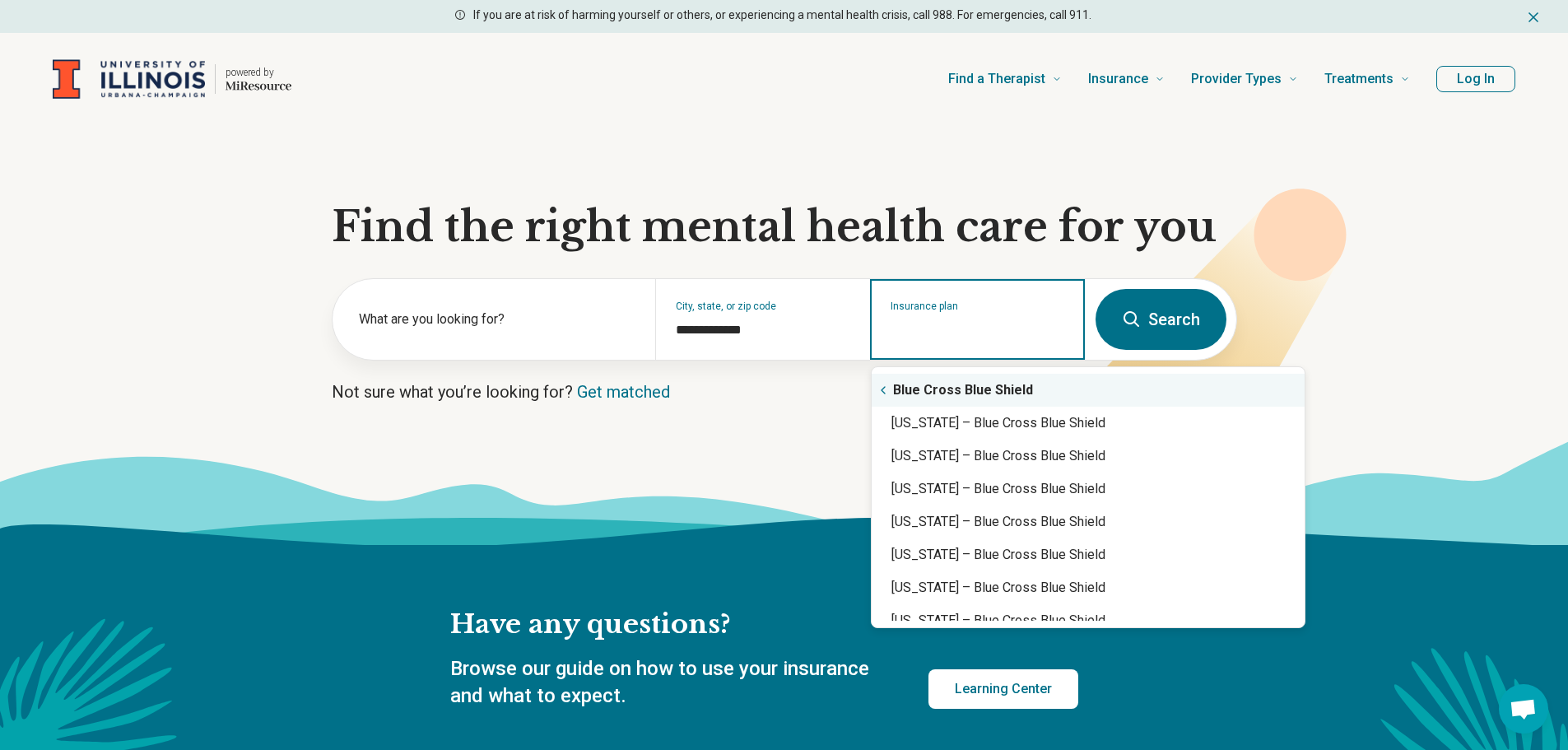
click at [879, 388] on icon "Suggestions" at bounding box center [883, 390] width 13 height 13
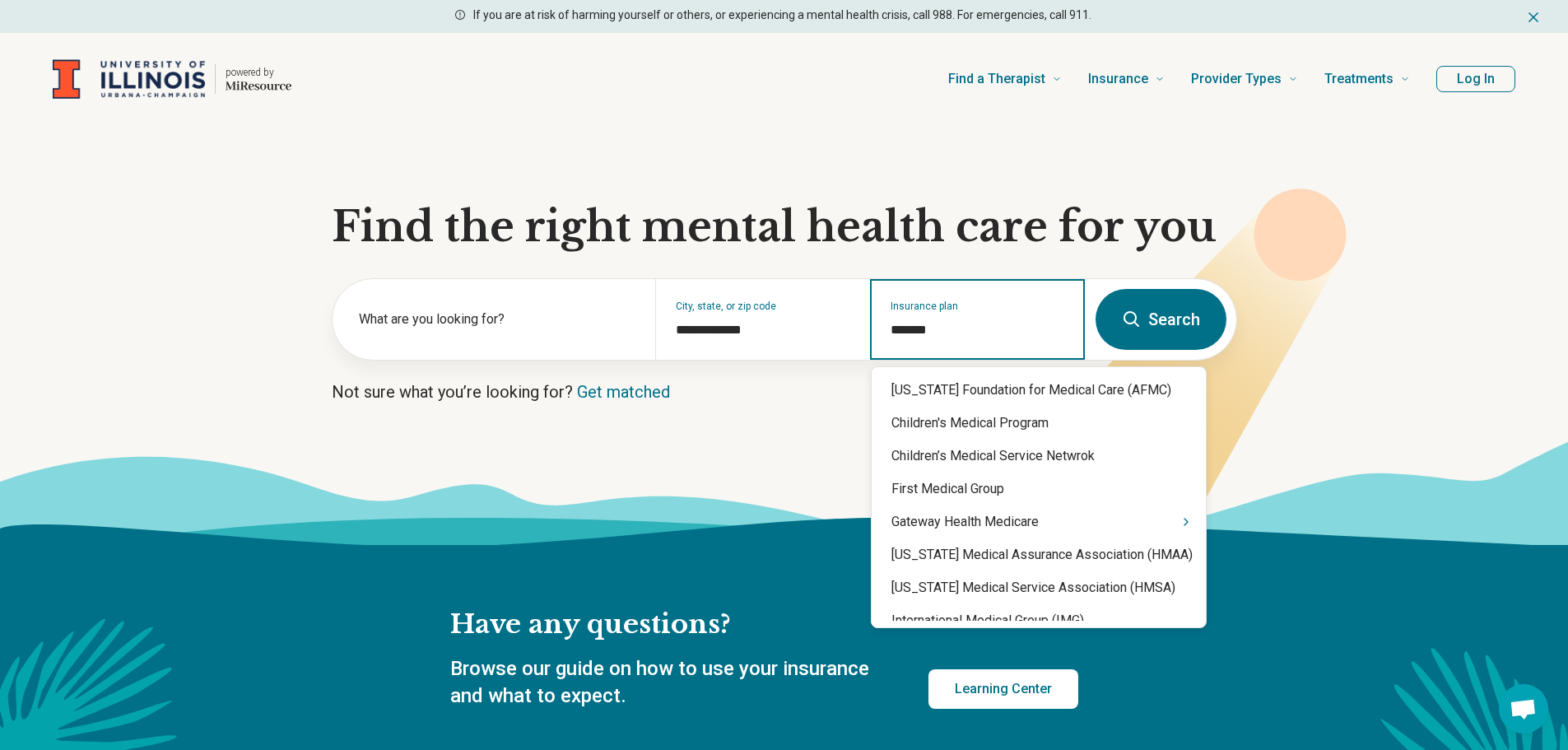
type input "********"
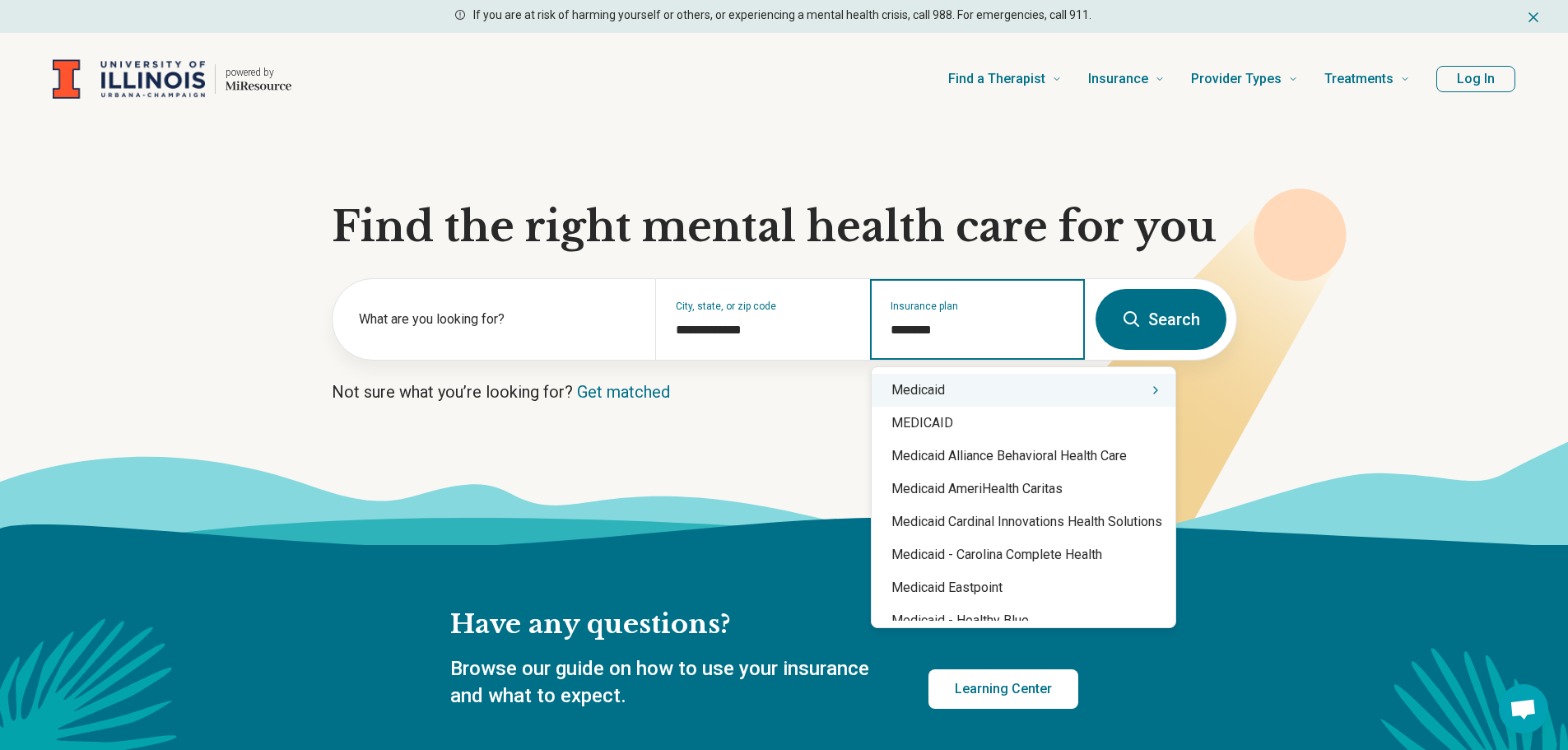
click at [1160, 392] on icon "Suggestions" at bounding box center [1156, 390] width 13 height 13
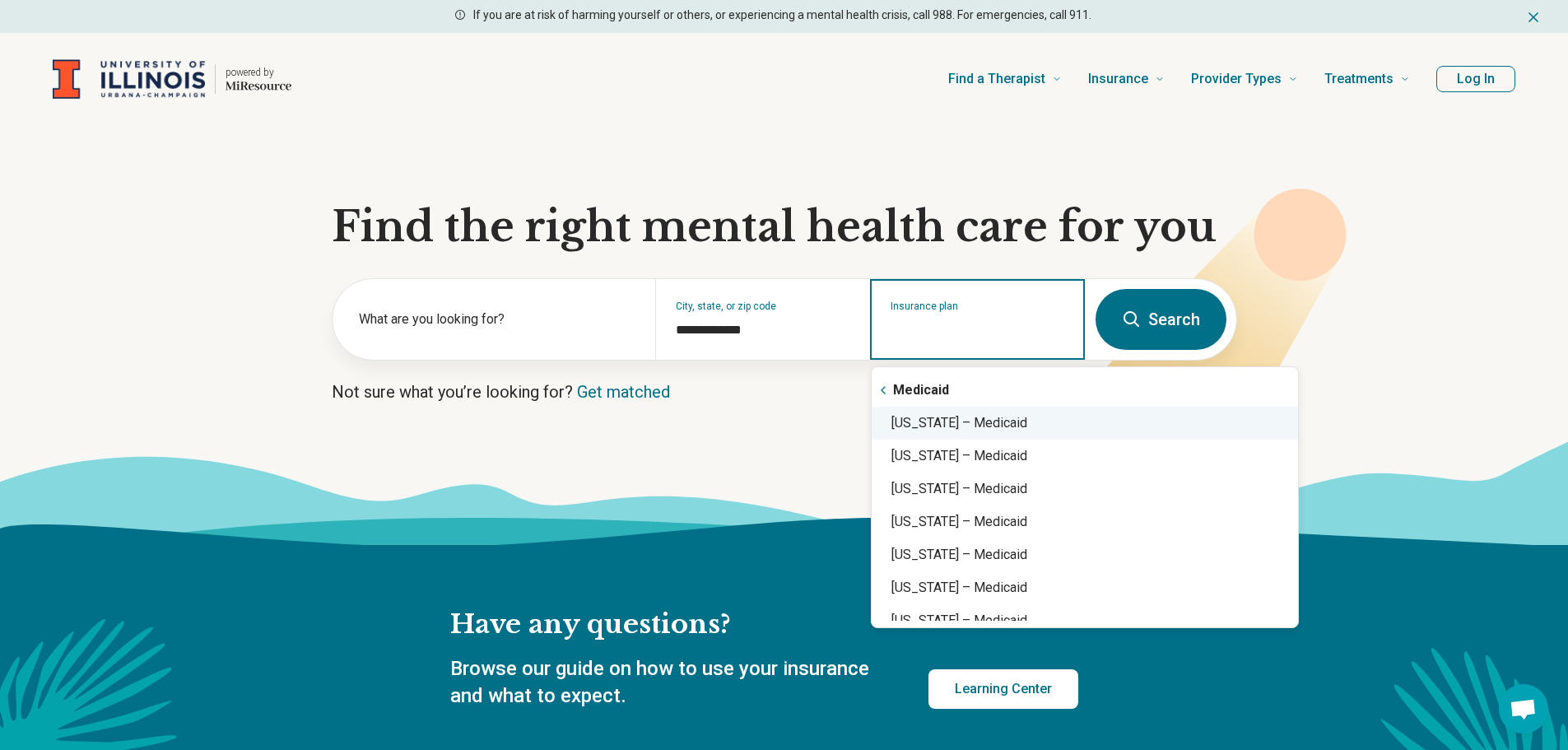
click at [1072, 413] on div "Illinois – Medicaid" at bounding box center [1084, 423] width 426 height 33
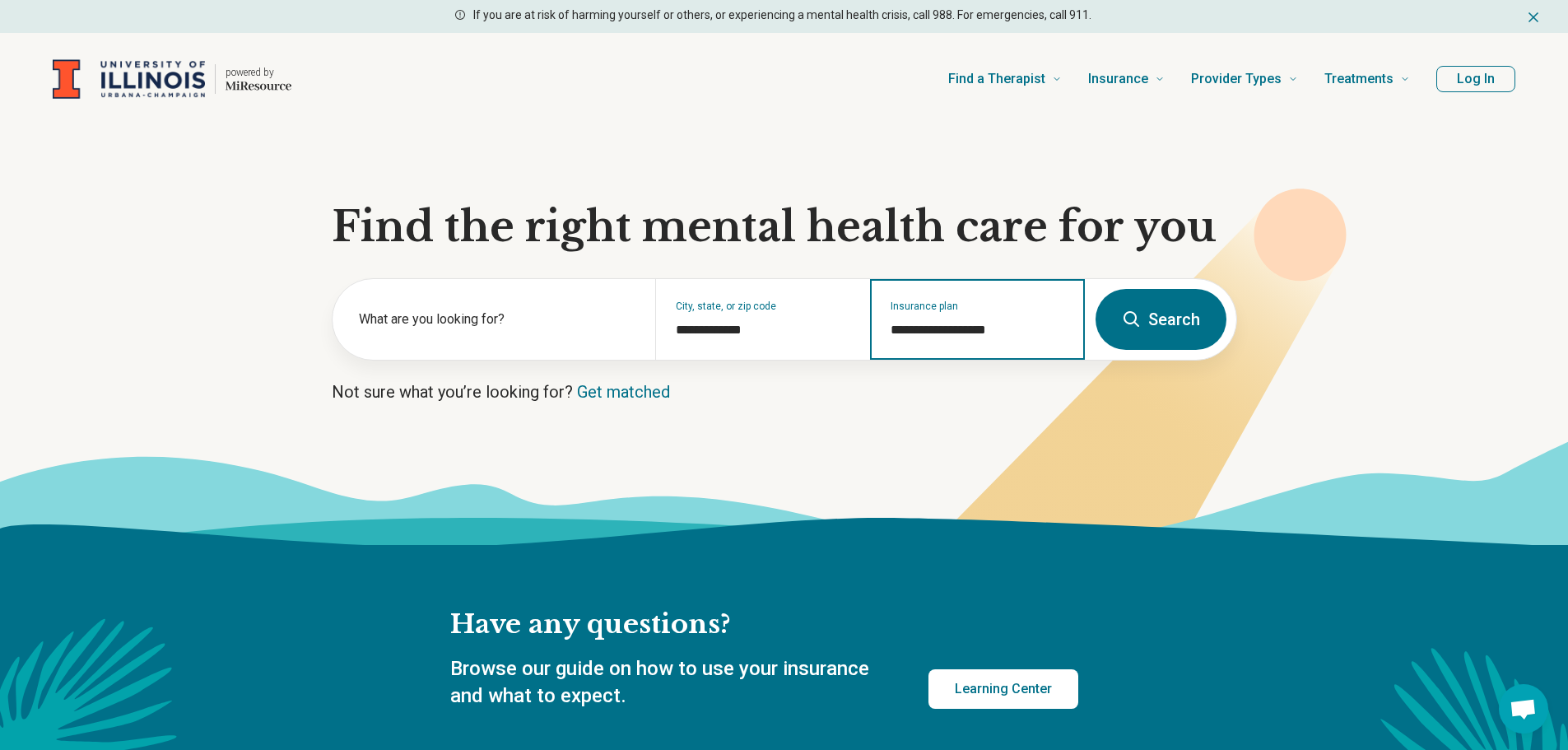
type input "**********"
click at [1152, 319] on button "Search" at bounding box center [1161, 319] width 131 height 61
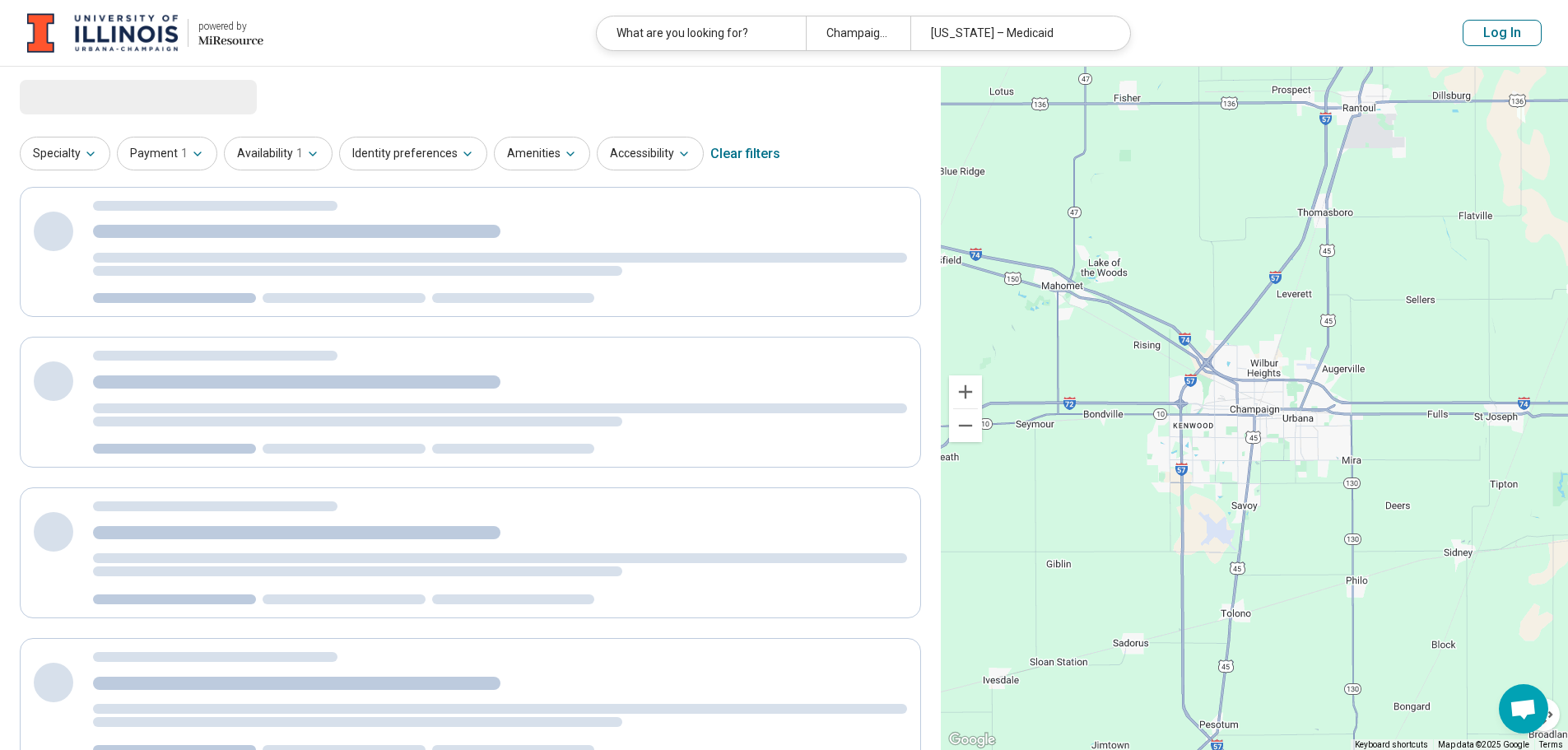
select select "***"
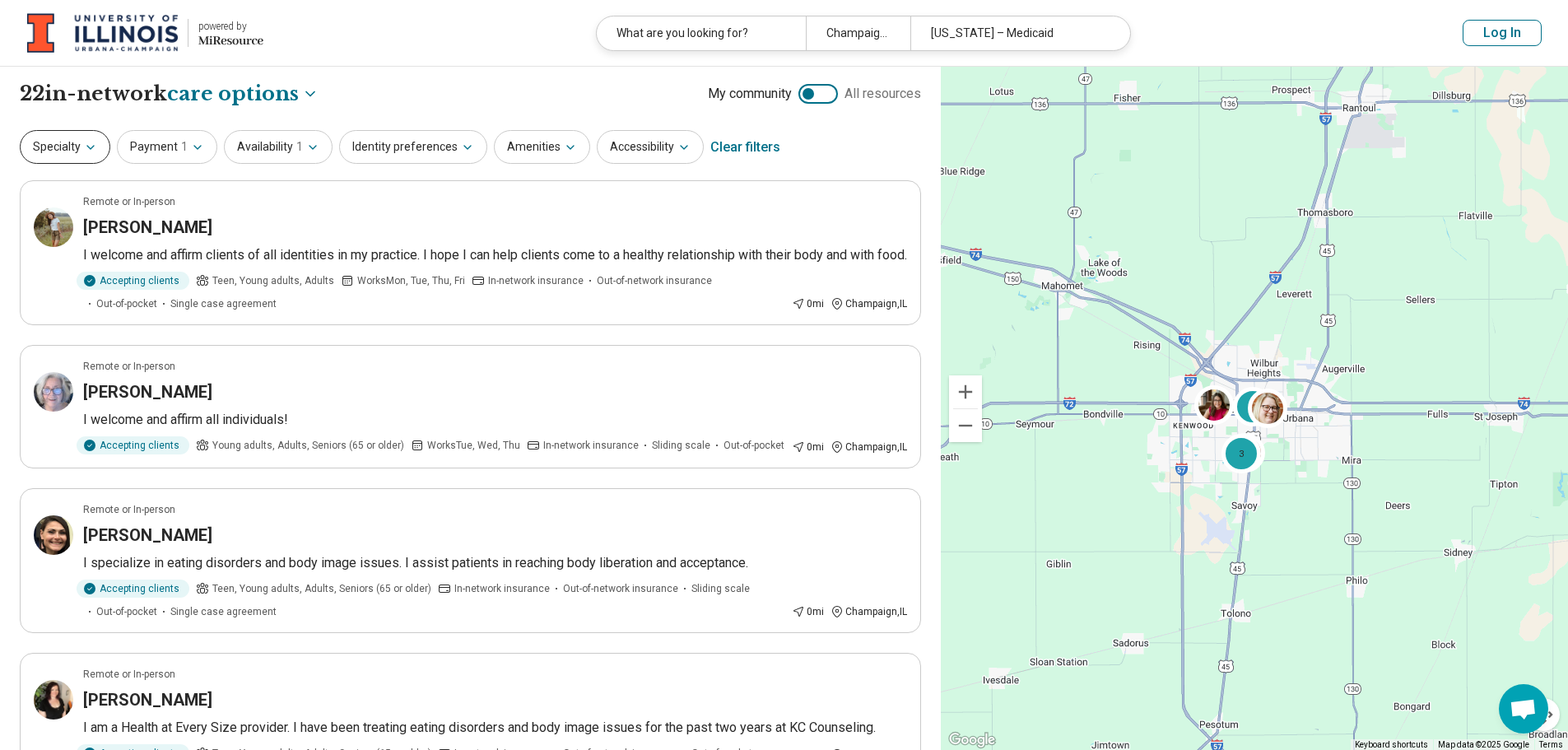
click at [87, 138] on button "Specialty" at bounding box center [65, 146] width 90 height 33
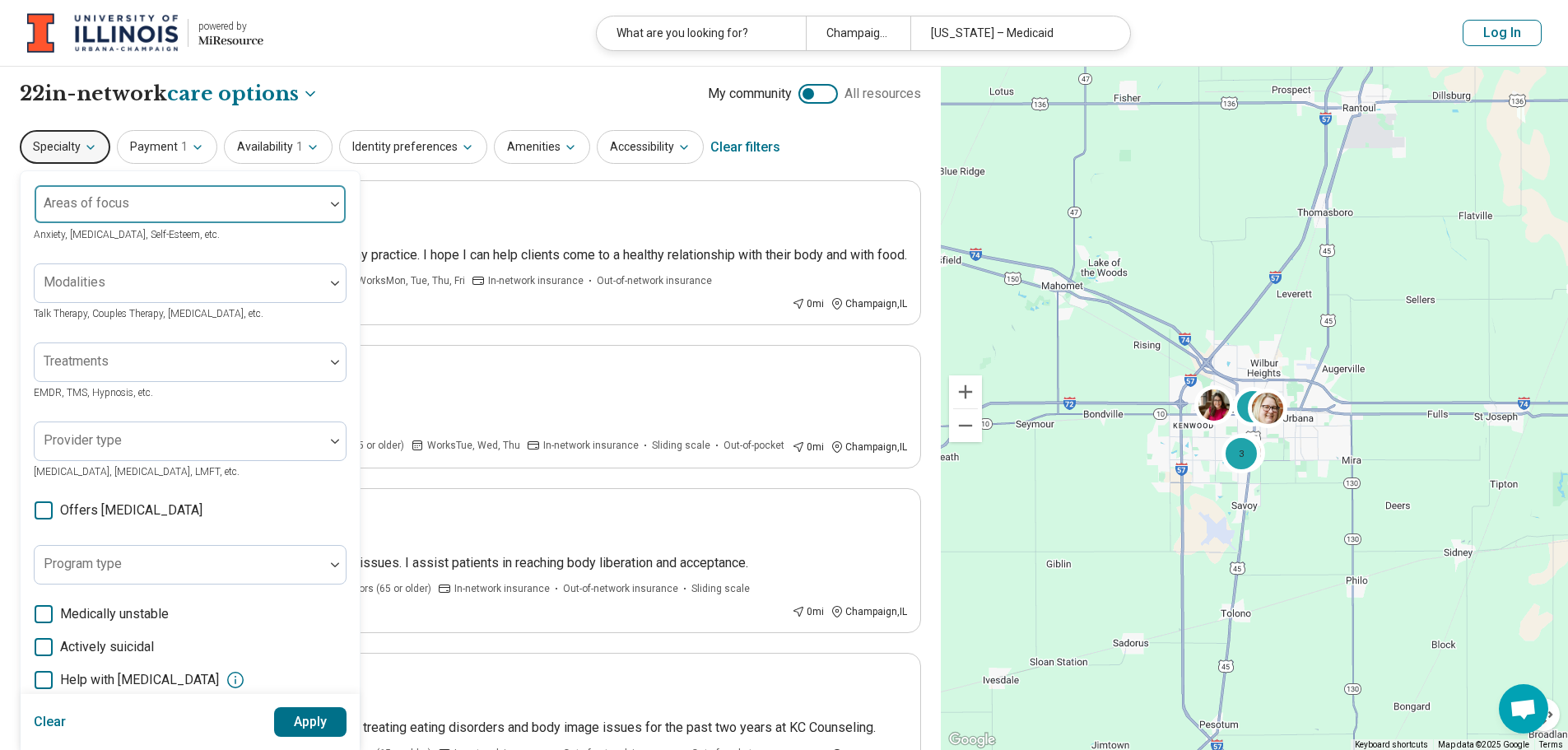
click at [85, 194] on div "Areas of focus" at bounding box center [190, 203] width 313 height 39
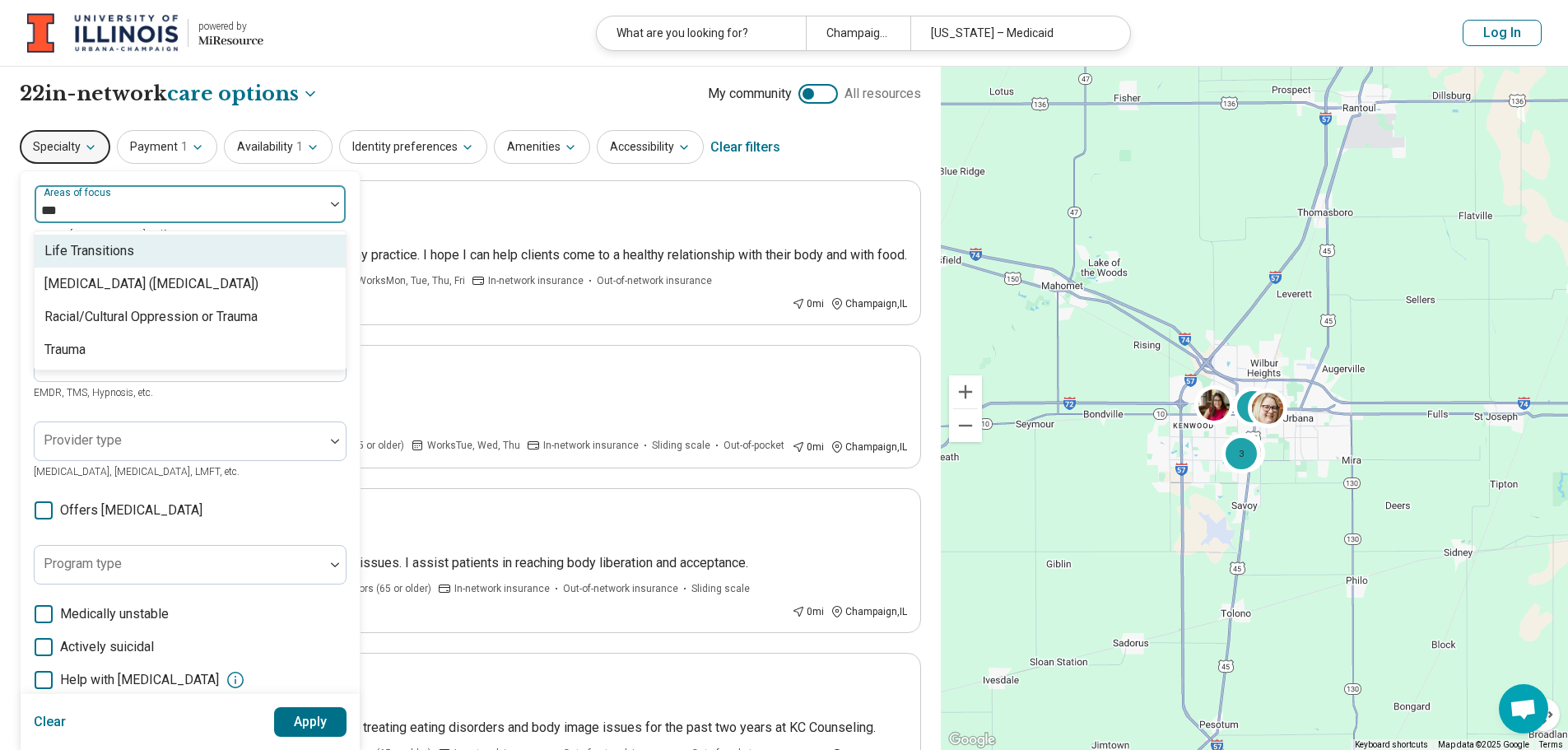
type input "****"
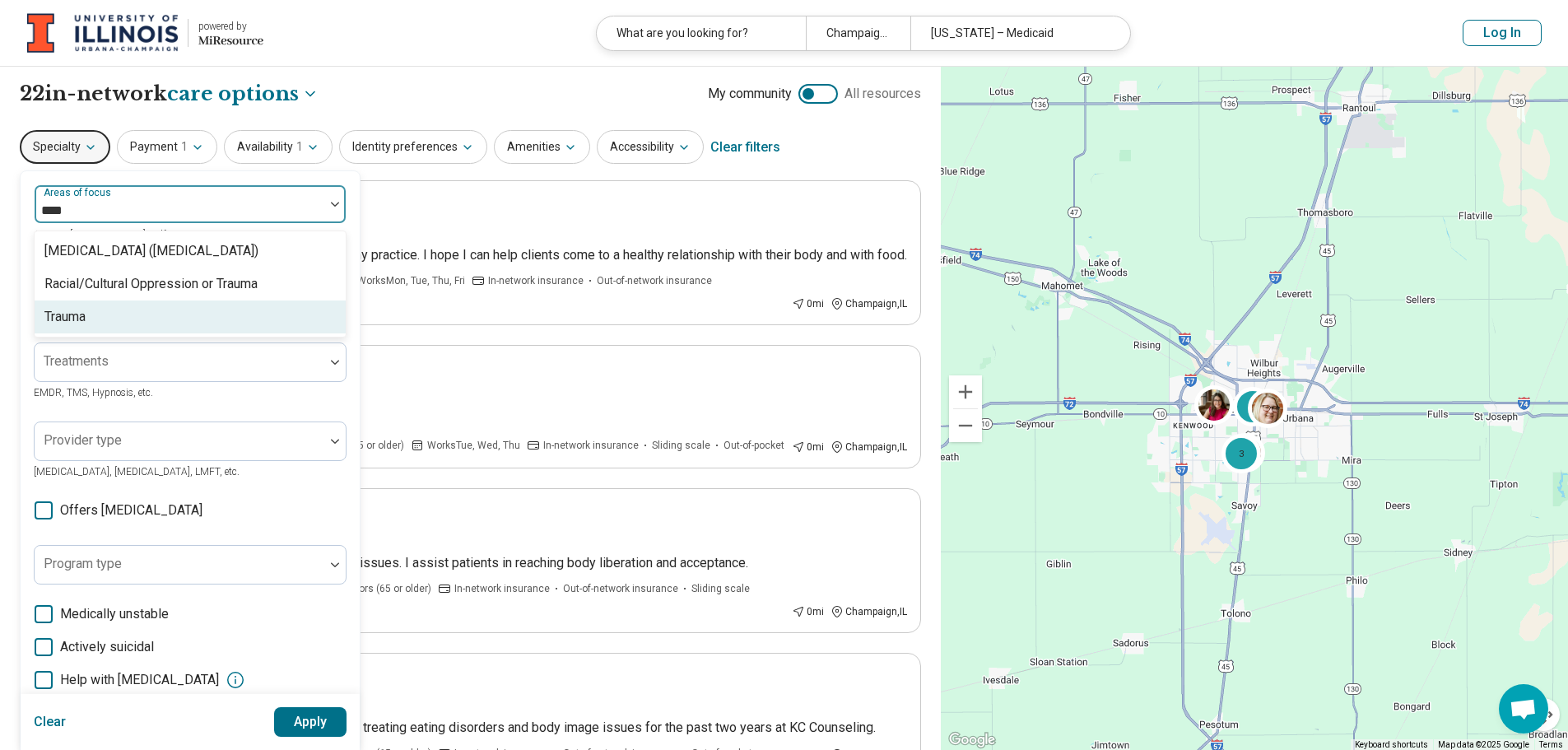
click at [73, 321] on div "Trauma" at bounding box center [64, 317] width 41 height 20
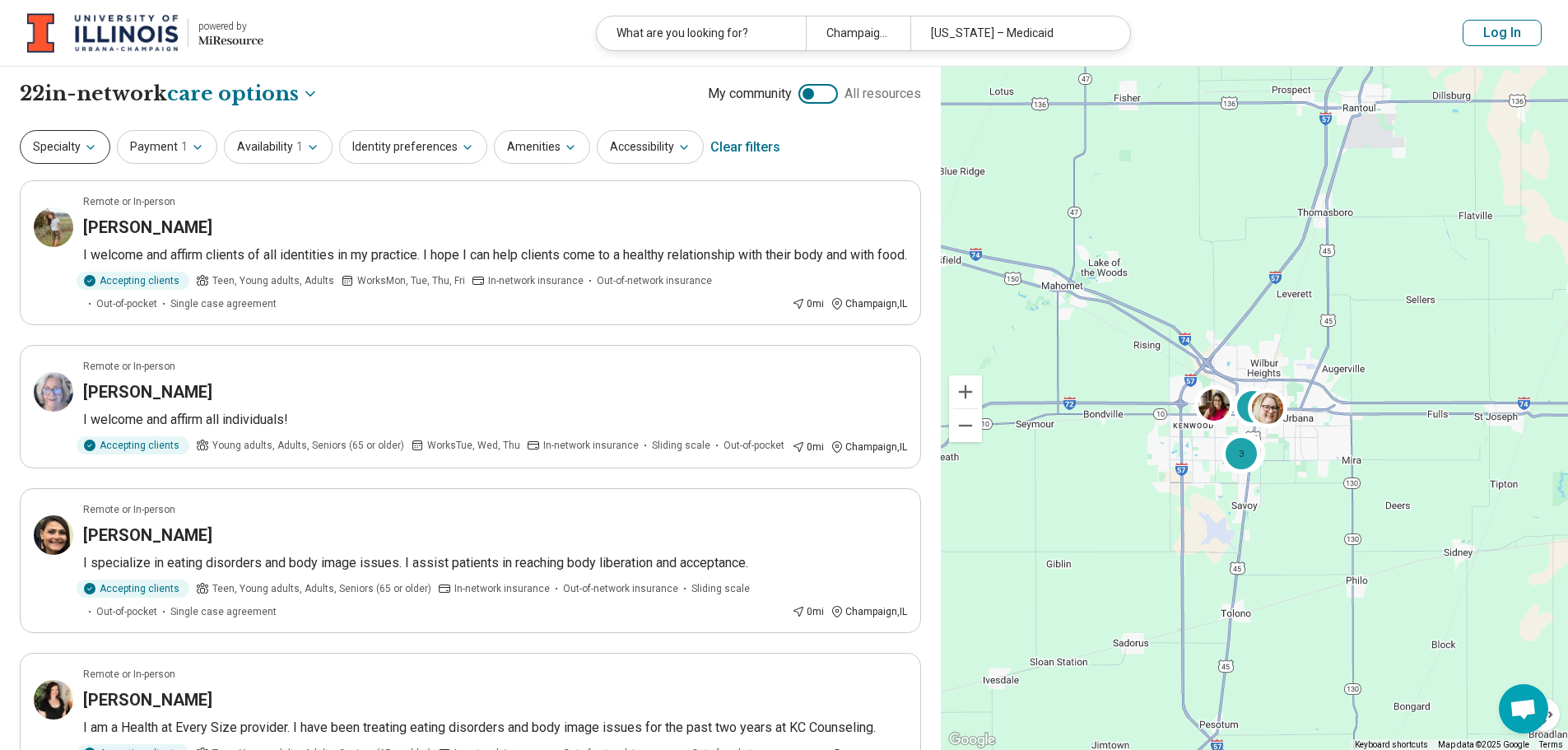
click at [76, 151] on button "Specialty" at bounding box center [65, 146] width 90 height 33
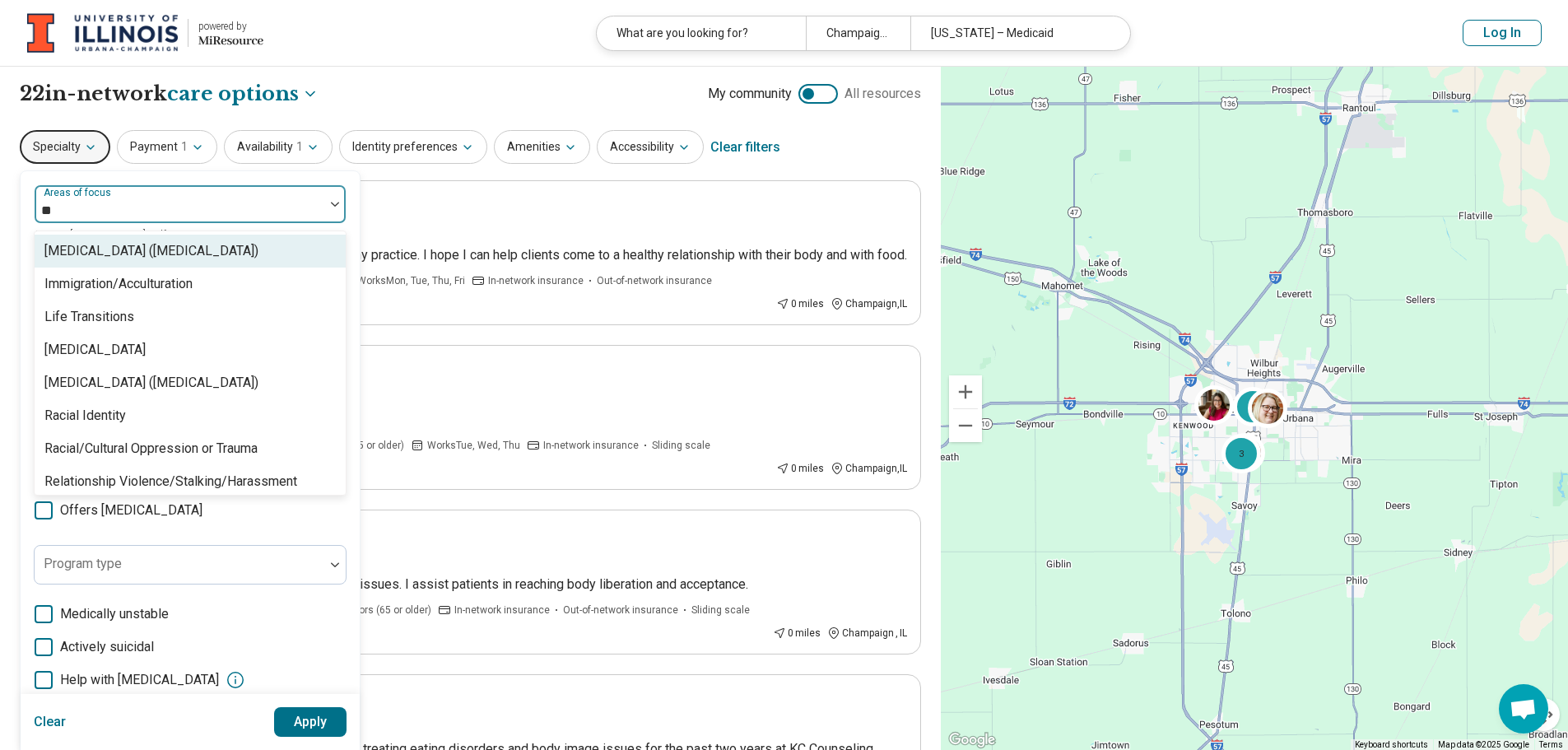
type input "*"
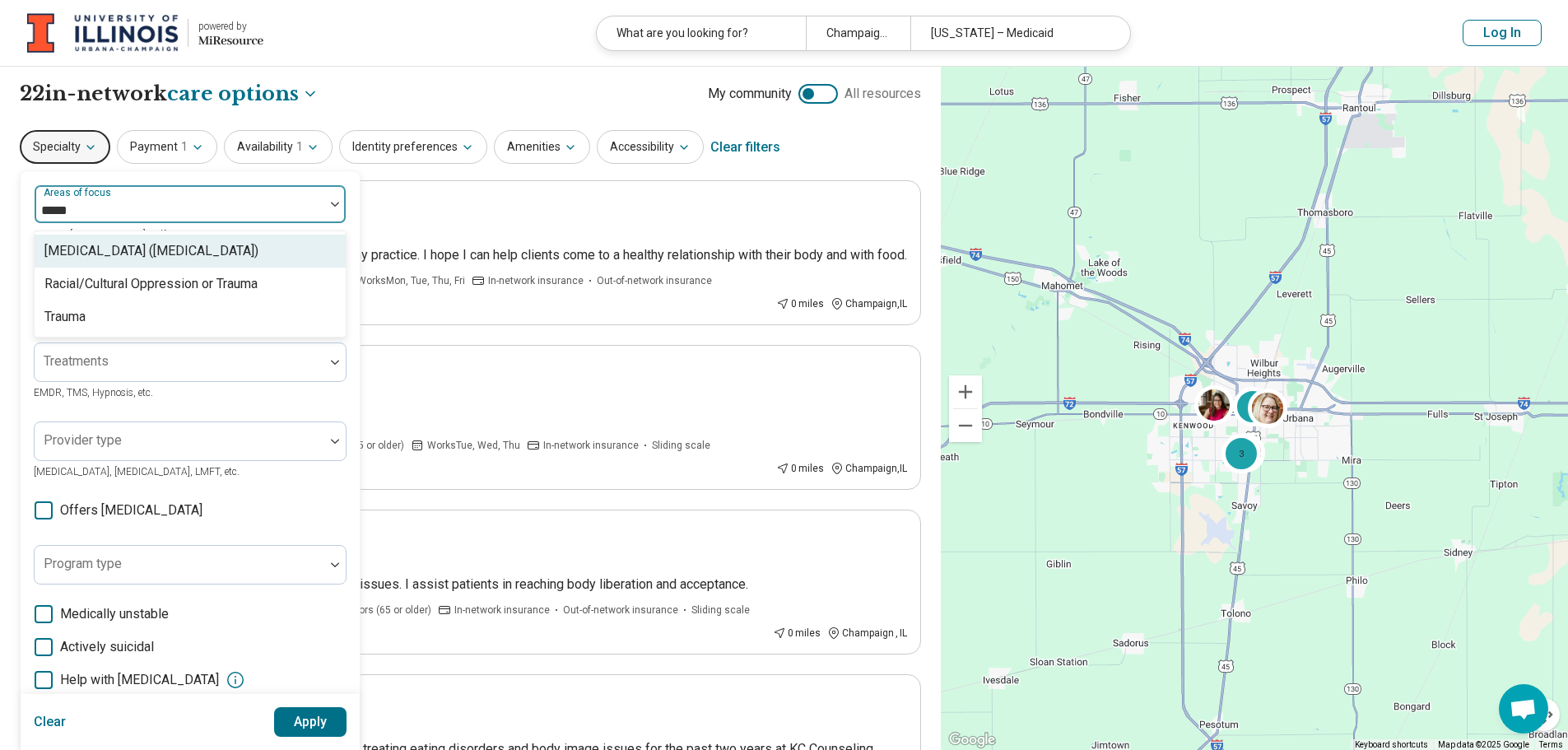
type input "******"
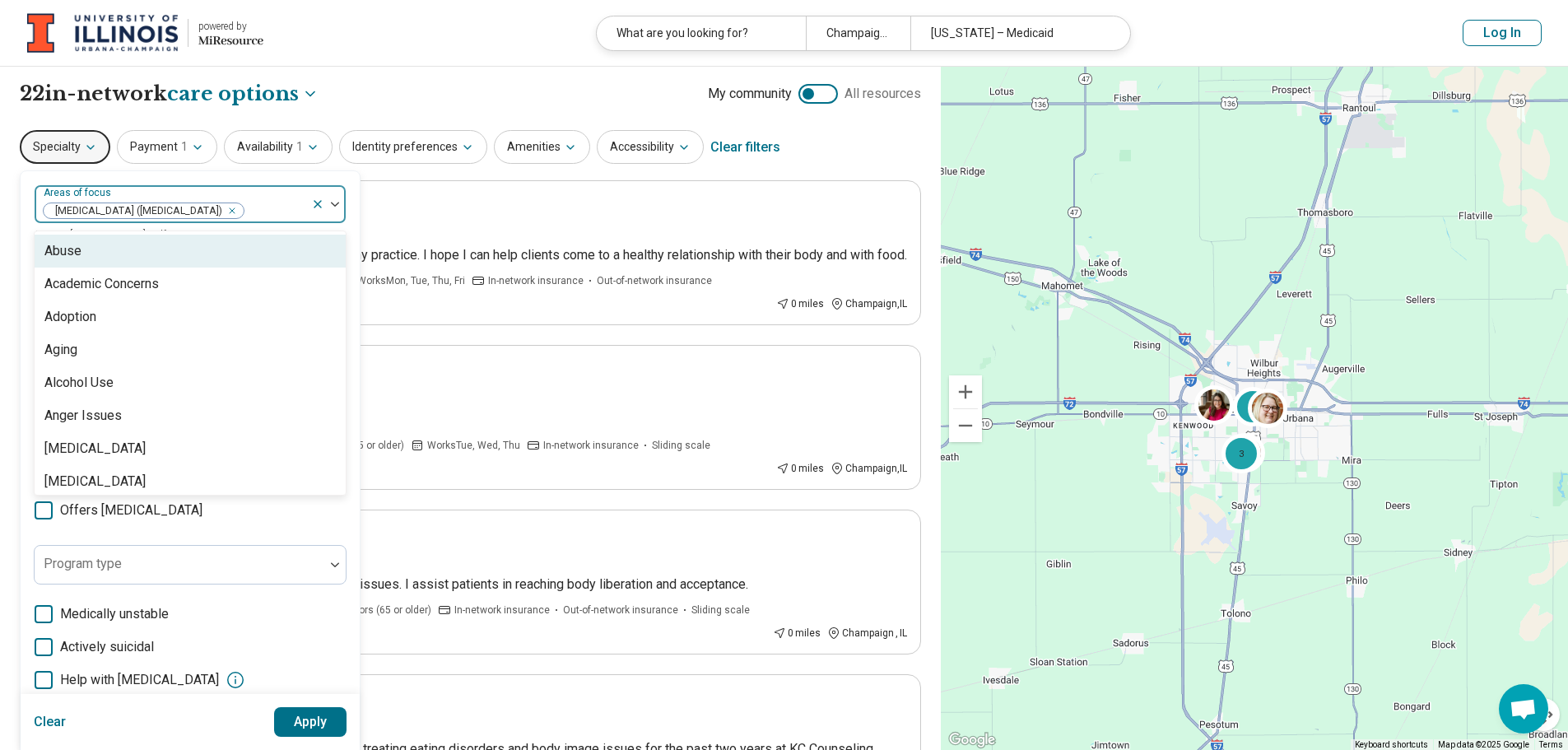
click at [234, 217] on icon "Remove [object Object]" at bounding box center [228, 211] width 12 height 12
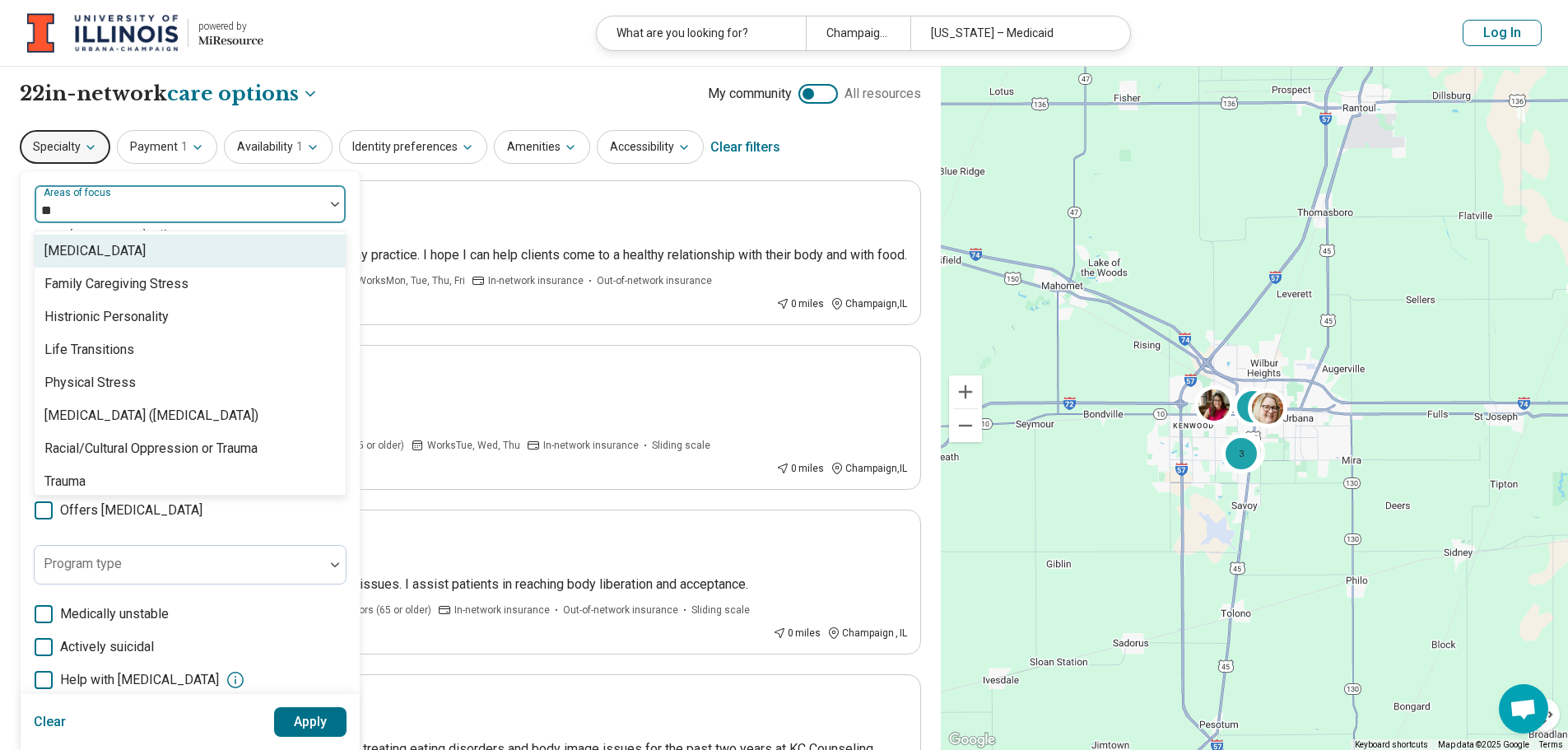
type input "***"
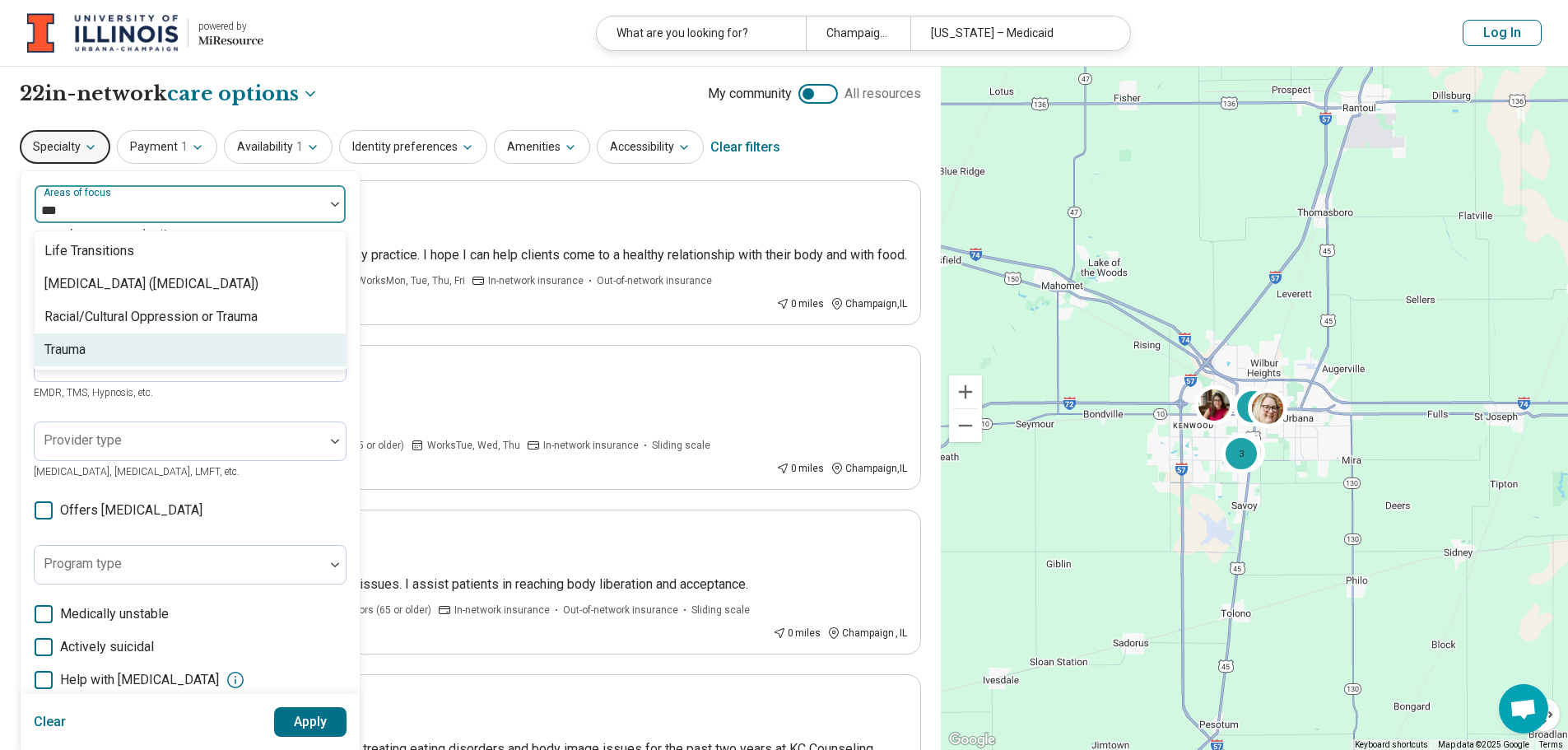
click at [182, 354] on div "Trauma" at bounding box center [190, 349] width 311 height 33
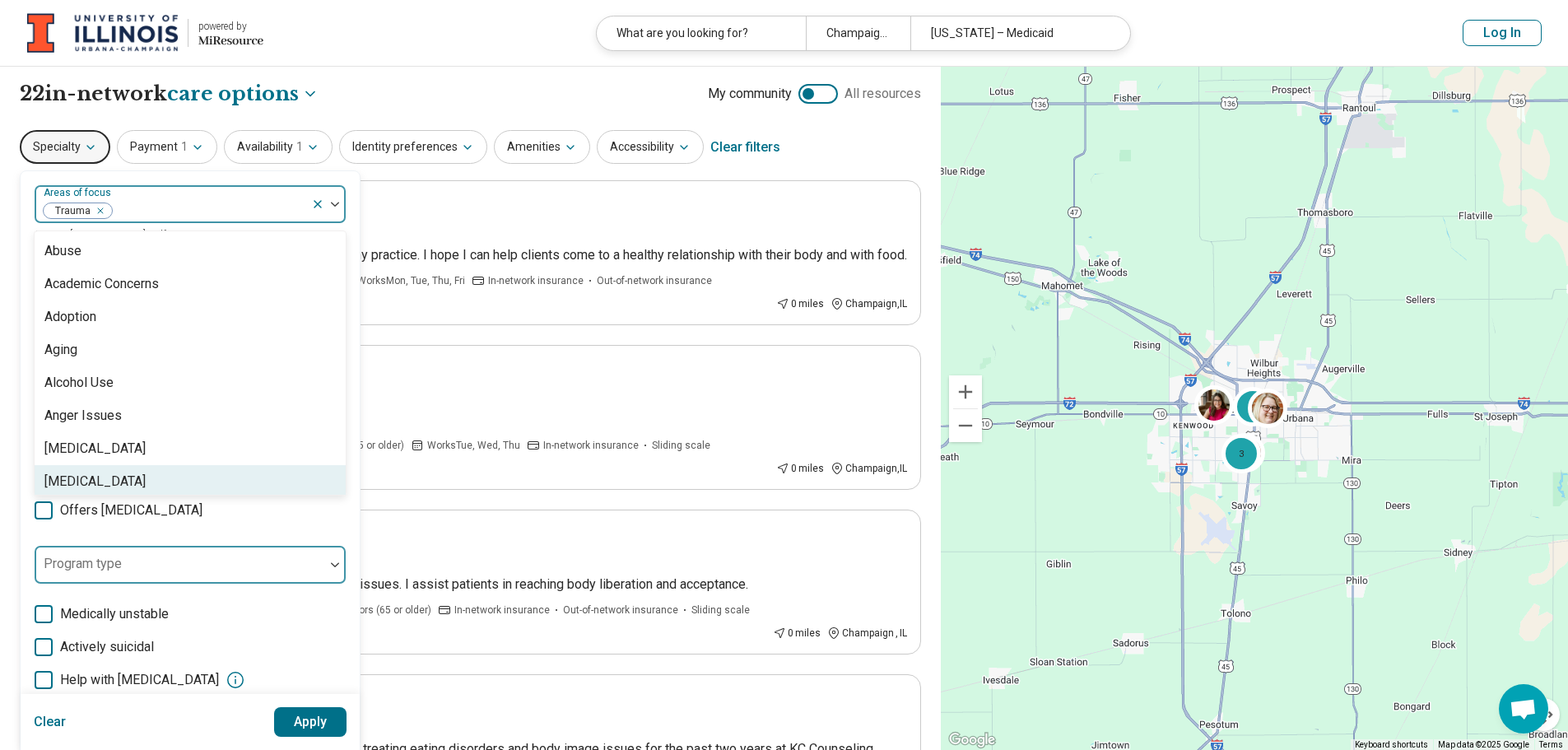
click at [249, 568] on div at bounding box center [179, 572] width 276 height 23
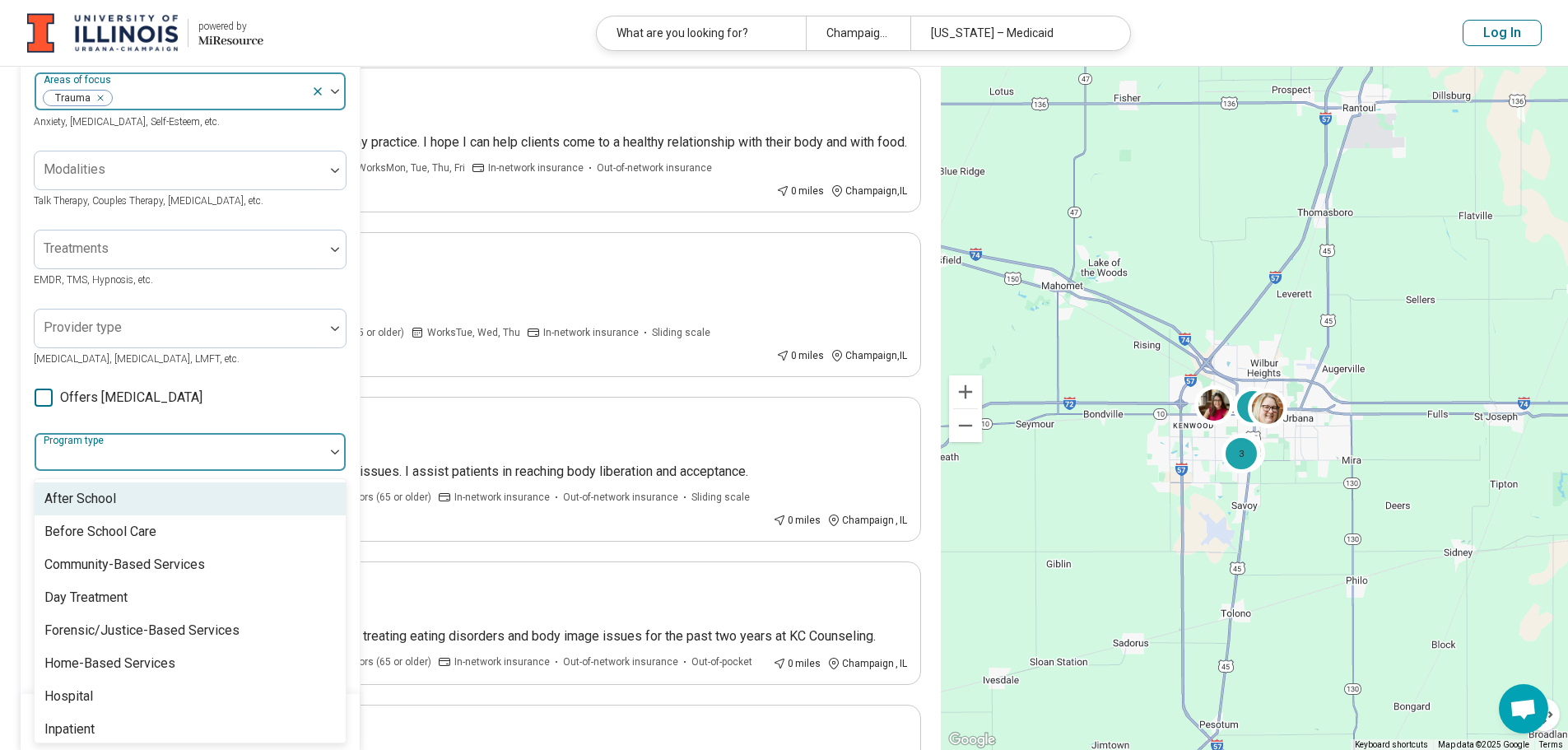
scroll to position [30, 0]
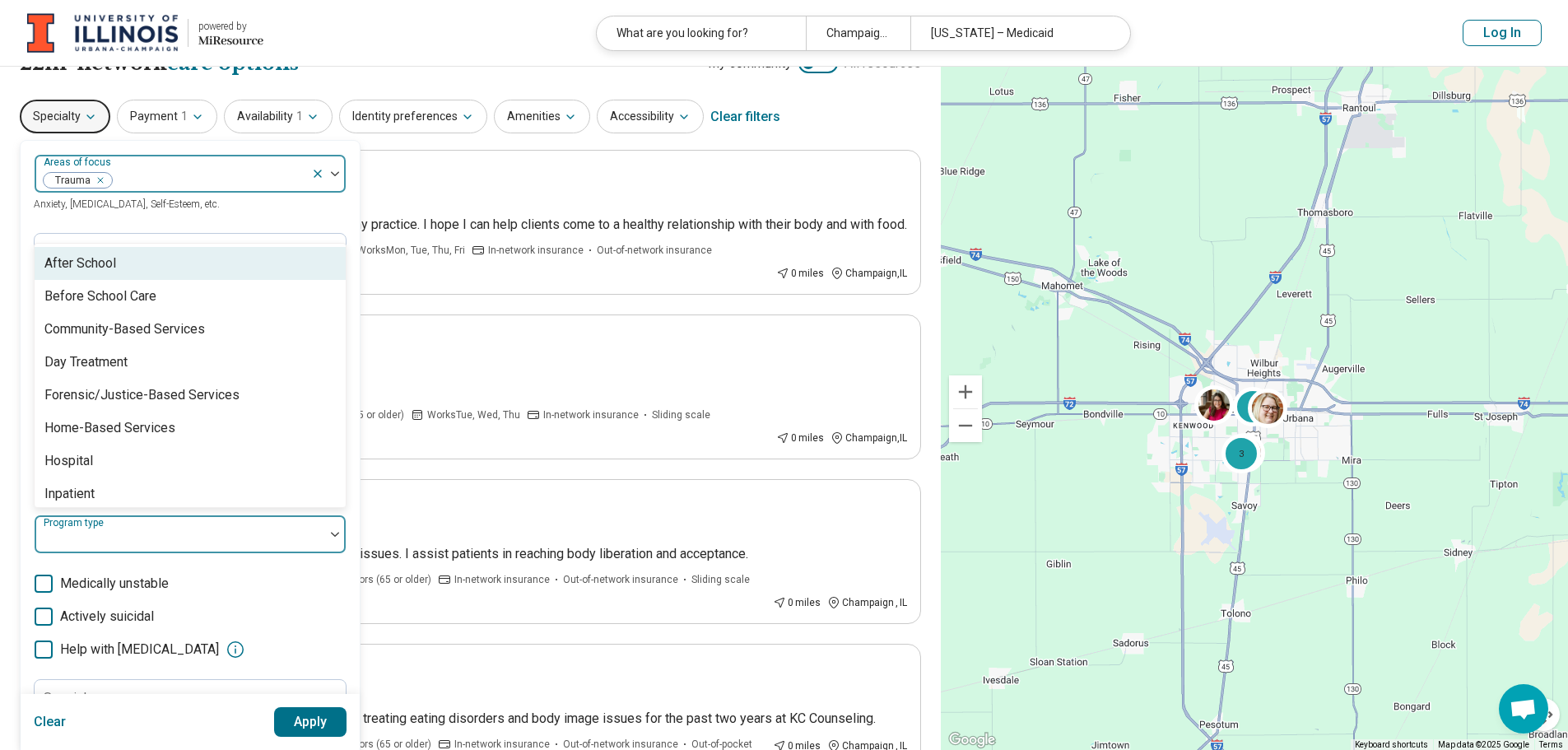
click at [344, 213] on div "Areas of focus Trauma Anxiety, Depression, Self-Esteem, etc." at bounding box center [190, 183] width 313 height 59
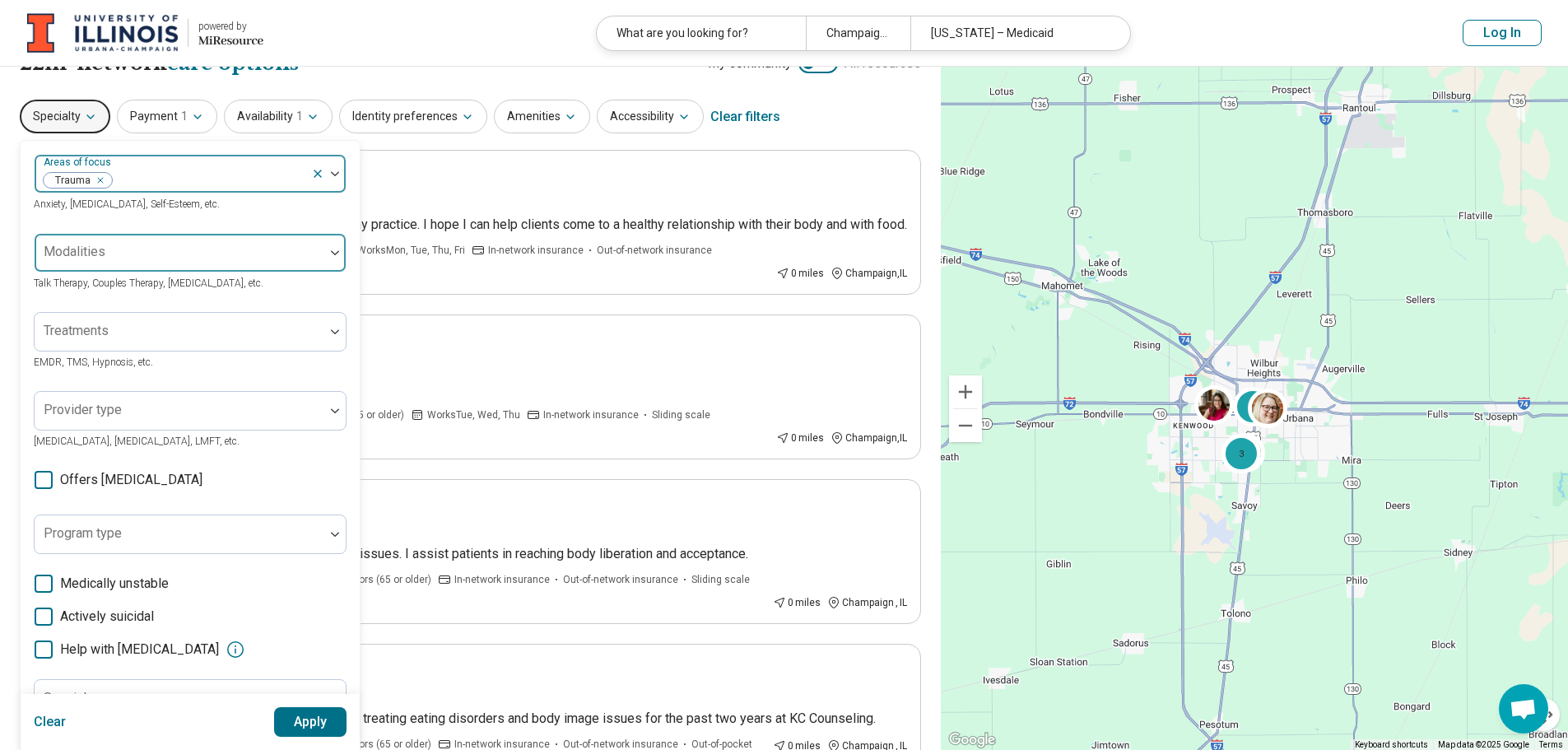
click at [320, 250] on div at bounding box center [179, 252] width 290 height 36
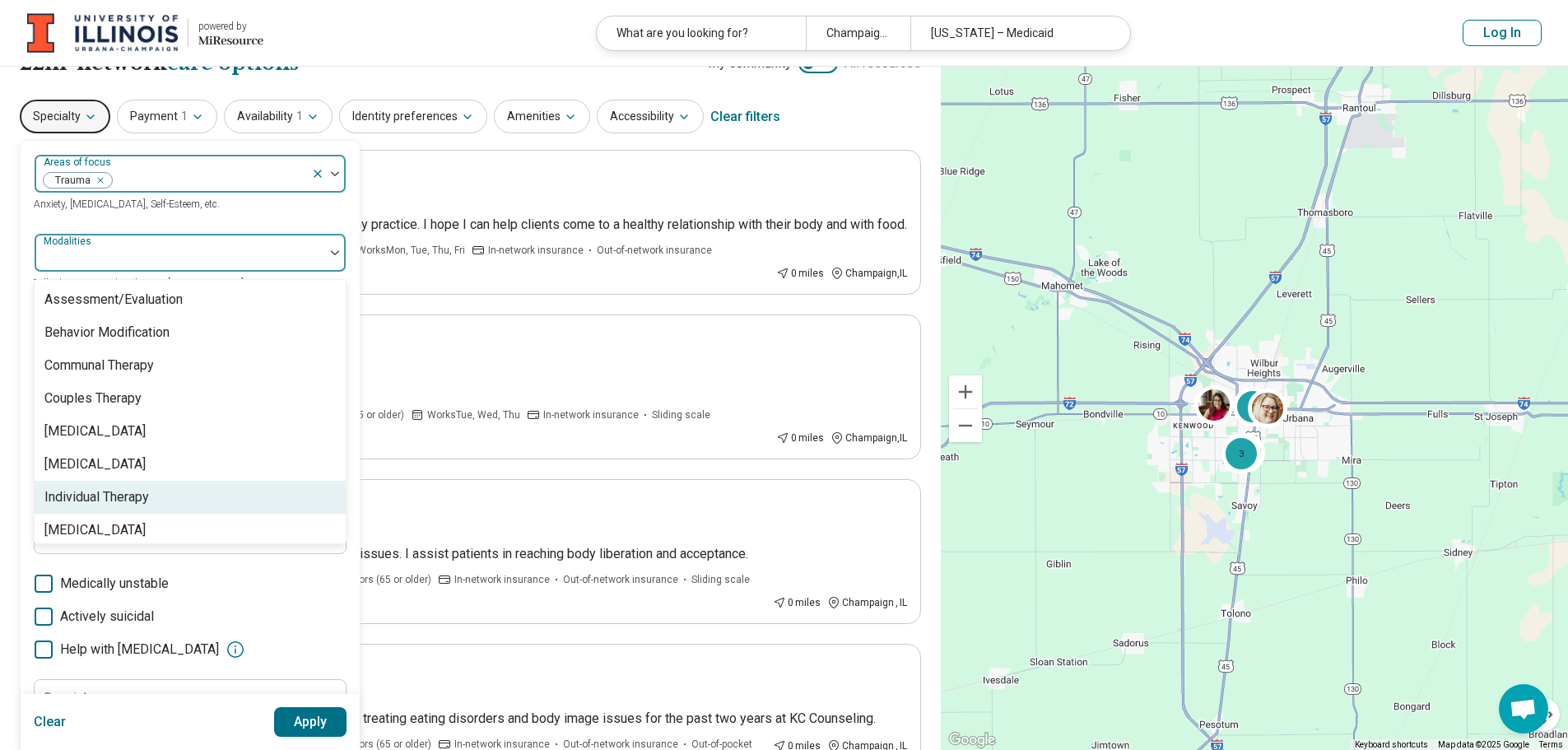
click at [244, 495] on div "Individual Therapy" at bounding box center [190, 496] width 311 height 33
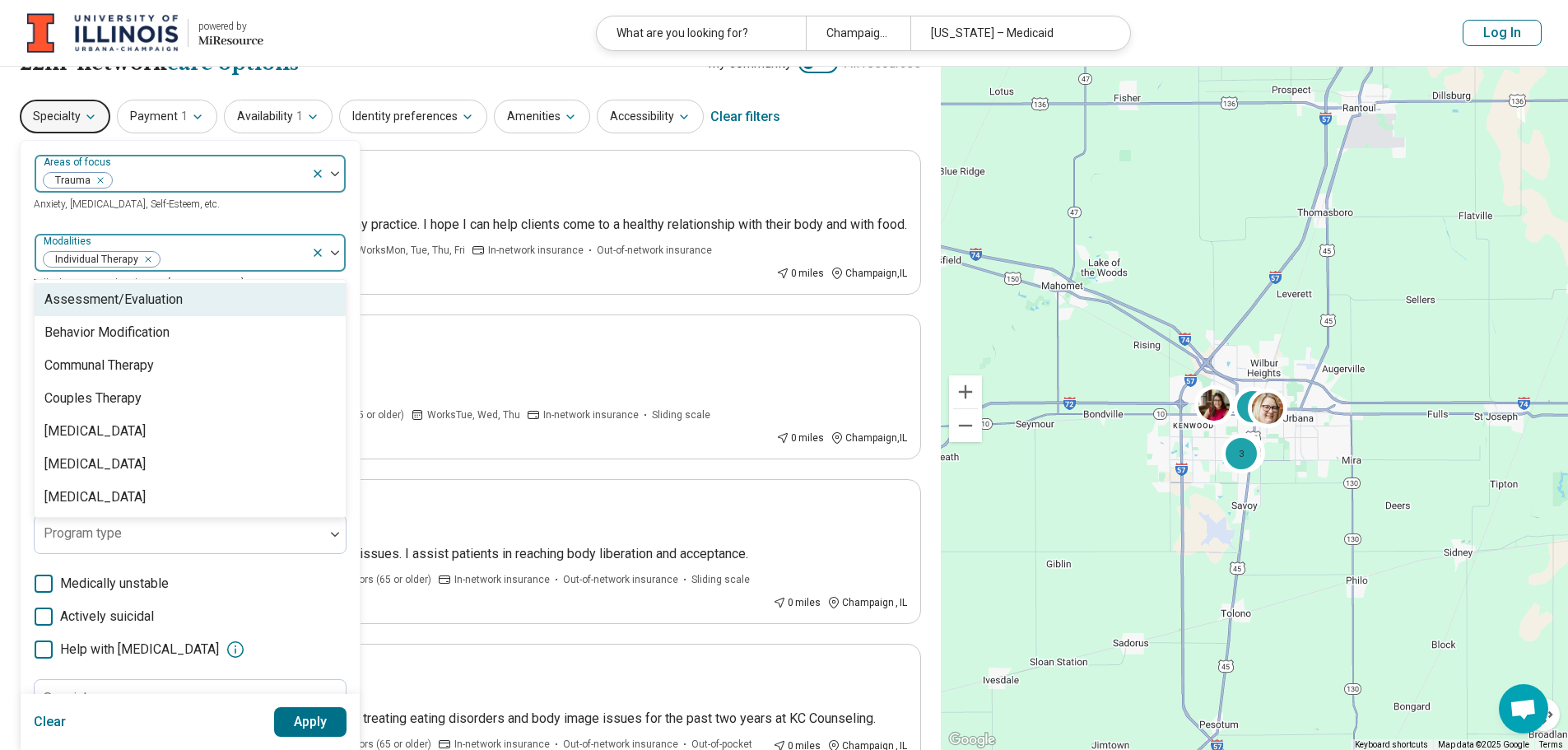
click at [327, 208] on div "Areas of focus Trauma Anxiety, Depression, Self-Esteem, etc." at bounding box center [190, 183] width 313 height 59
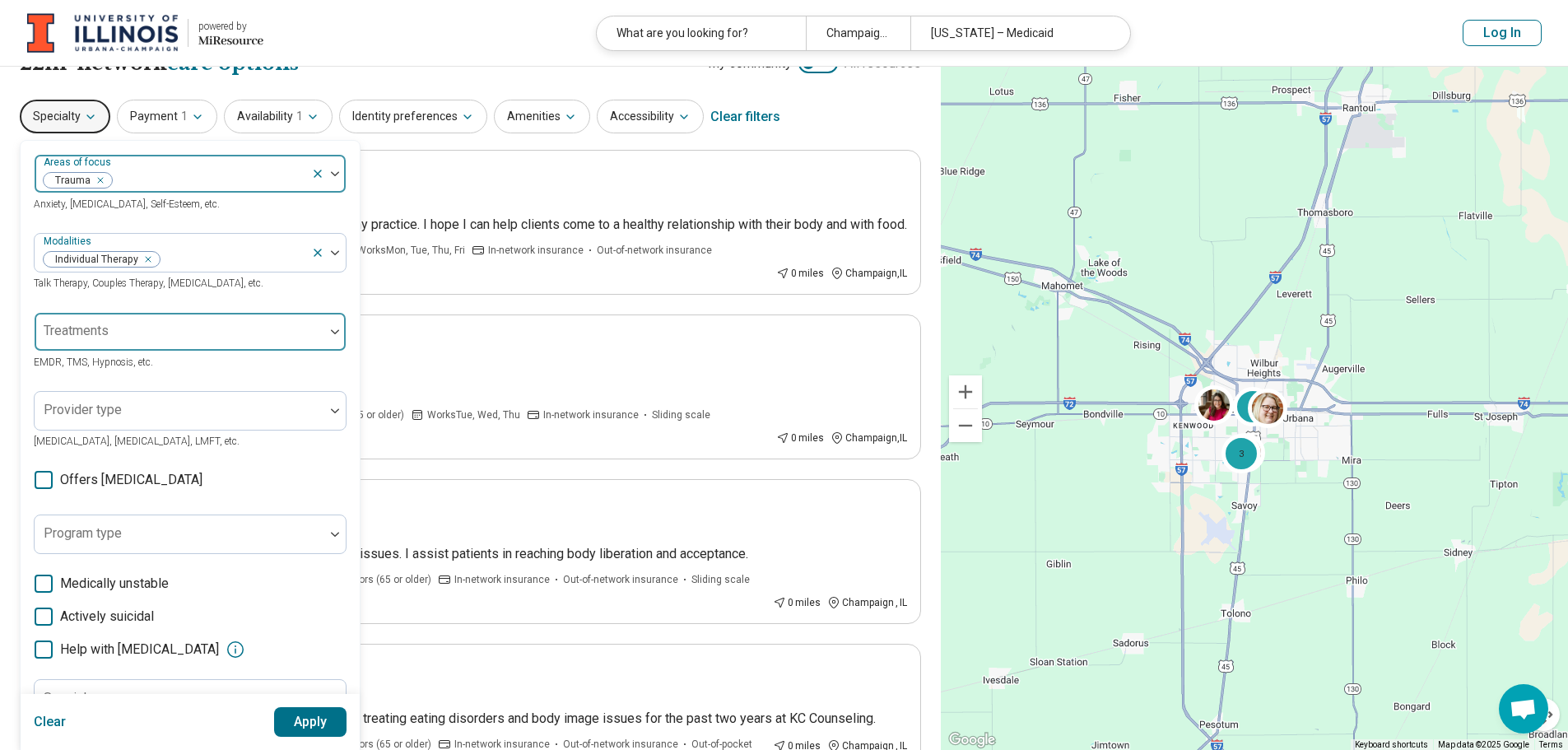
click at [272, 321] on div at bounding box center [179, 331] width 290 height 36
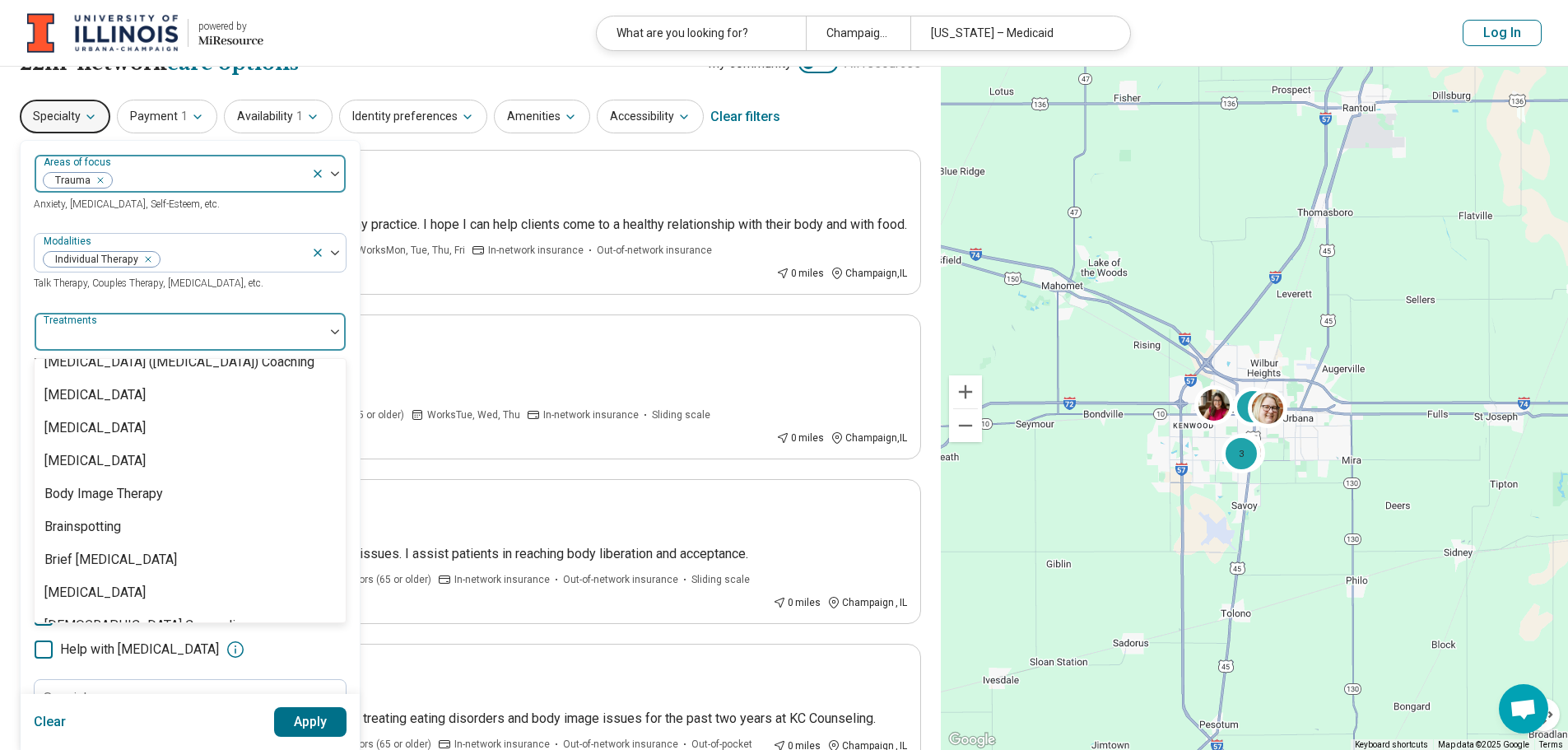
scroll to position [576, 0]
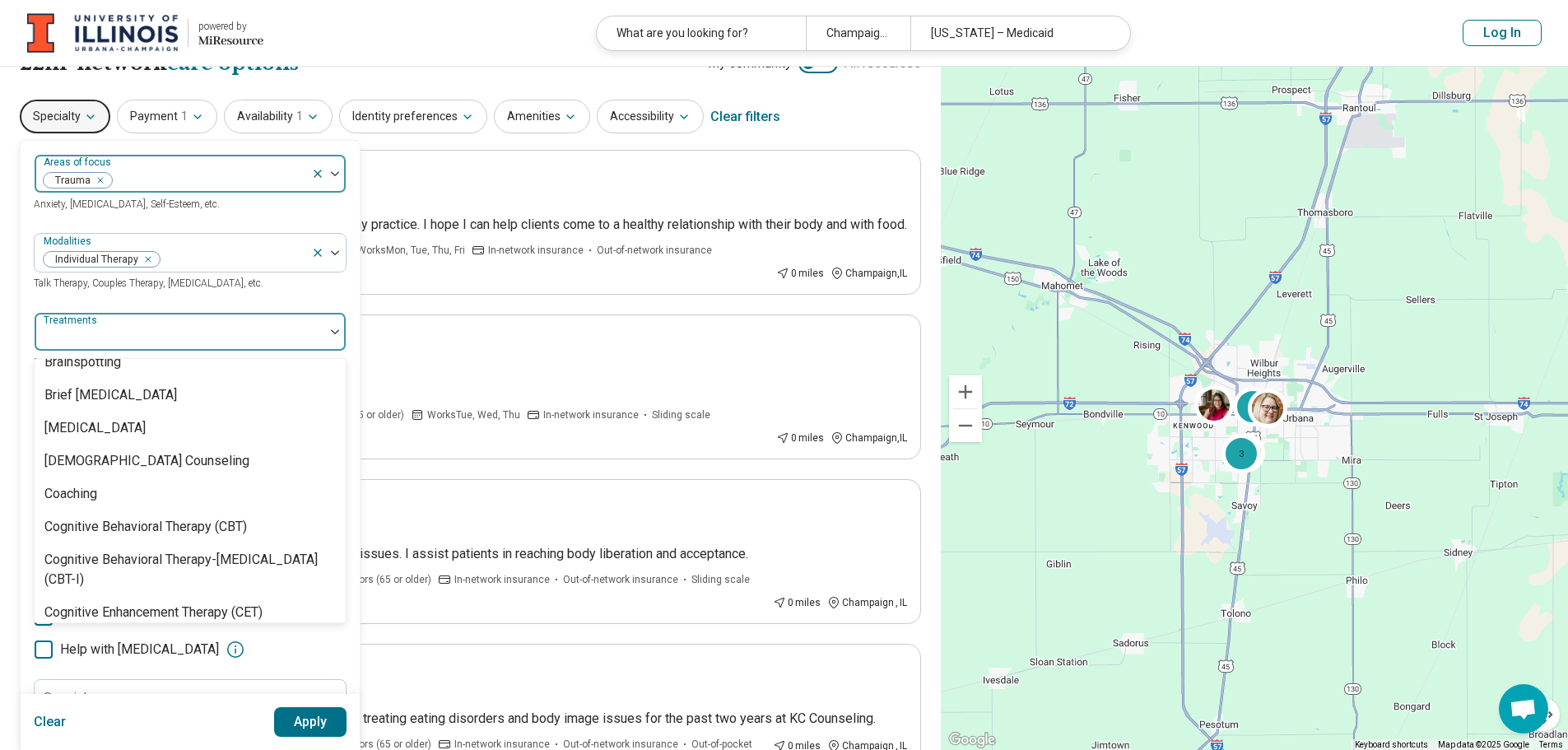
click at [357, 300] on div "Areas of focus Trauma Anxiety, Depression, Self-Esteem, etc. Modalities Individ…" at bounding box center [190, 475] width 339 height 670
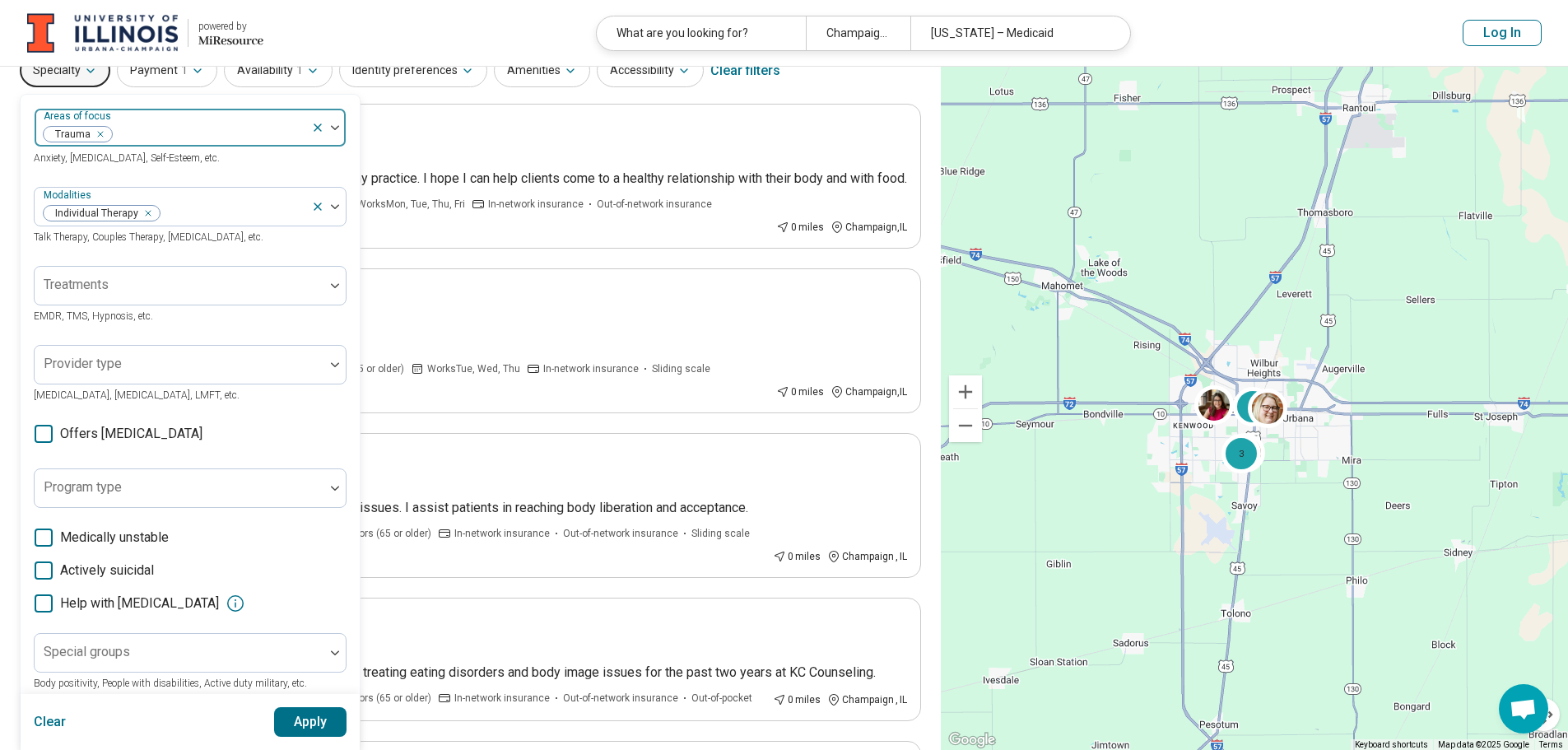
scroll to position [113, 0]
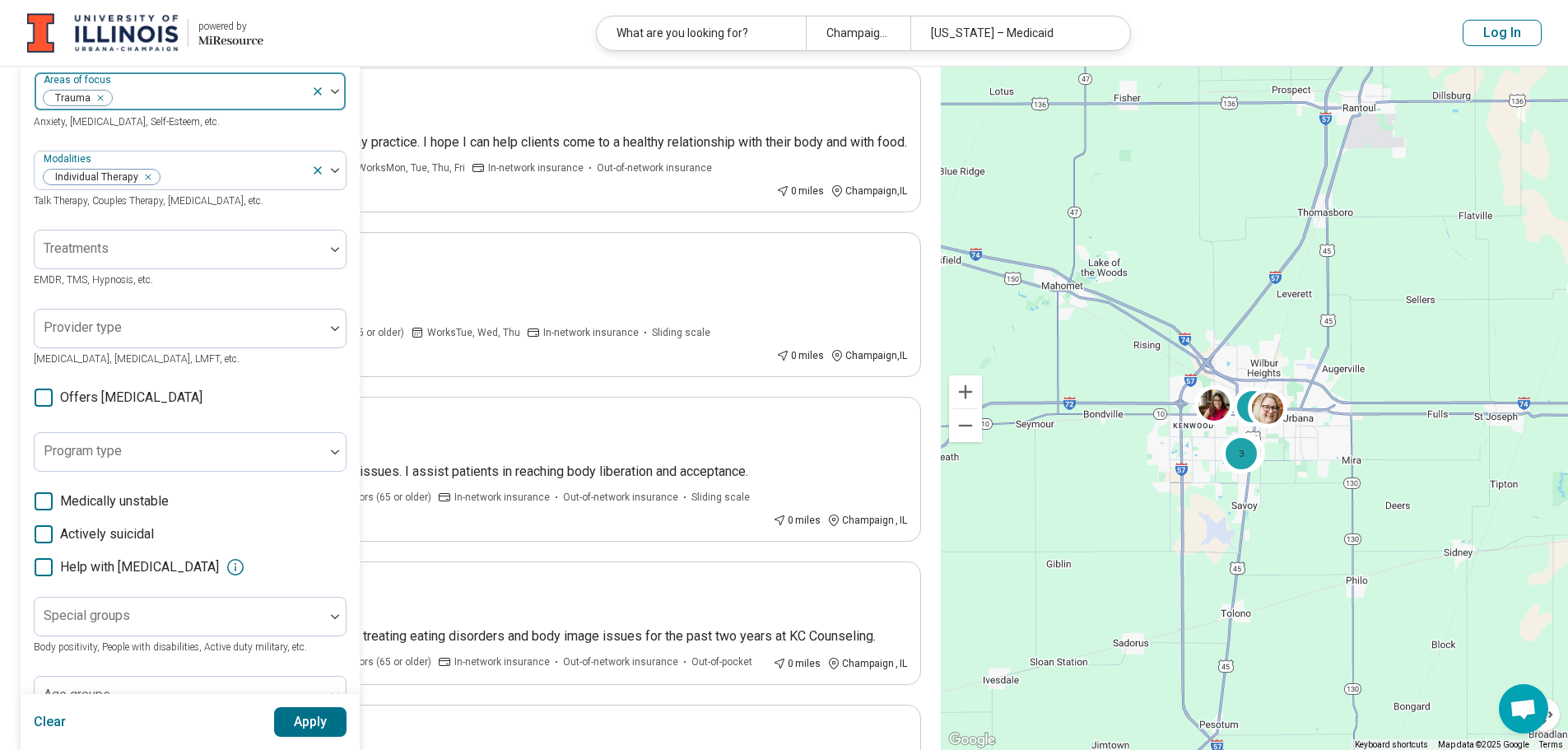
click at [271, 351] on div "Provider type Psychologist, Psychiatrist, LMFT, etc." at bounding box center [190, 338] width 313 height 59
click at [271, 342] on div at bounding box center [179, 335] width 276 height 23
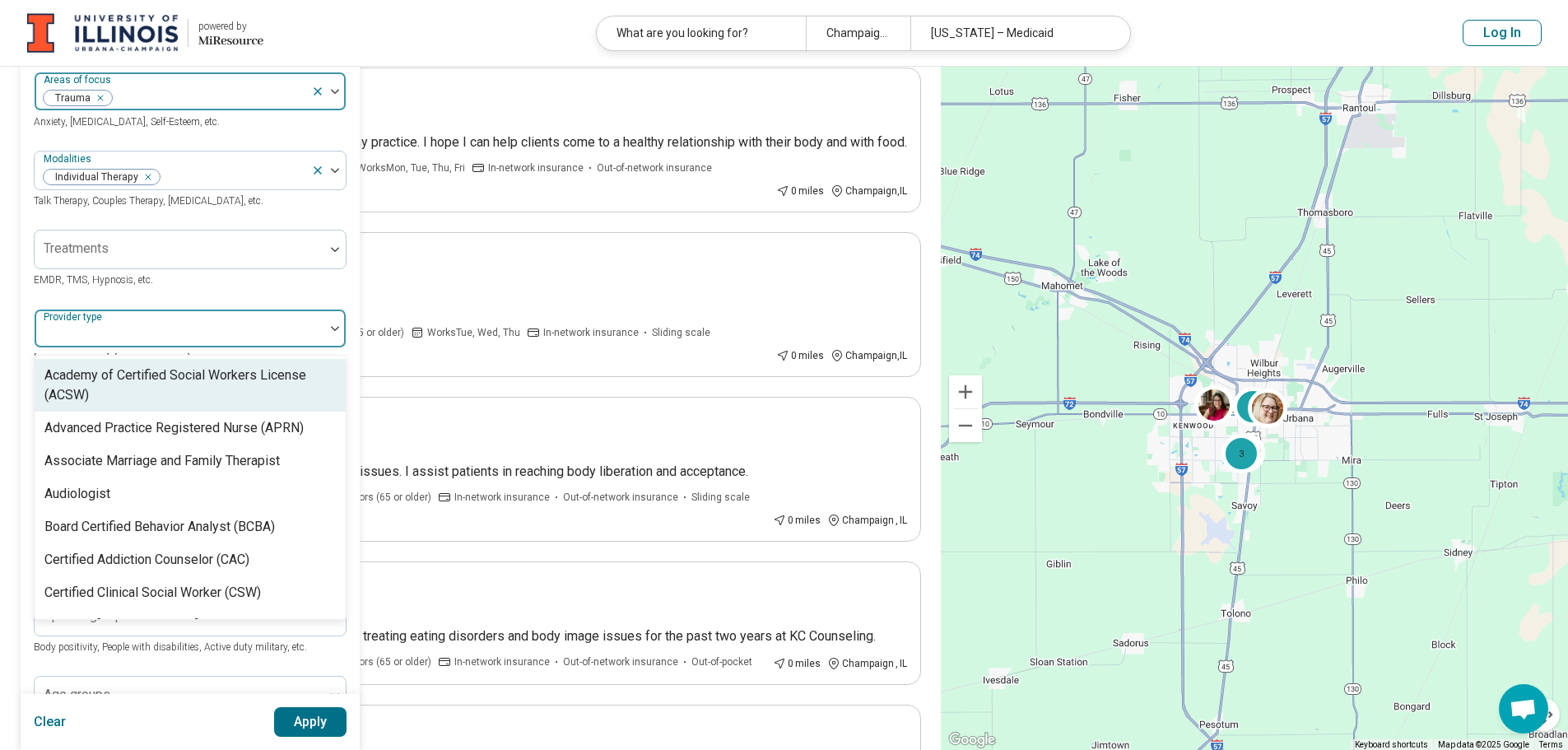
click at [349, 283] on div "Areas of focus Trauma Anxiety, Depression, Self-Esteem, etc. Modalities Individ…" at bounding box center [190, 393] width 339 height 670
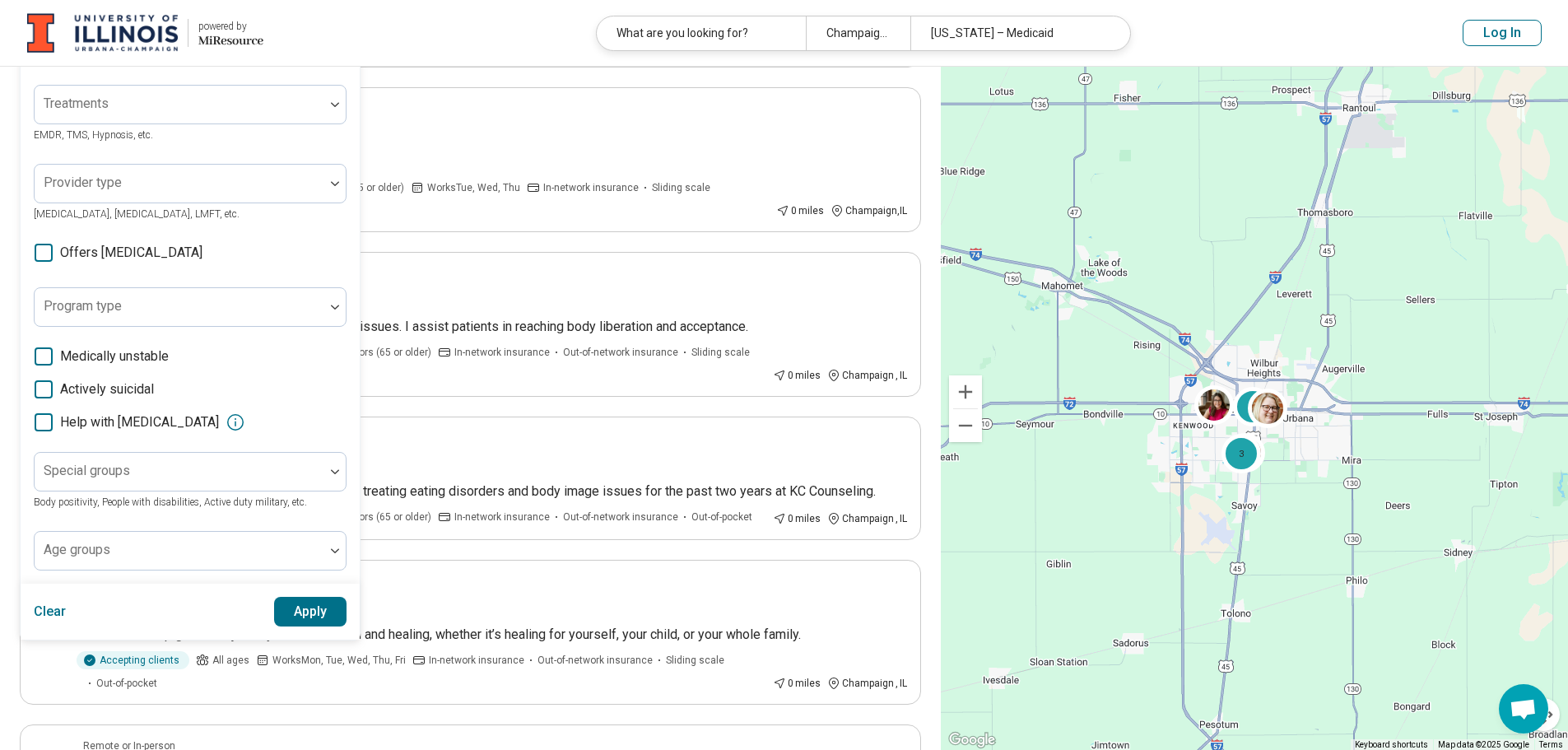
scroll to position [277, 0]
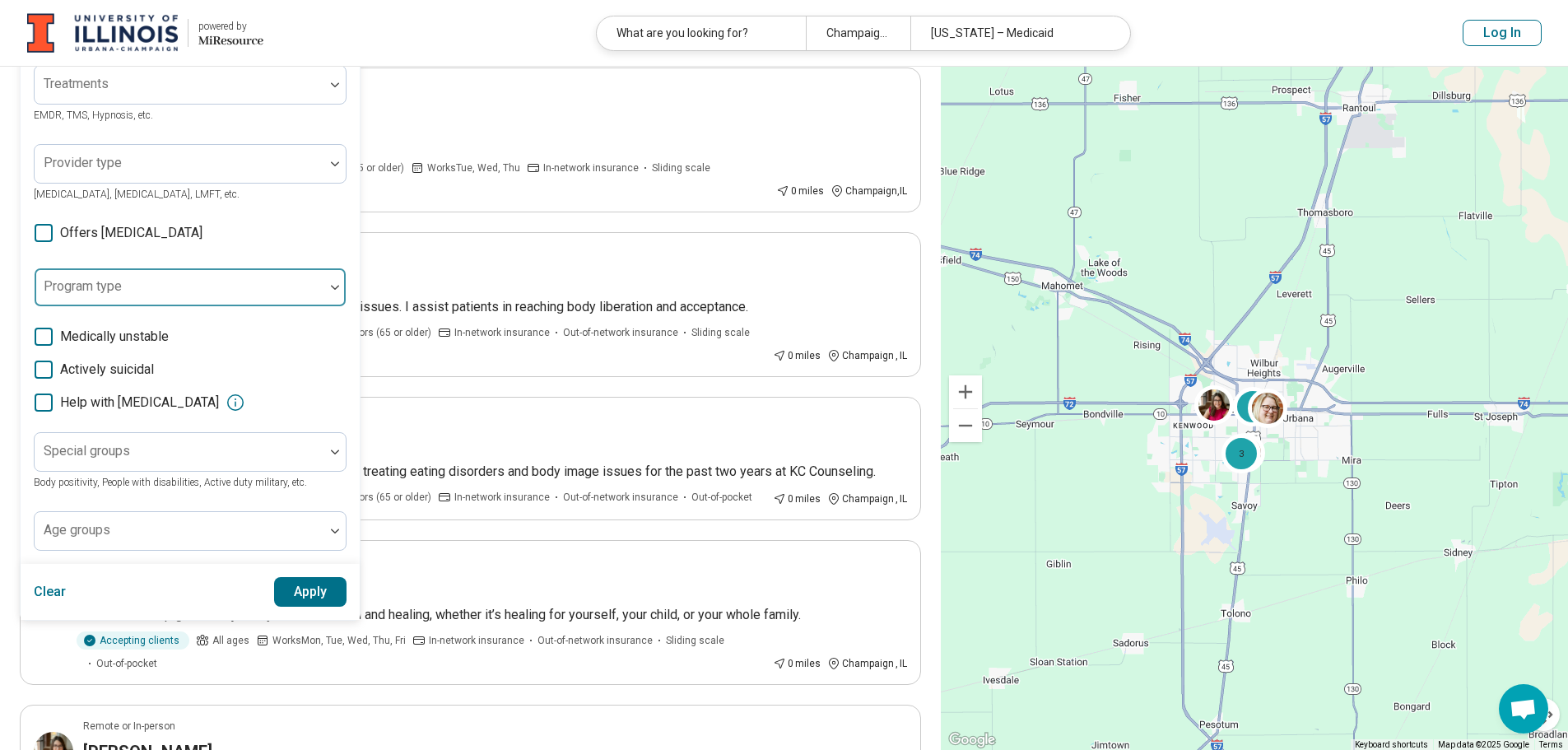
click at [284, 297] on div at bounding box center [179, 294] width 276 height 23
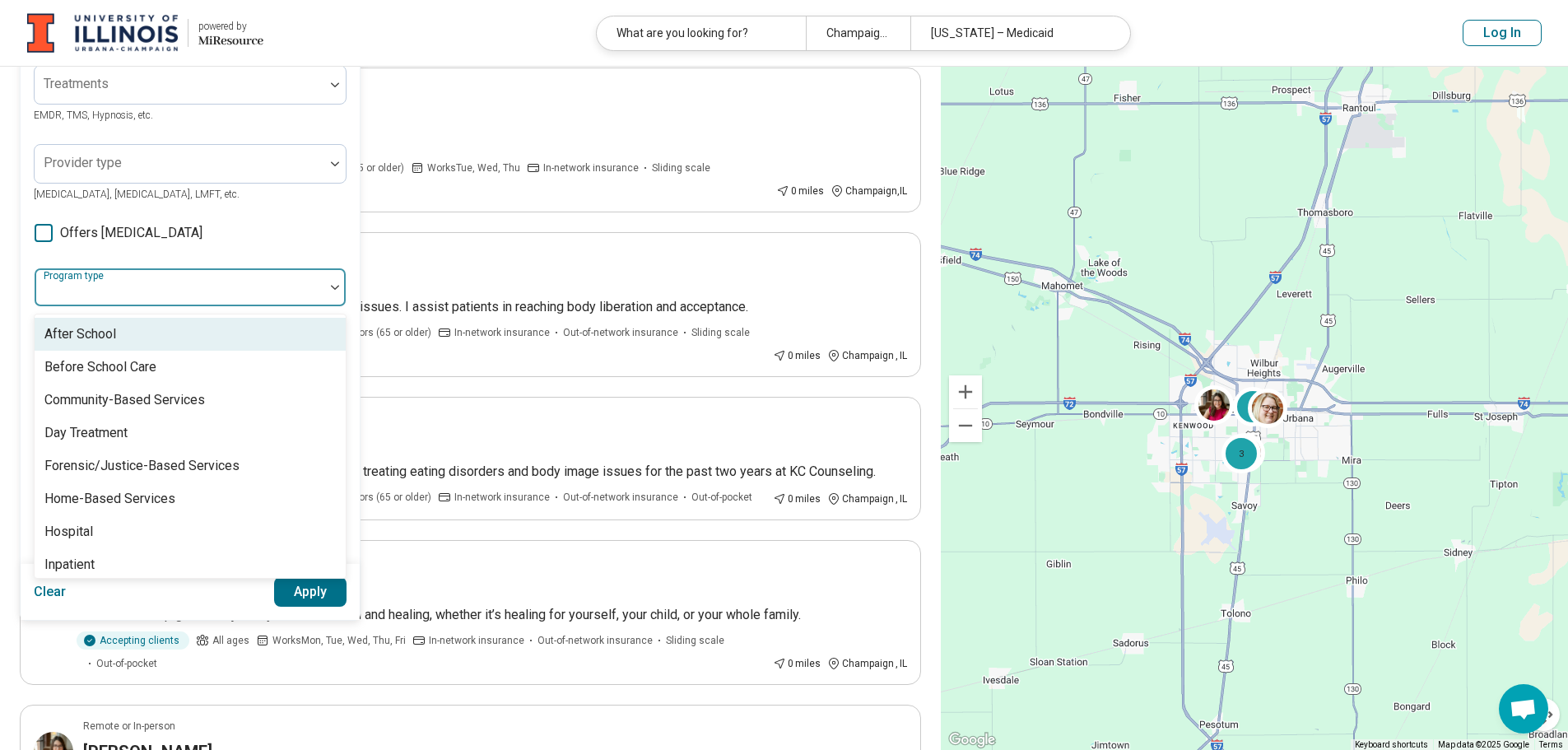
click at [284, 297] on div at bounding box center [179, 294] width 276 height 23
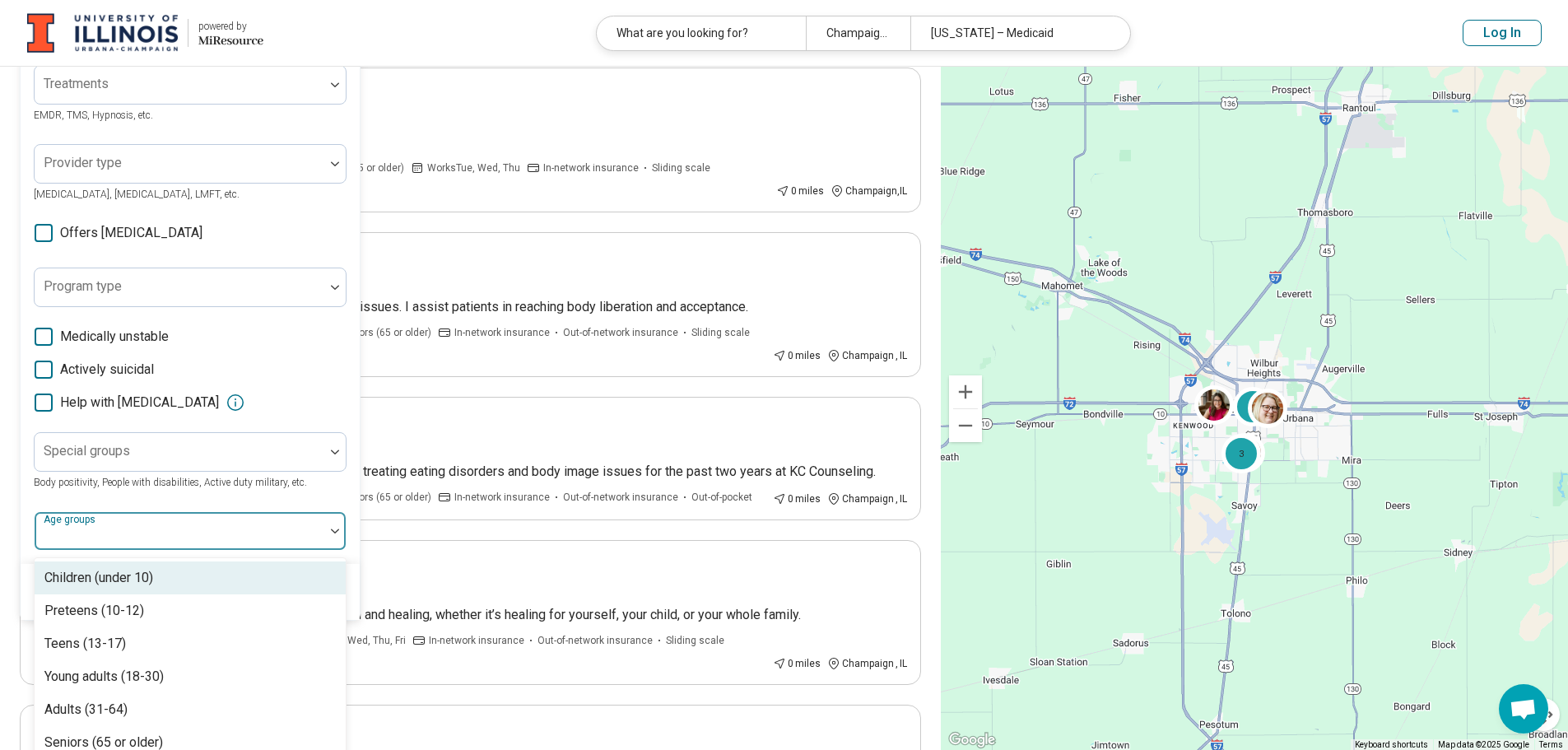
click at [218, 540] on div "Areas of focus Trauma Anxiety, Depression, Self-Esteem, etc. Modalities Individ…" at bounding box center [190, 229] width 339 height 670
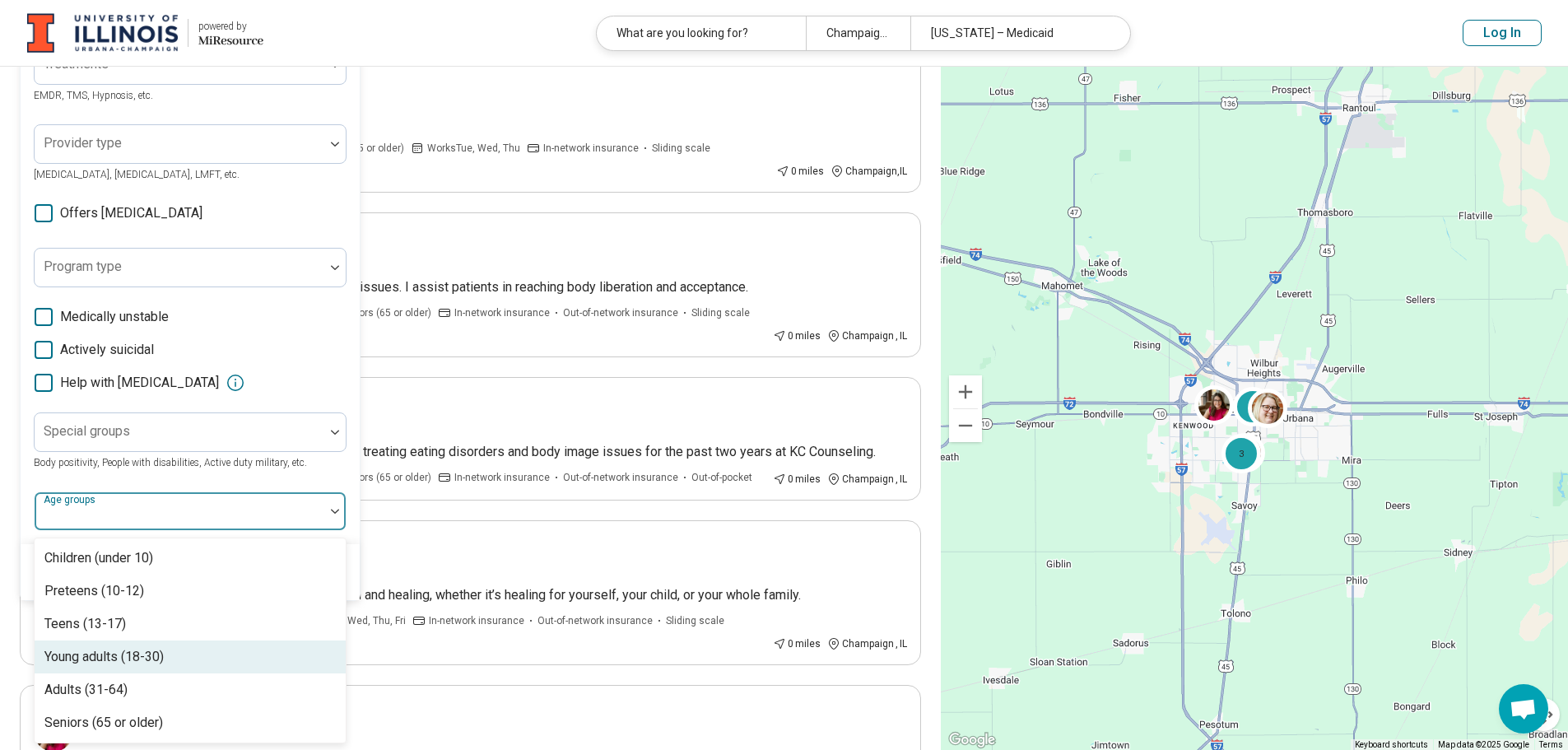
click at [201, 670] on div "Young adults (18-30)" at bounding box center [190, 656] width 311 height 33
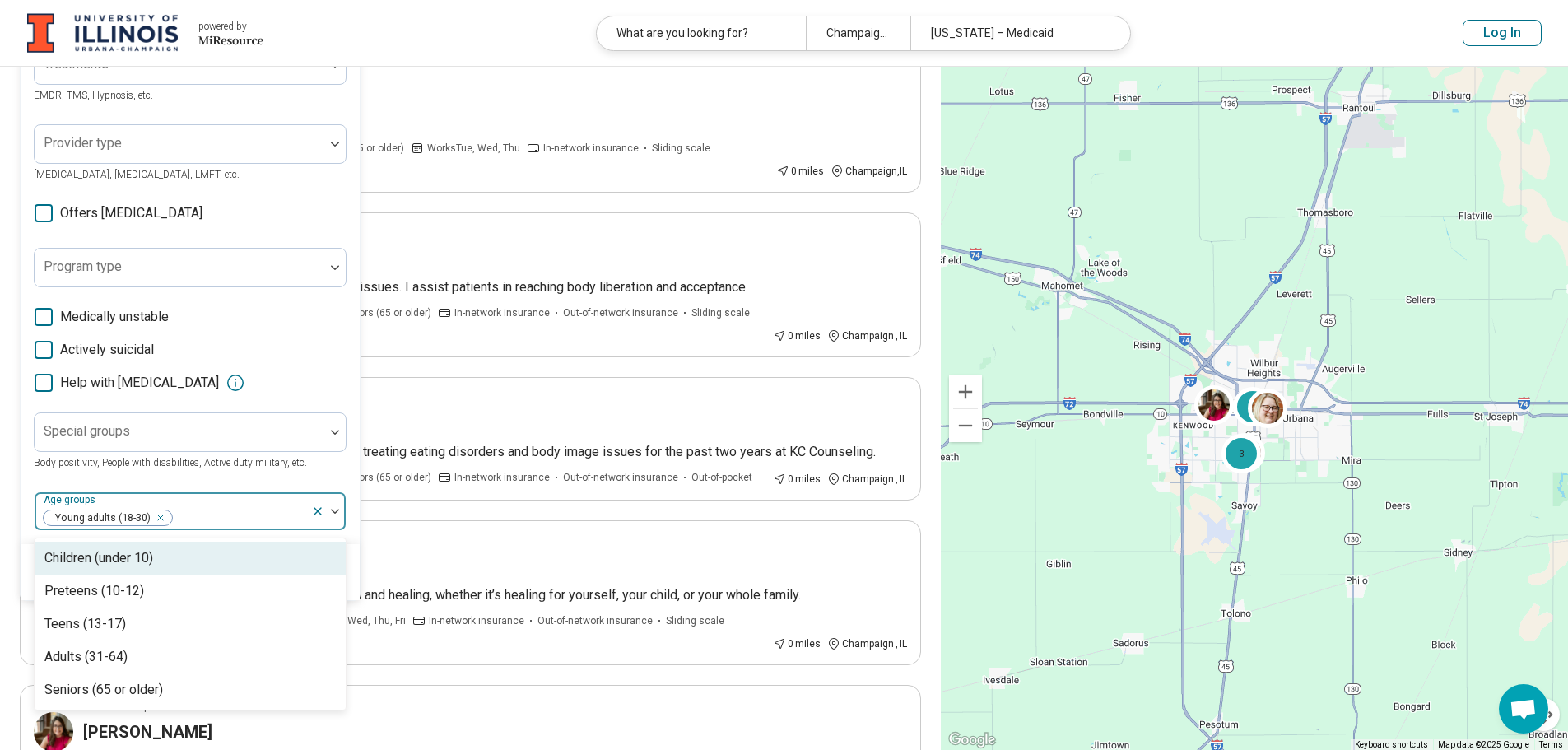
click at [347, 471] on div "Areas of focus Trauma Anxiety, Depression, Self-Esteem, etc. Modalities Individ…" at bounding box center [190, 209] width 339 height 670
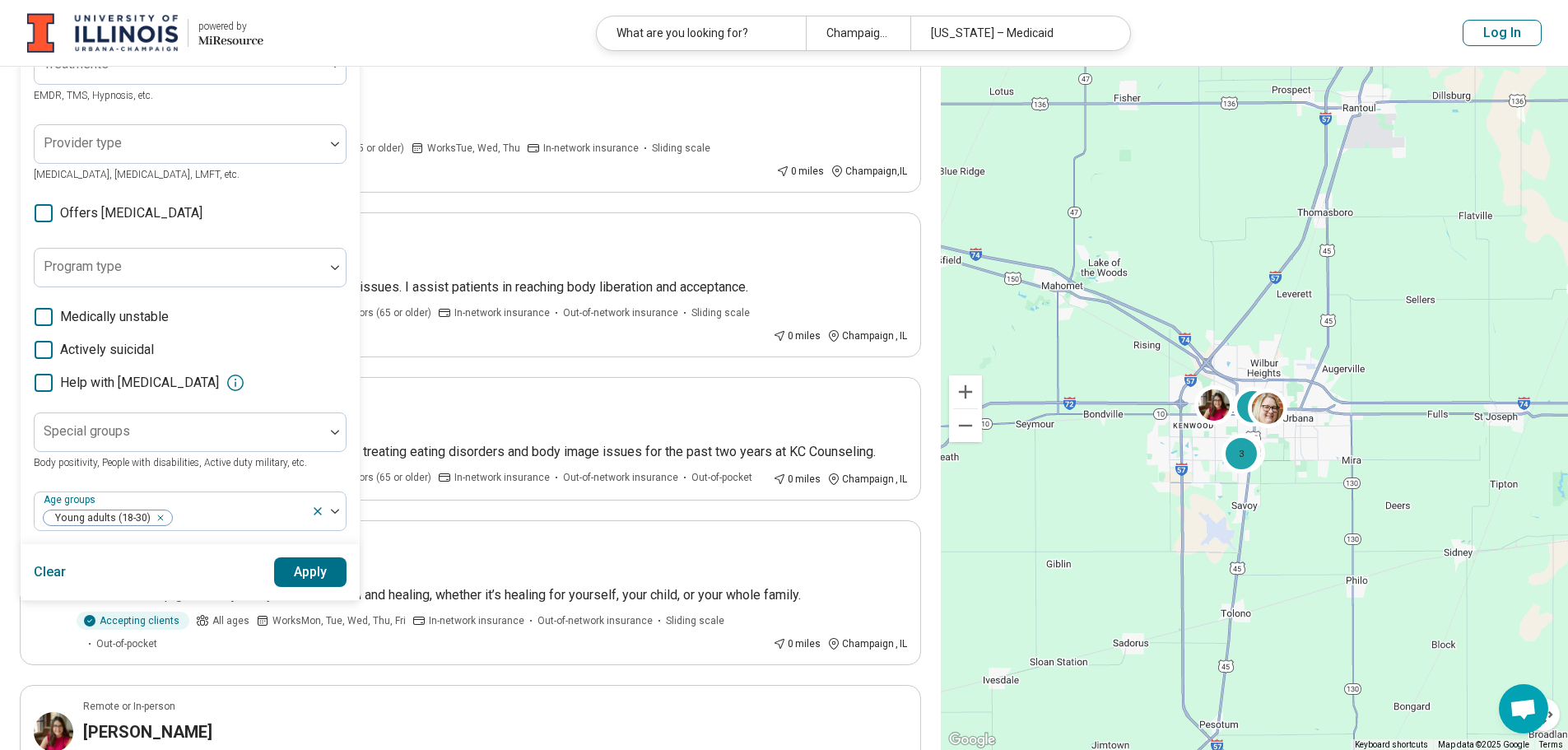
click at [332, 570] on button "Apply" at bounding box center [311, 572] width 74 height 29
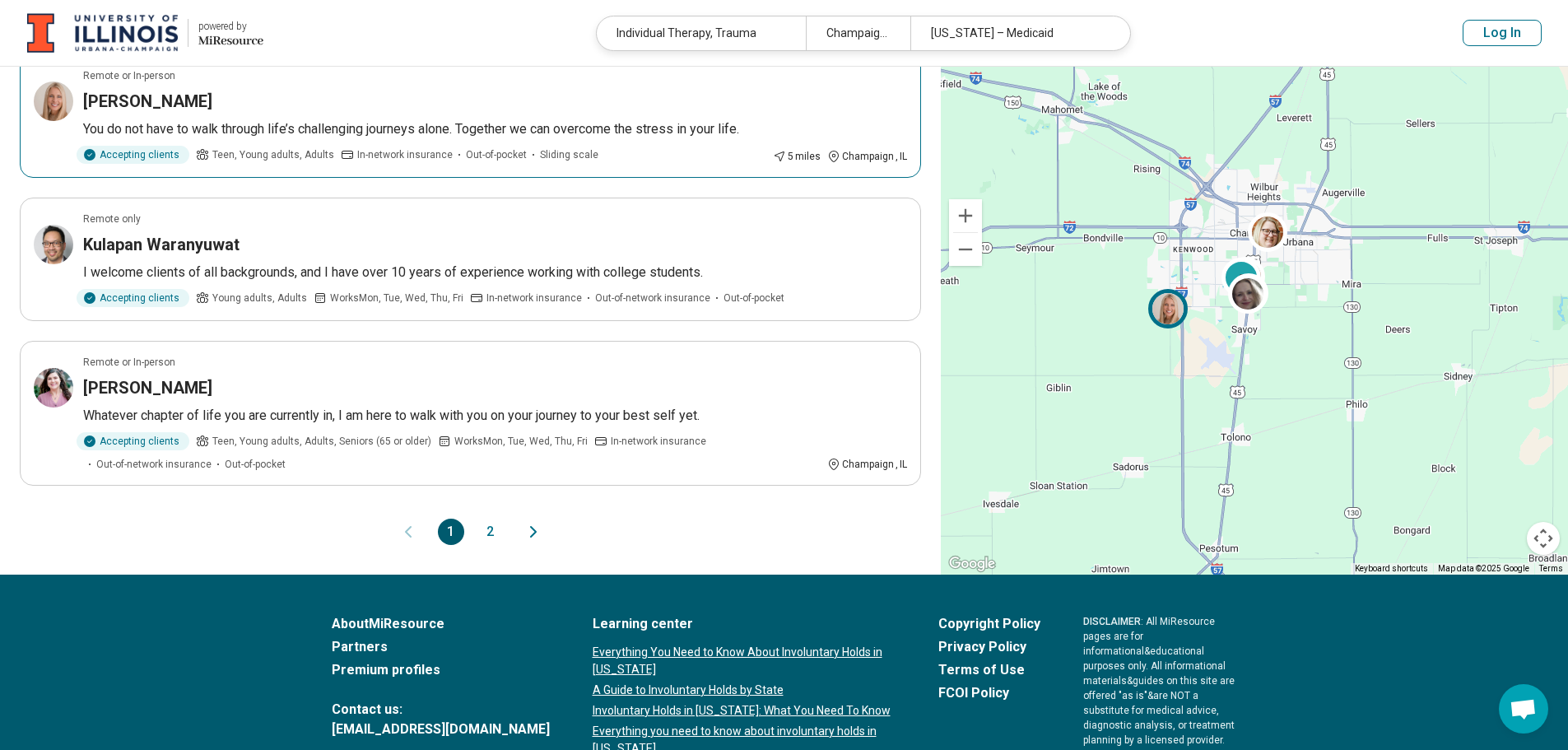
scroll to position [1400, 0]
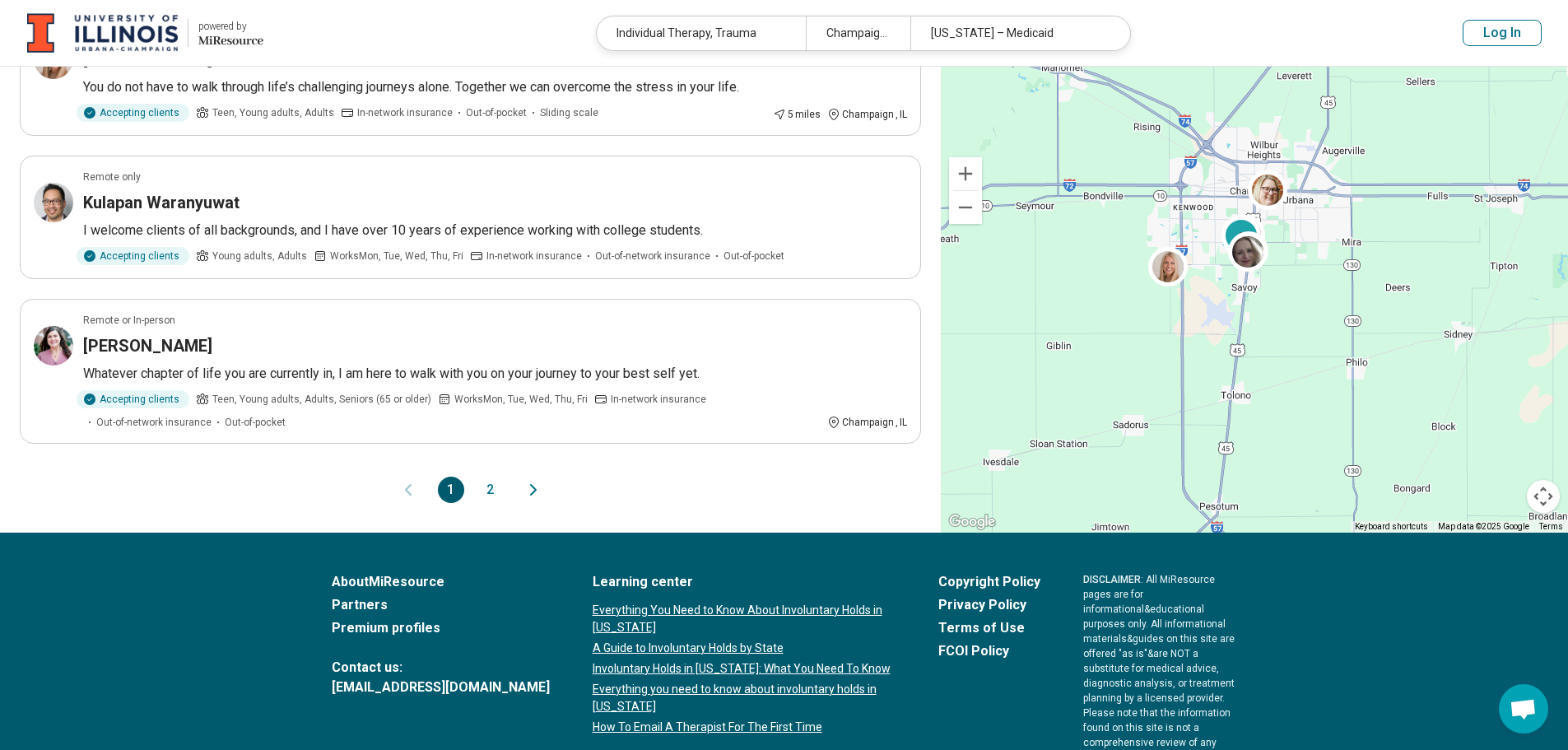
click at [492, 495] on button "2" at bounding box center [490, 489] width 26 height 26
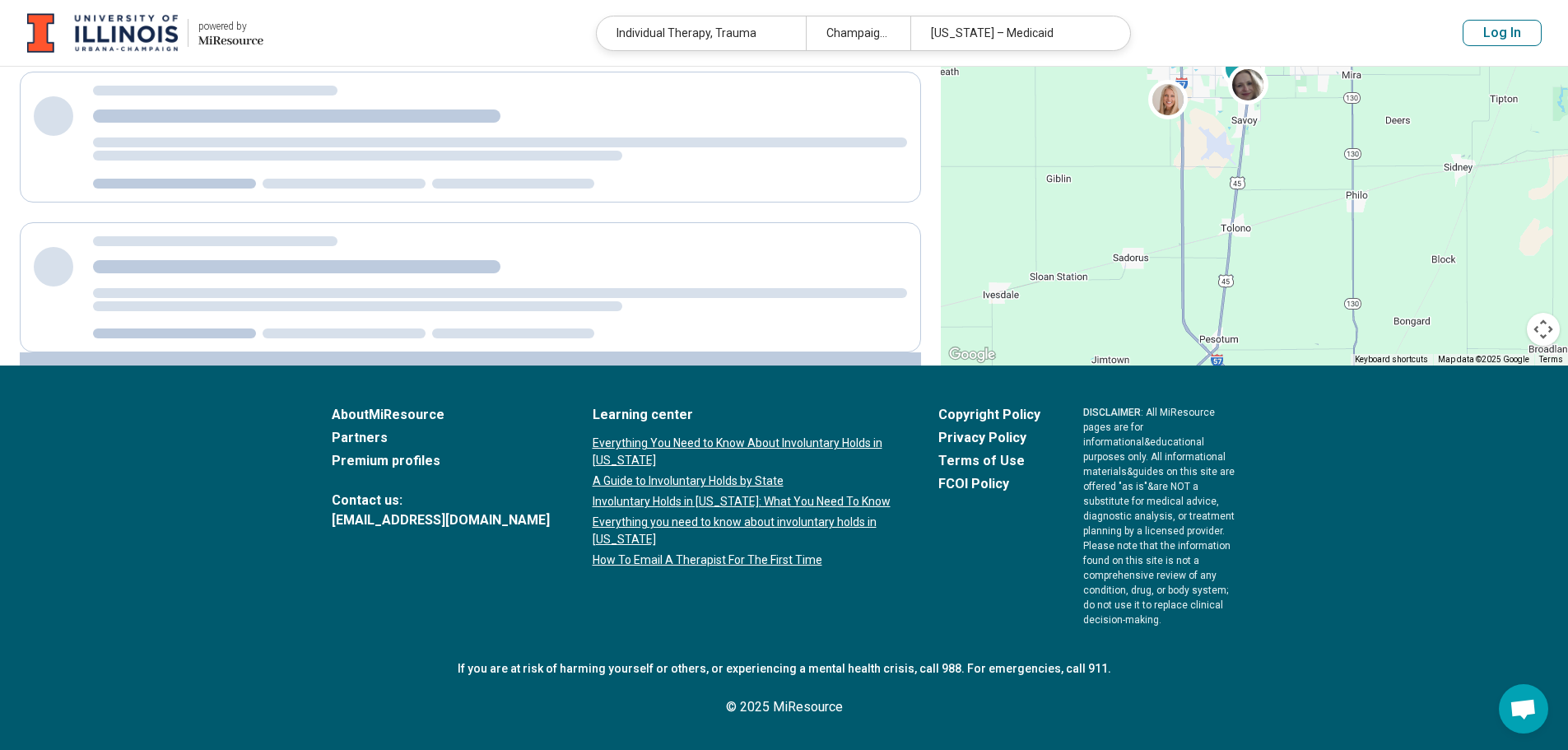
scroll to position [0, 0]
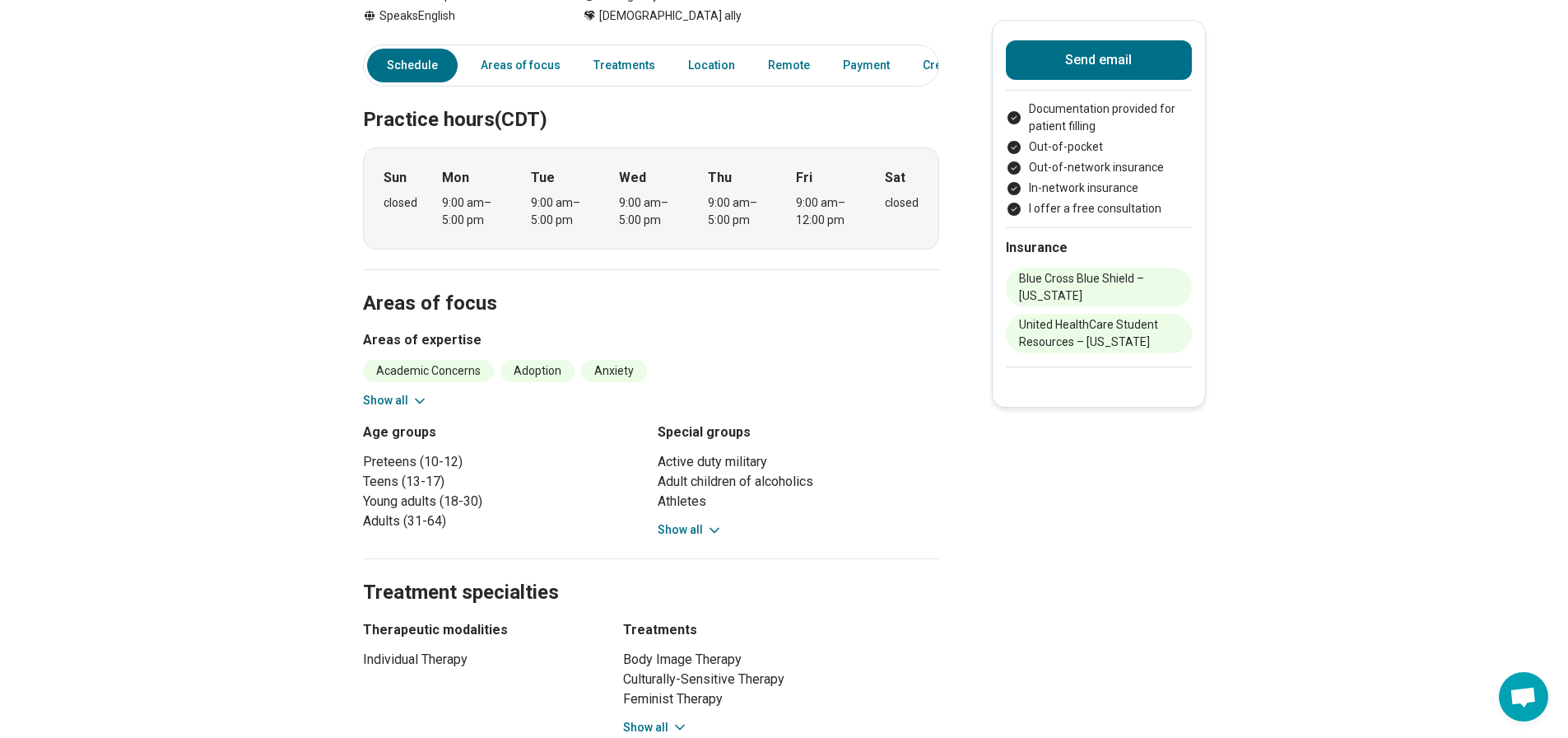
scroll to position [576, 0]
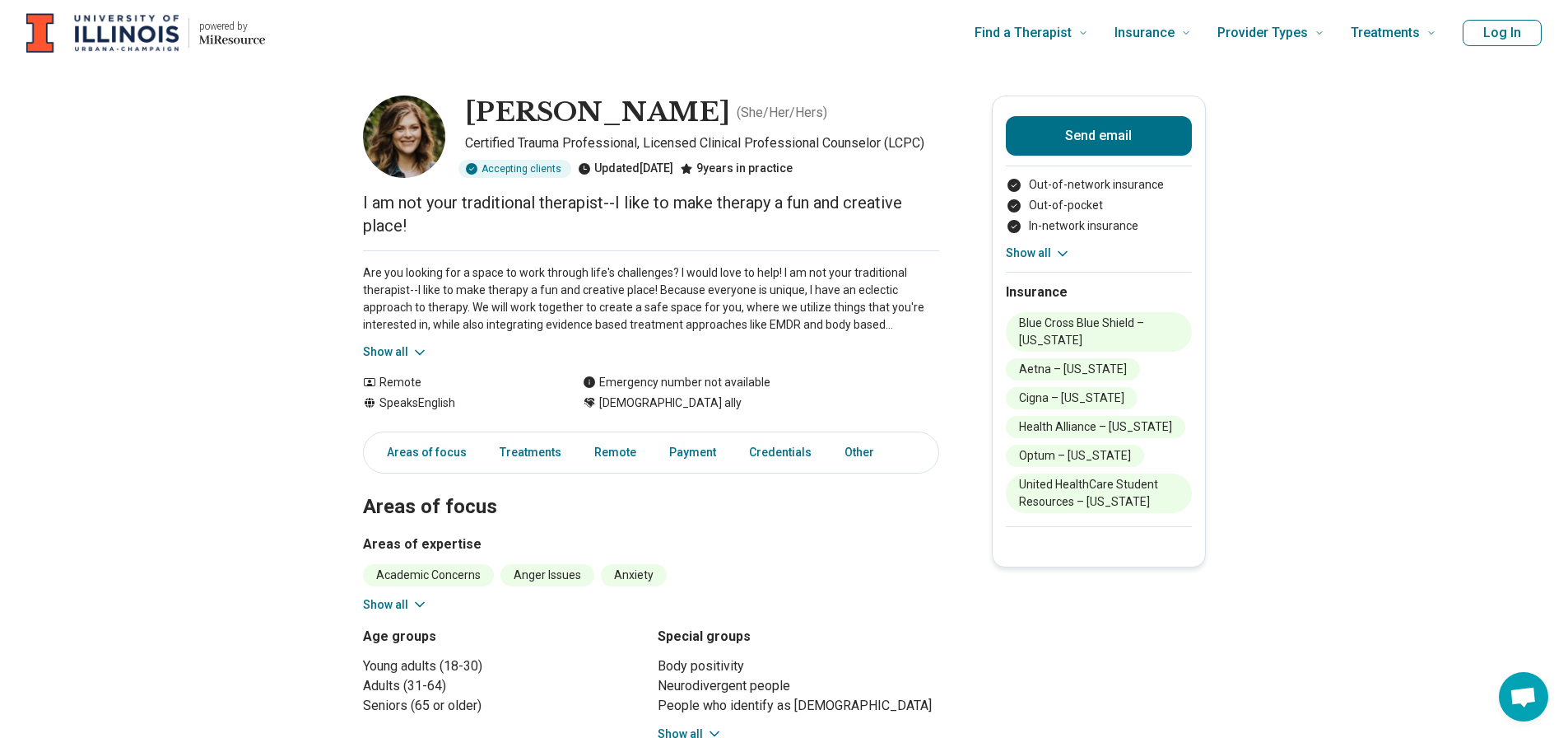
click at [394, 355] on button "Show all" at bounding box center [396, 352] width 65 height 18
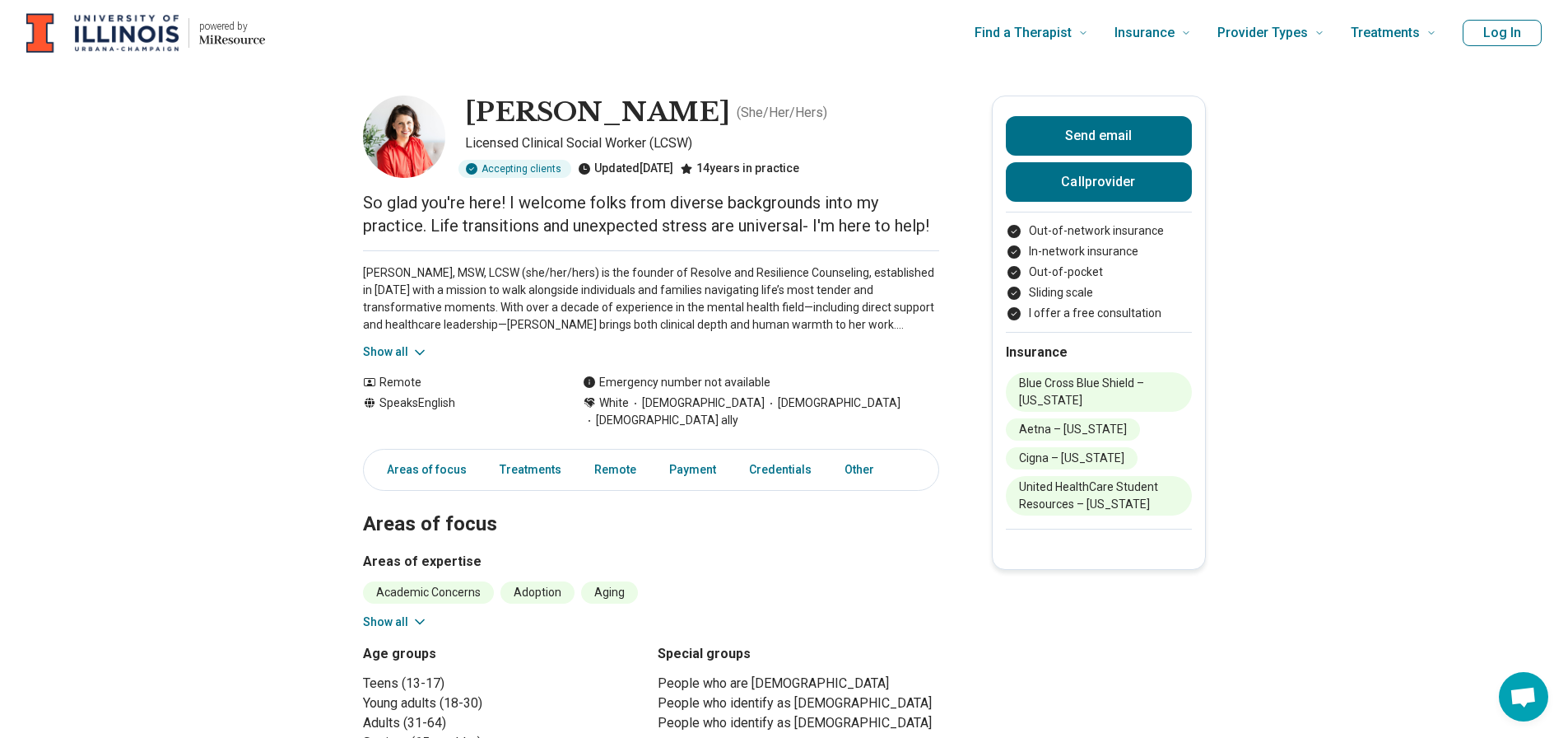
drag, startPoint x: 0, startPoint y: 0, endPoint x: 285, endPoint y: 154, distance: 323.9
